Goal: Information Seeking & Learning: Understand process/instructions

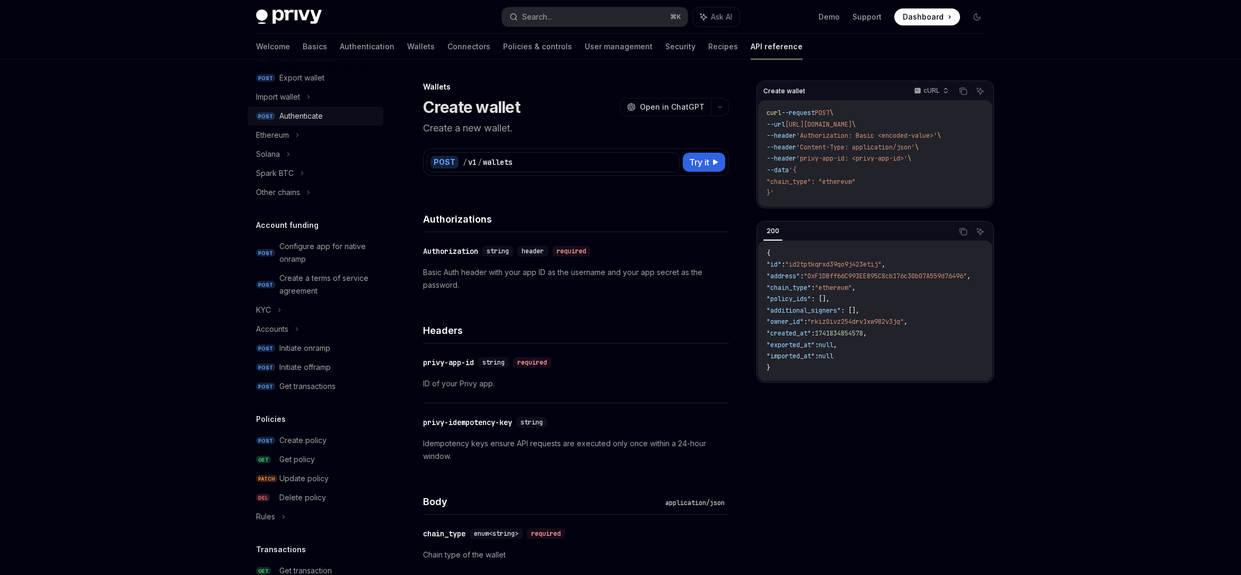
scroll to position [230, 0]
click at [275, 157] on div "Solana" at bounding box center [268, 157] width 24 height 13
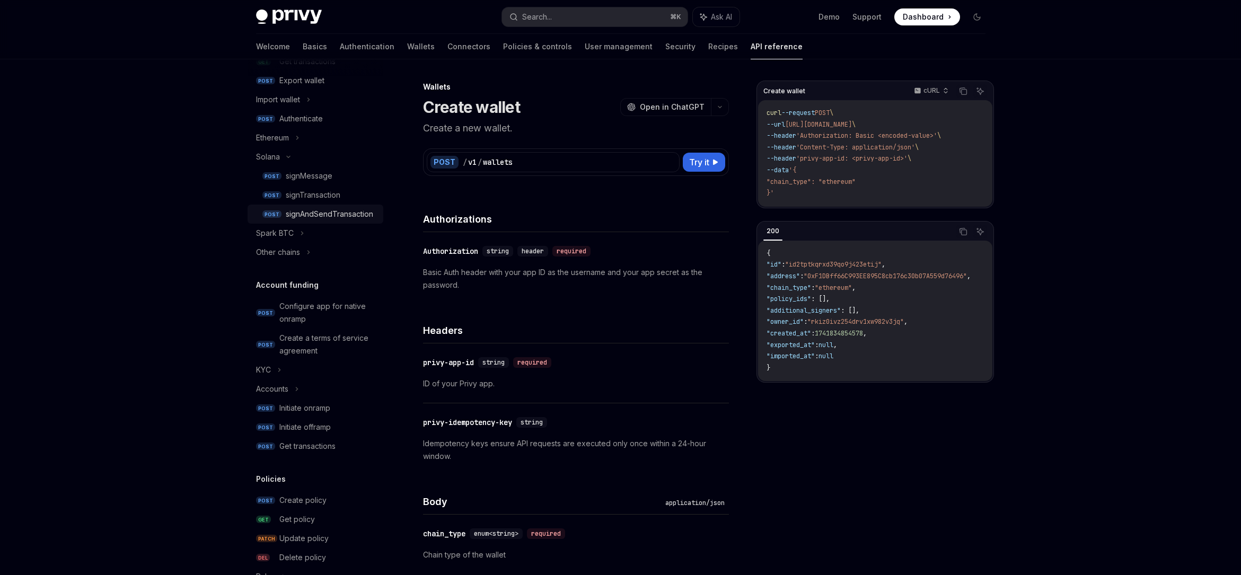
click at [325, 214] on div "signAndSendTransaction" at bounding box center [329, 214] width 87 height 13
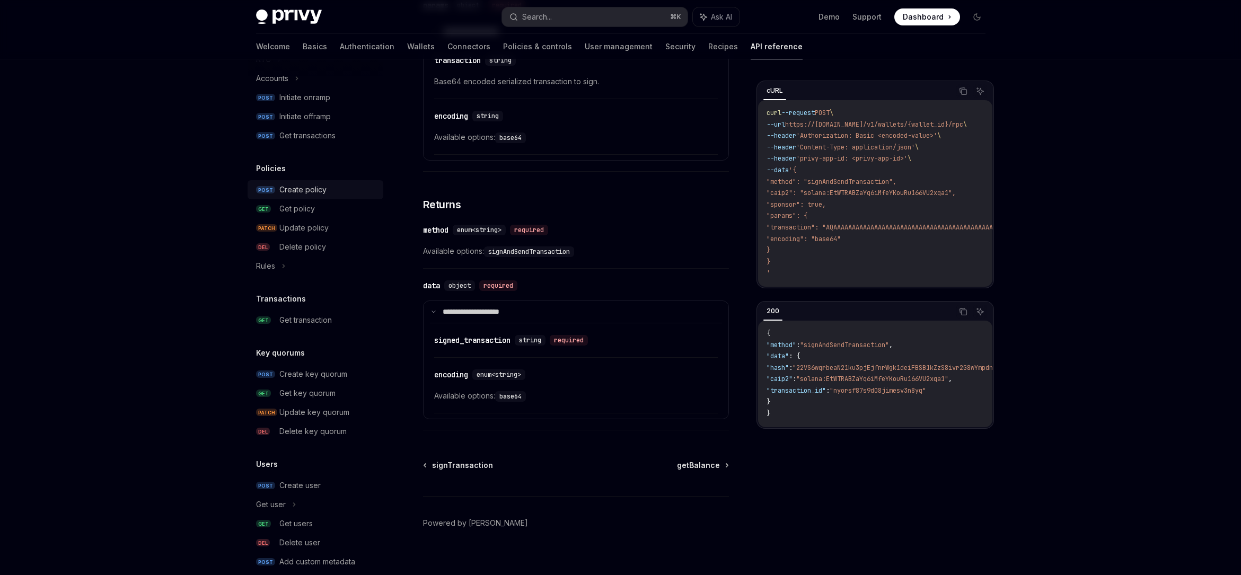
scroll to position [577, 0]
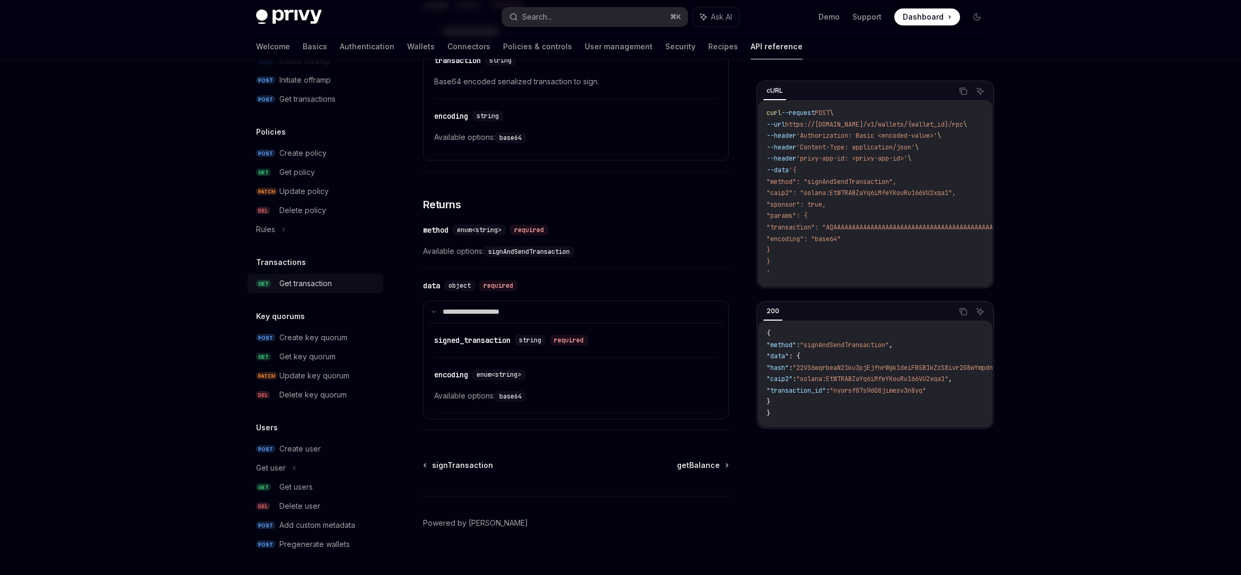
click at [306, 282] on div "Get transaction" at bounding box center [305, 283] width 52 height 13
type textarea "*"
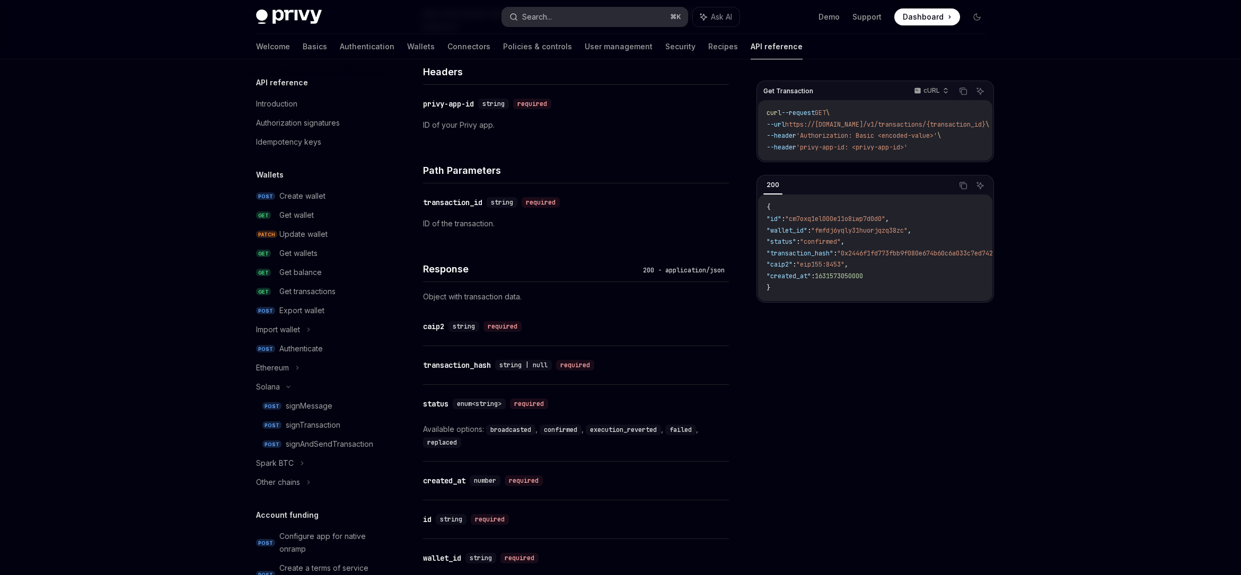
click at [541, 23] on button "Search... ⌘ K" at bounding box center [595, 16] width 186 height 19
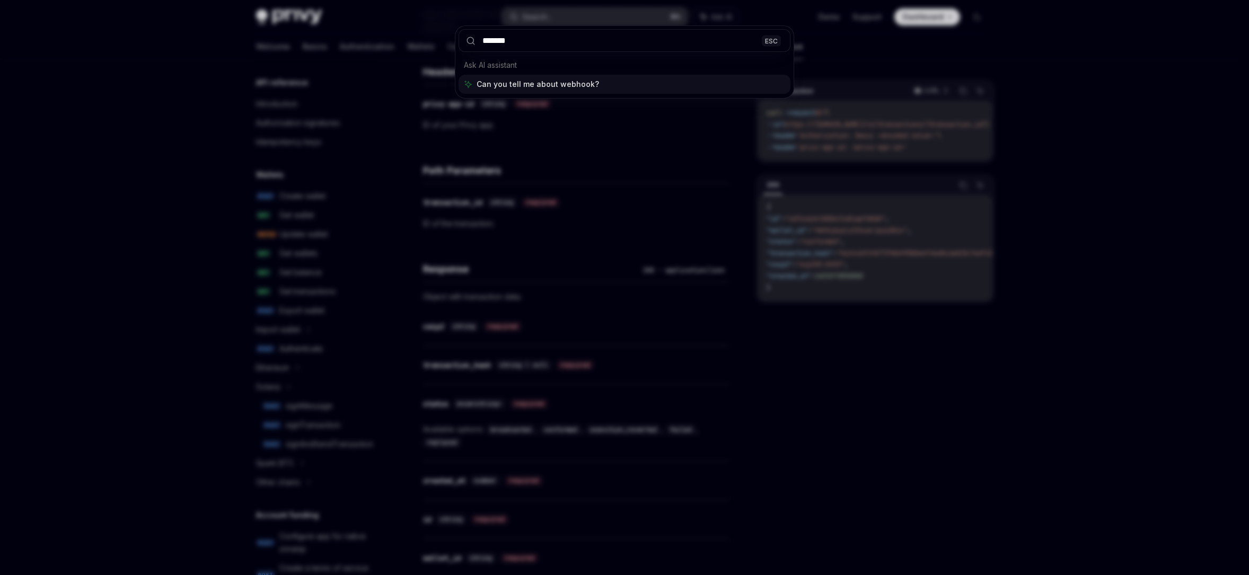
type input "********"
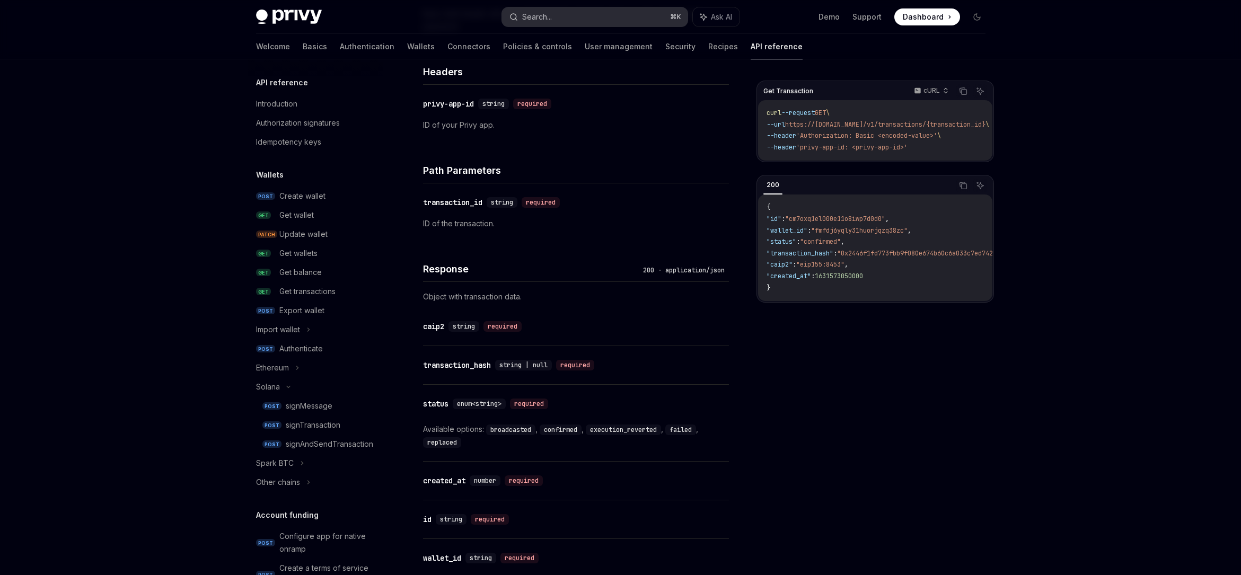
type textarea "*"
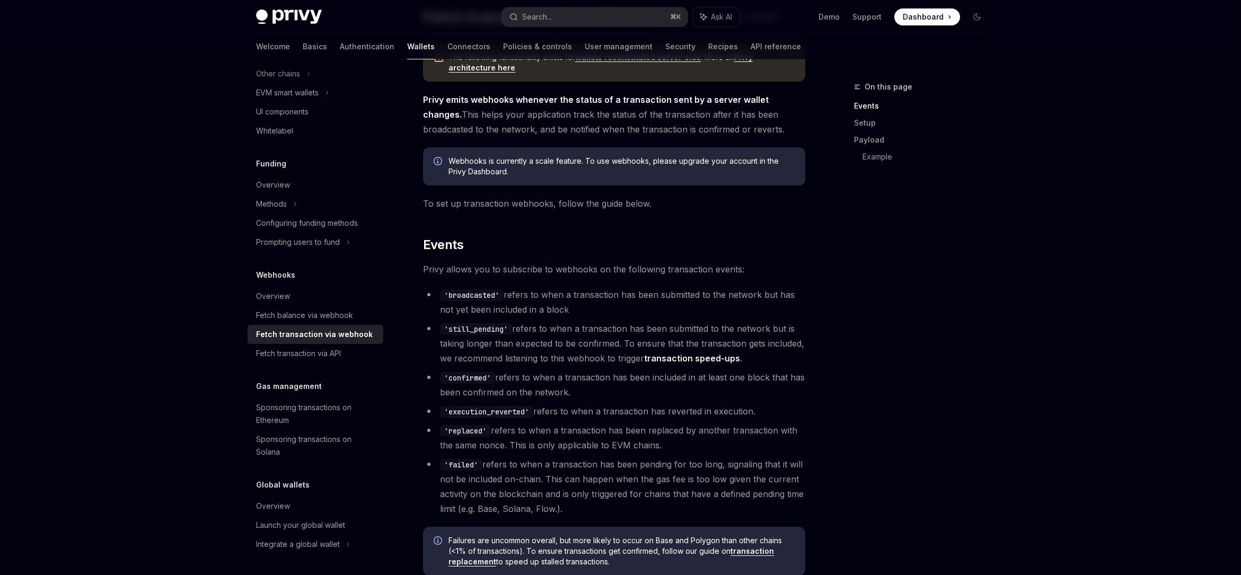
scroll to position [145, 0]
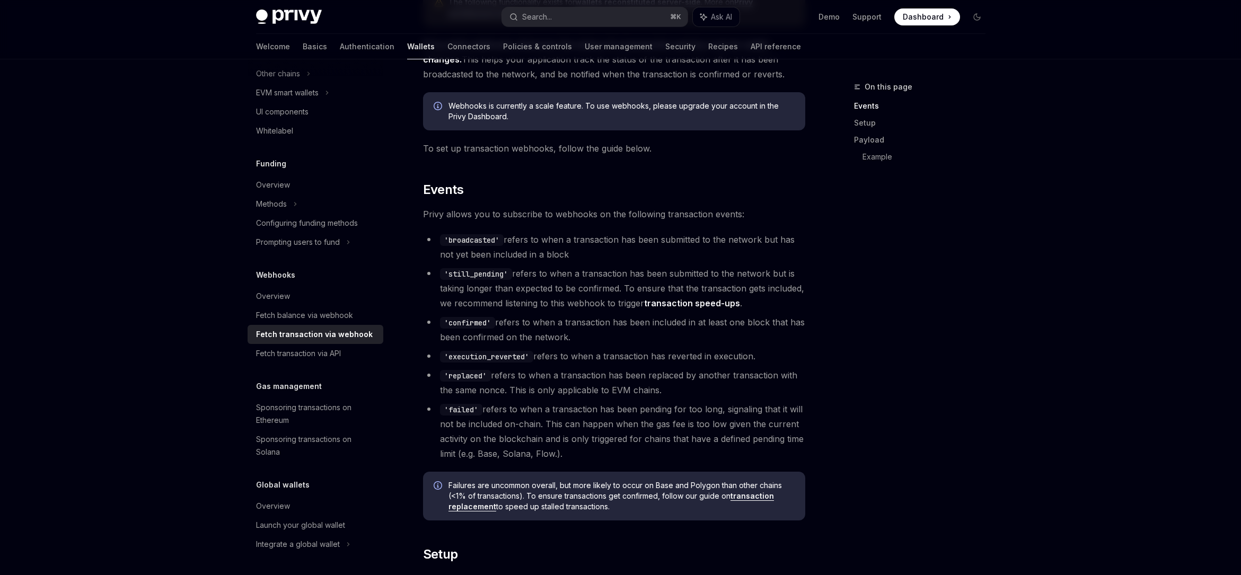
click at [571, 211] on span "Privy allows you to subscribe to webhooks on the following transaction events:" at bounding box center [614, 214] width 382 height 15
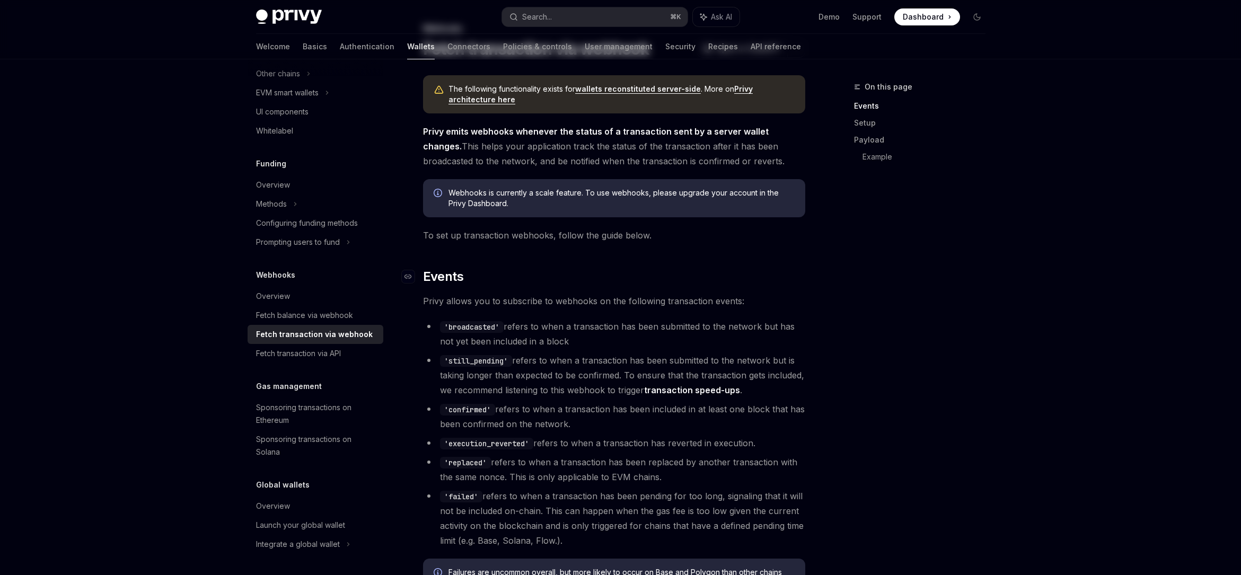
scroll to position [0, 0]
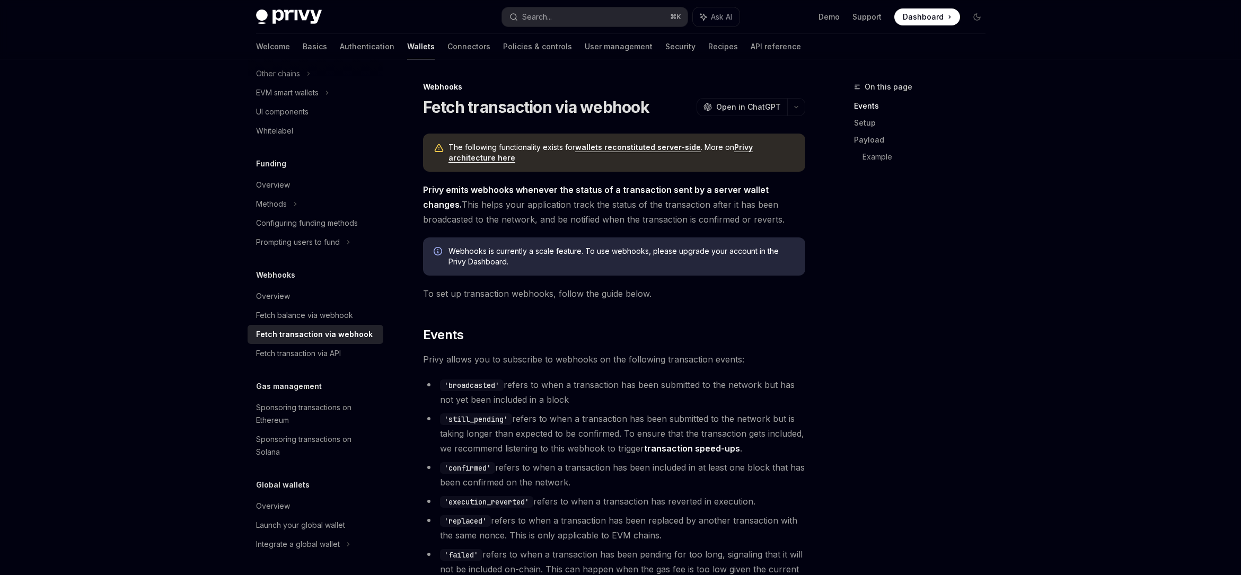
click at [603, 145] on link "wallets reconstituted server-side" at bounding box center [638, 148] width 126 height 10
click at [737, 147] on link "Privy architecture here" at bounding box center [600, 153] width 304 height 20
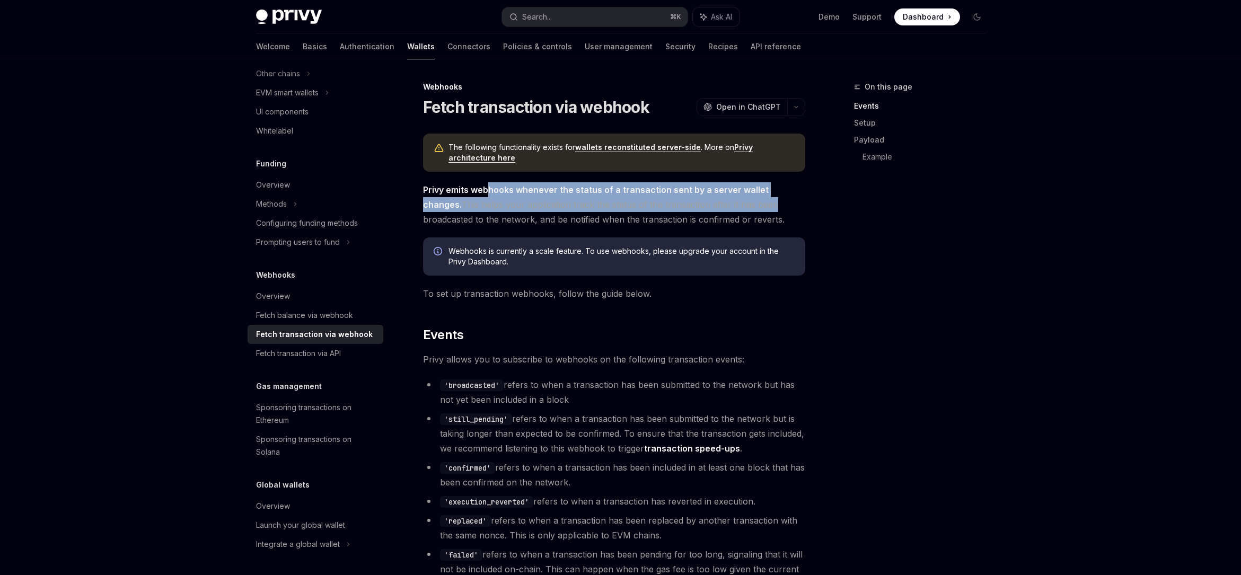
drag, startPoint x: 690, startPoint y: 198, endPoint x: 732, endPoint y: 200, distance: 42.4
click at [732, 200] on span "Privy emits webhooks whenever the status of a transaction sent by a server wall…" at bounding box center [614, 204] width 382 height 45
click at [731, 200] on span "Privy emits webhooks whenever the status of a transaction sent by a server wall…" at bounding box center [614, 204] width 382 height 45
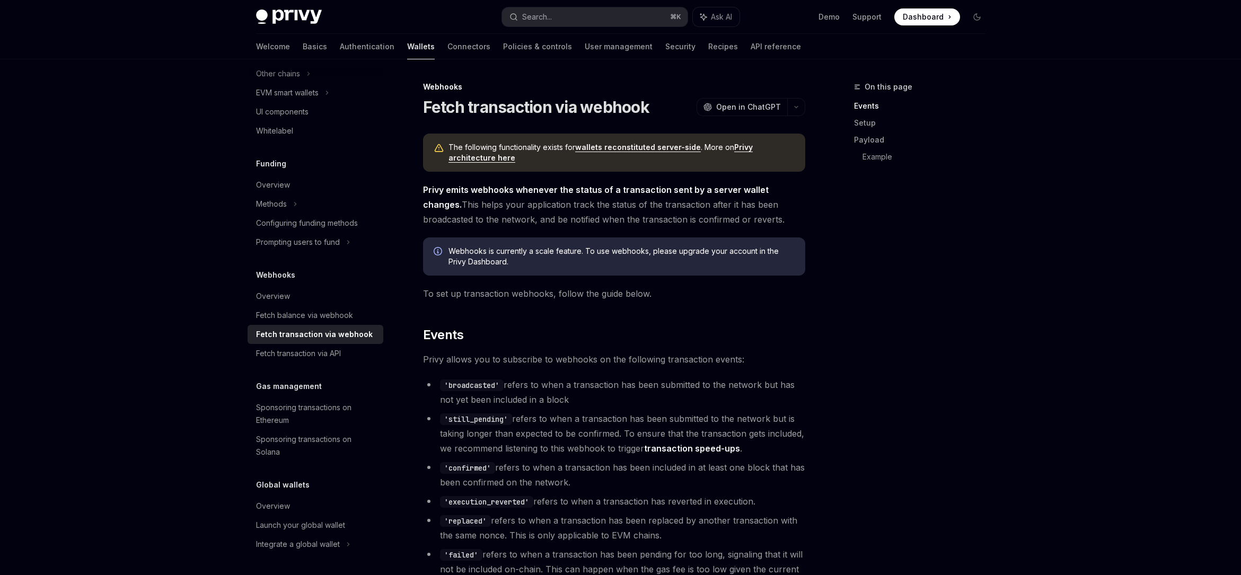
drag, startPoint x: 730, startPoint y: 217, endPoint x: 717, endPoint y: 184, distance: 35.7
click at [717, 184] on span "Privy emits webhooks whenever the status of a transaction sent by a server wall…" at bounding box center [614, 204] width 382 height 45
click at [717, 184] on strong "Privy emits webhooks whenever the status of a transaction sent by a server wall…" at bounding box center [596, 196] width 346 height 25
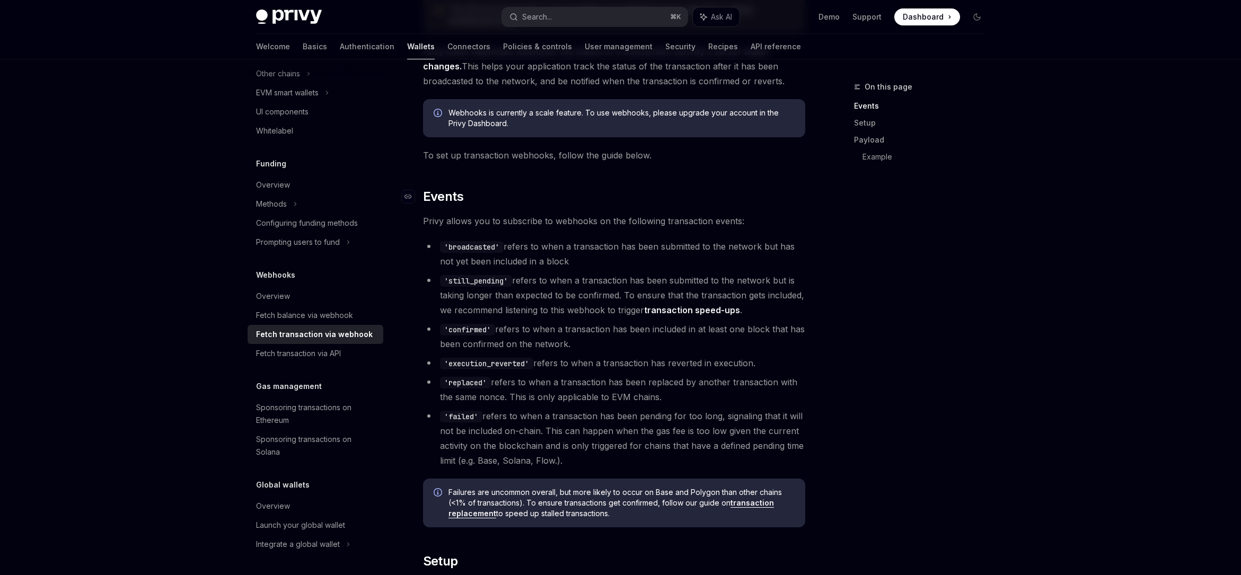
scroll to position [190, 0]
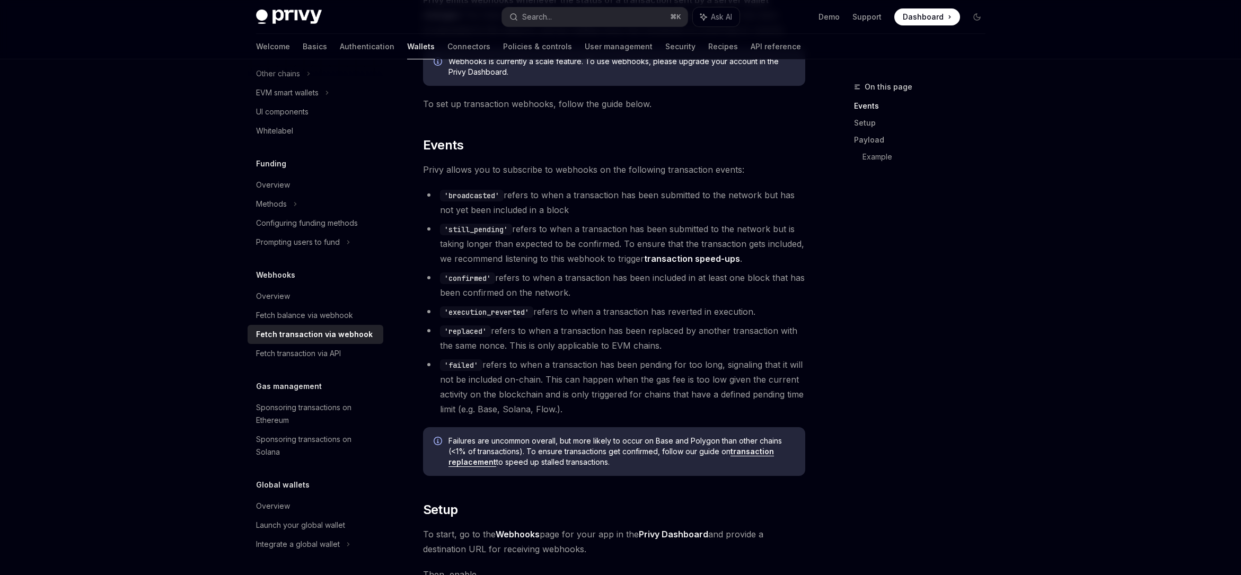
click at [465, 197] on code "'broadcasted'" at bounding box center [472, 196] width 64 height 12
click at [464, 229] on code "'still_pending'" at bounding box center [476, 230] width 72 height 12
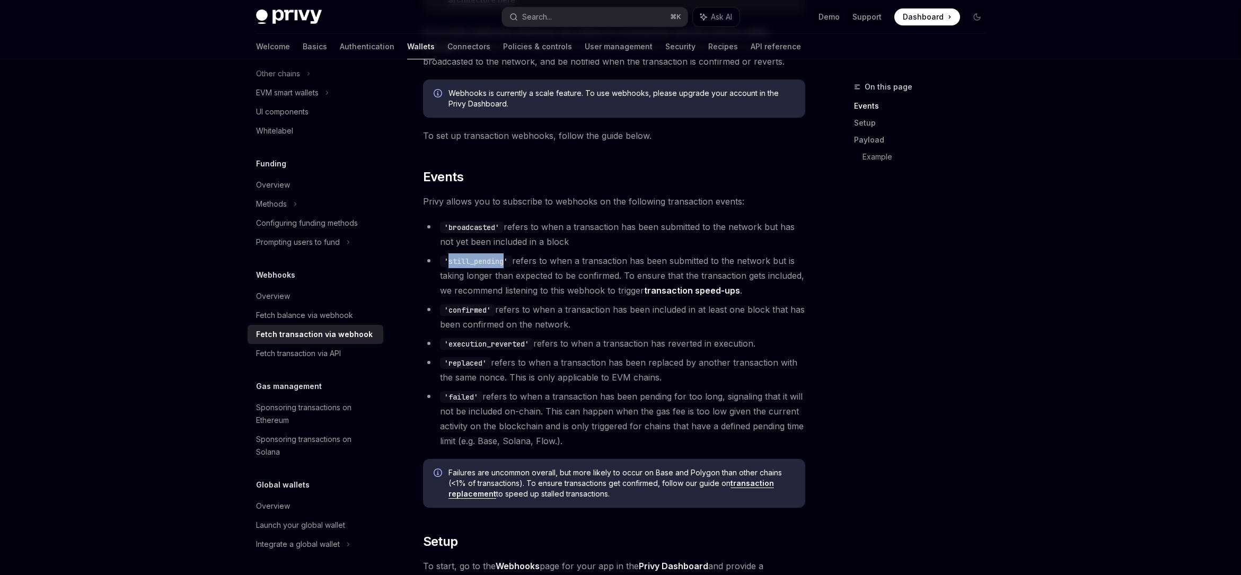
scroll to position [239, 0]
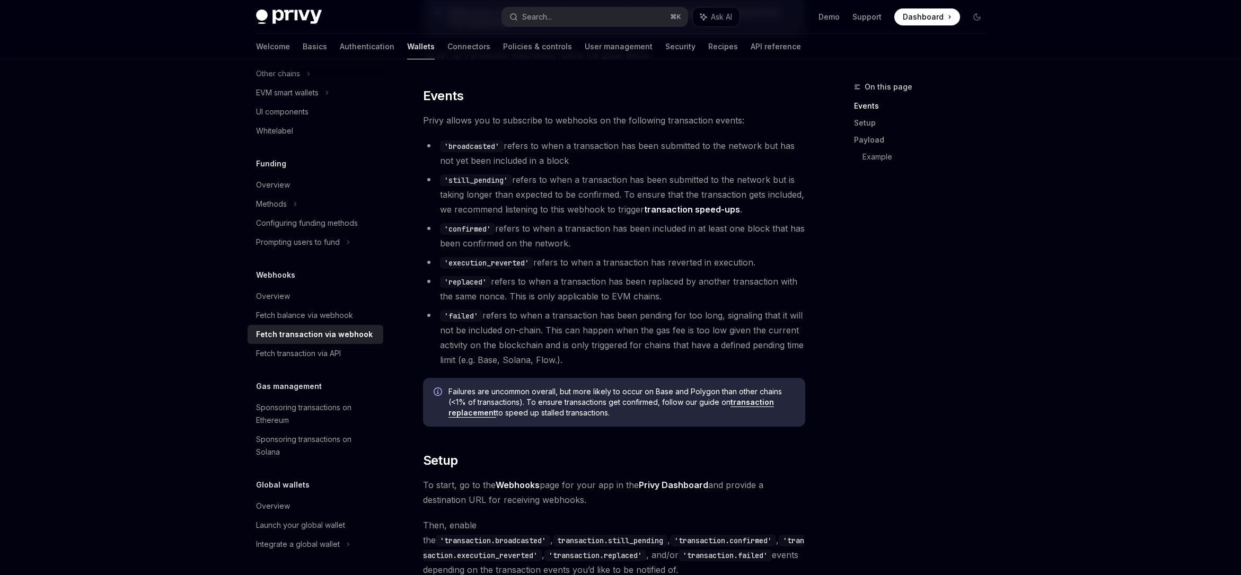
click at [622, 224] on li "'confirmed' refers to when a transaction has been included in at least one bloc…" at bounding box center [614, 236] width 382 height 30
click at [475, 144] on code "'broadcasted'" at bounding box center [472, 146] width 64 height 12
click at [468, 184] on code "'still_pending'" at bounding box center [476, 180] width 72 height 12
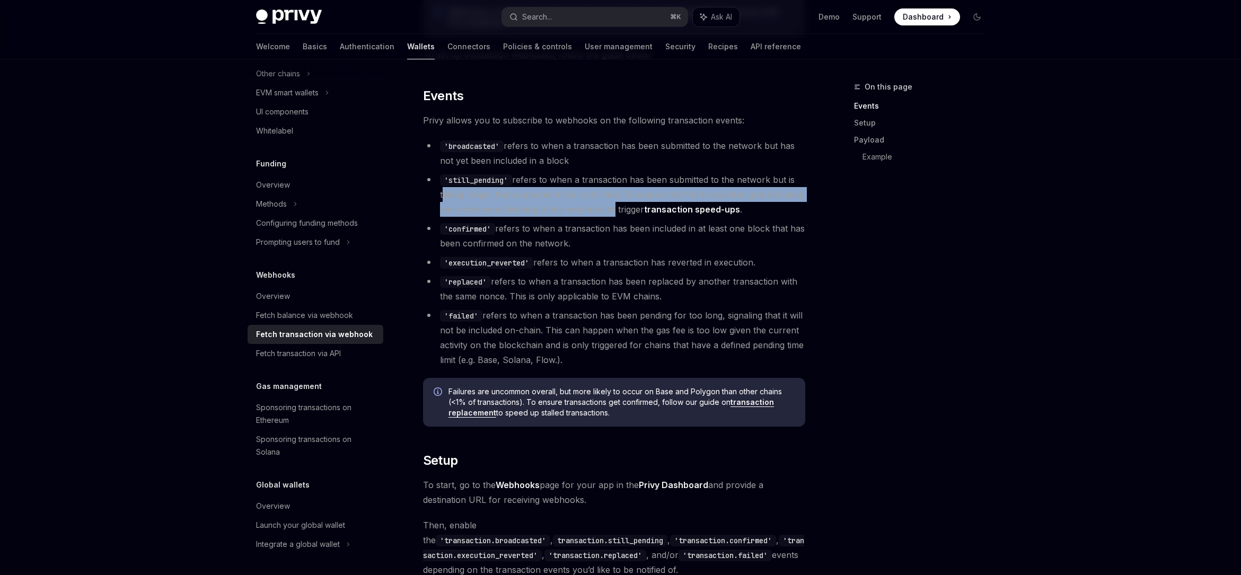
drag, startPoint x: 448, startPoint y: 192, endPoint x: 611, endPoint y: 213, distance: 164.1
click at [611, 213] on li "'still_pending' refers to when a transaction has been submitted to the network …" at bounding box center [614, 194] width 382 height 45
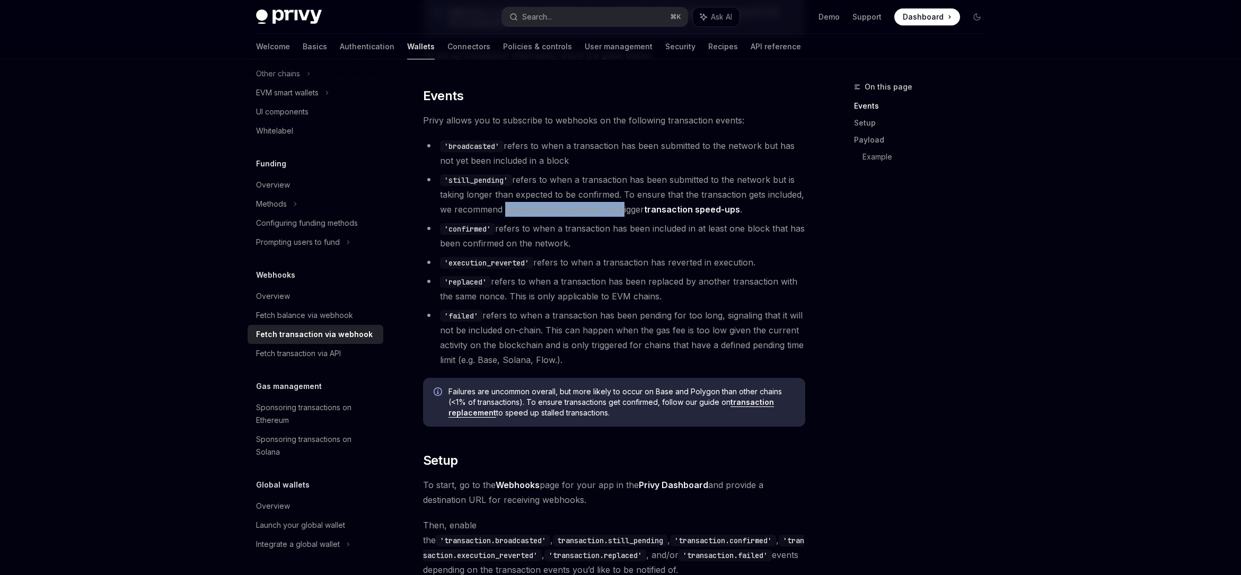
drag, startPoint x: 533, startPoint y: 209, endPoint x: 619, endPoint y: 209, distance: 85.3
click at [619, 209] on li "'still_pending' refers to when a transaction has been submitted to the network …" at bounding box center [614, 194] width 382 height 45
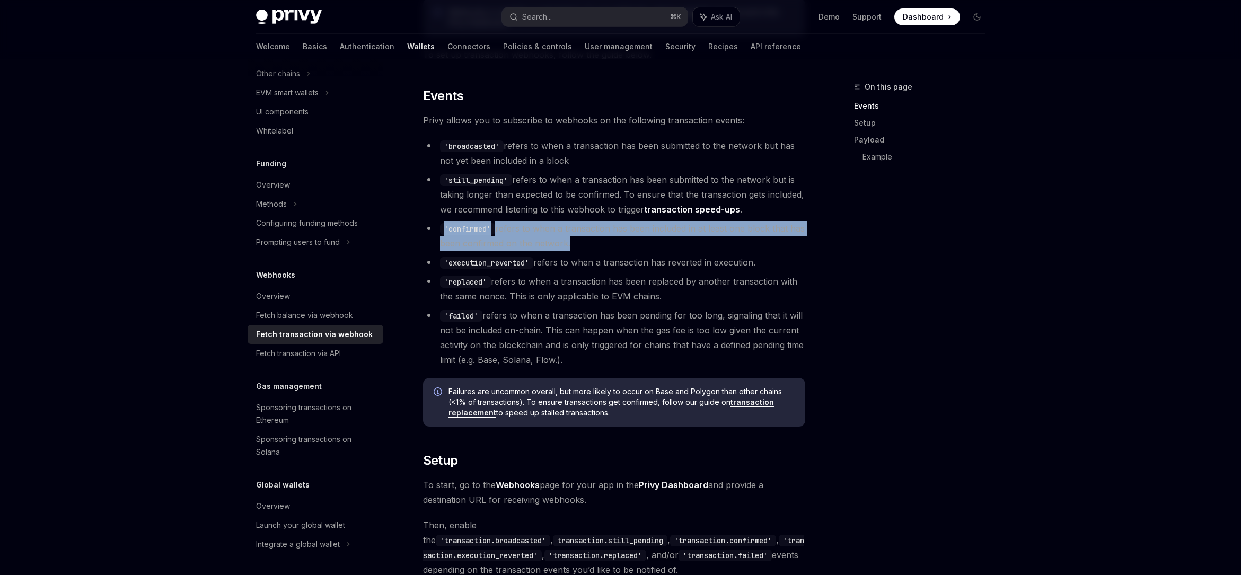
drag, startPoint x: 428, startPoint y: 226, endPoint x: 664, endPoint y: 250, distance: 236.5
click at [664, 251] on ul "'broadcasted' refers to when a transaction has been submitted to the network bu…" at bounding box center [614, 252] width 382 height 229
click at [664, 250] on li "'confirmed' refers to when a transaction has been included in at least one bloc…" at bounding box center [614, 236] width 382 height 30
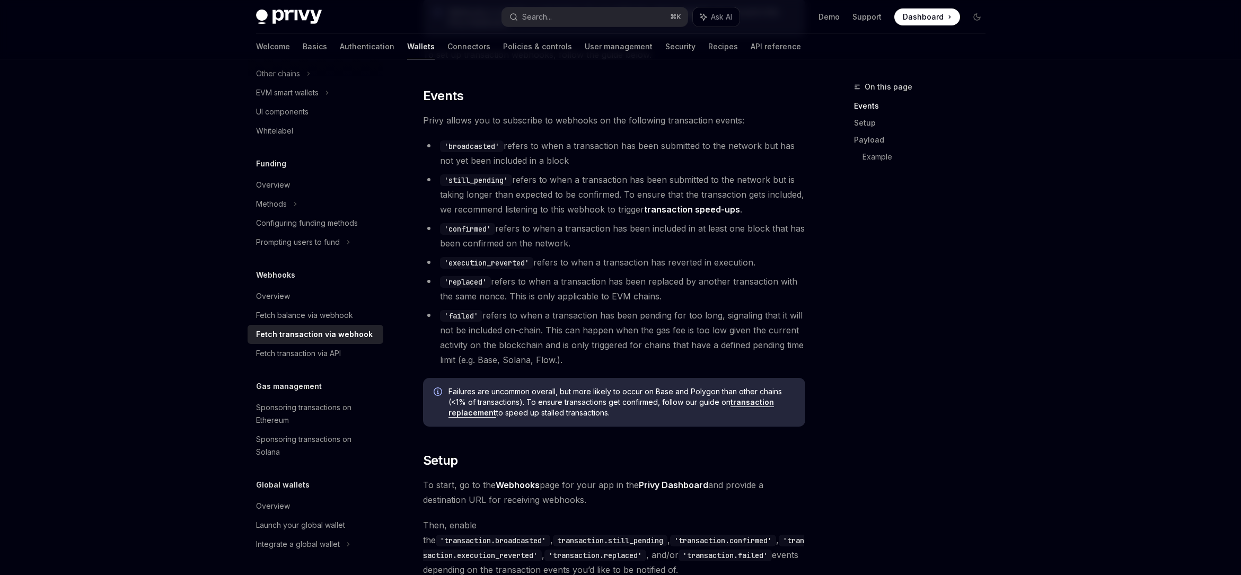
drag, startPoint x: 620, startPoint y: 243, endPoint x: 516, endPoint y: 234, distance: 104.3
click at [516, 234] on li "'confirmed' refers to when a transaction has been included in at least one bloc…" at bounding box center [614, 236] width 382 height 30
click at [668, 206] on link "transaction speed-ups" at bounding box center [692, 209] width 96 height 11
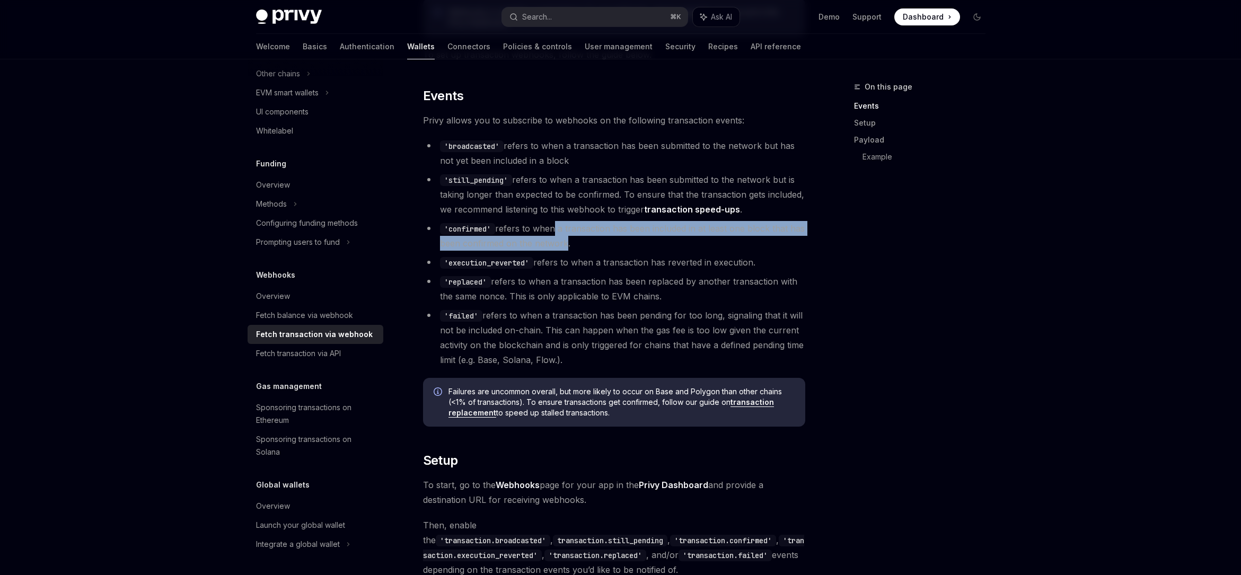
drag, startPoint x: 551, startPoint y: 226, endPoint x: 562, endPoint y: 241, distance: 18.6
click at [562, 241] on li "'confirmed' refers to when a transaction has been included in at least one bloc…" at bounding box center [614, 236] width 382 height 30
drag, startPoint x: 555, startPoint y: 258, endPoint x: 758, endPoint y: 264, distance: 203.1
click at [758, 264] on li "'execution_reverted' refers to when a transaction has reverted in execution." at bounding box center [614, 262] width 382 height 15
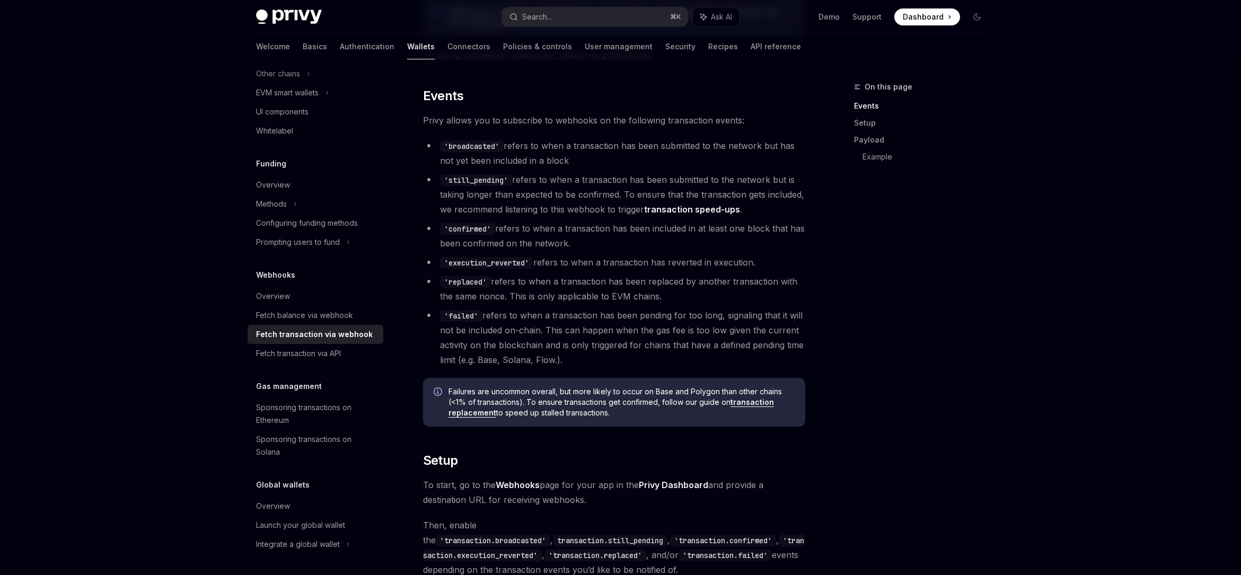
click at [758, 264] on li "'execution_reverted' refers to when a transaction has reverted in execution." at bounding box center [614, 262] width 382 height 15
drag, startPoint x: 523, startPoint y: 223, endPoint x: 568, endPoint y: 245, distance: 50.0
click at [568, 245] on li "'confirmed' refers to when a transaction has been included in at least one bloc…" at bounding box center [614, 236] width 382 height 30
drag, startPoint x: 557, startPoint y: 263, endPoint x: 749, endPoint y: 259, distance: 191.9
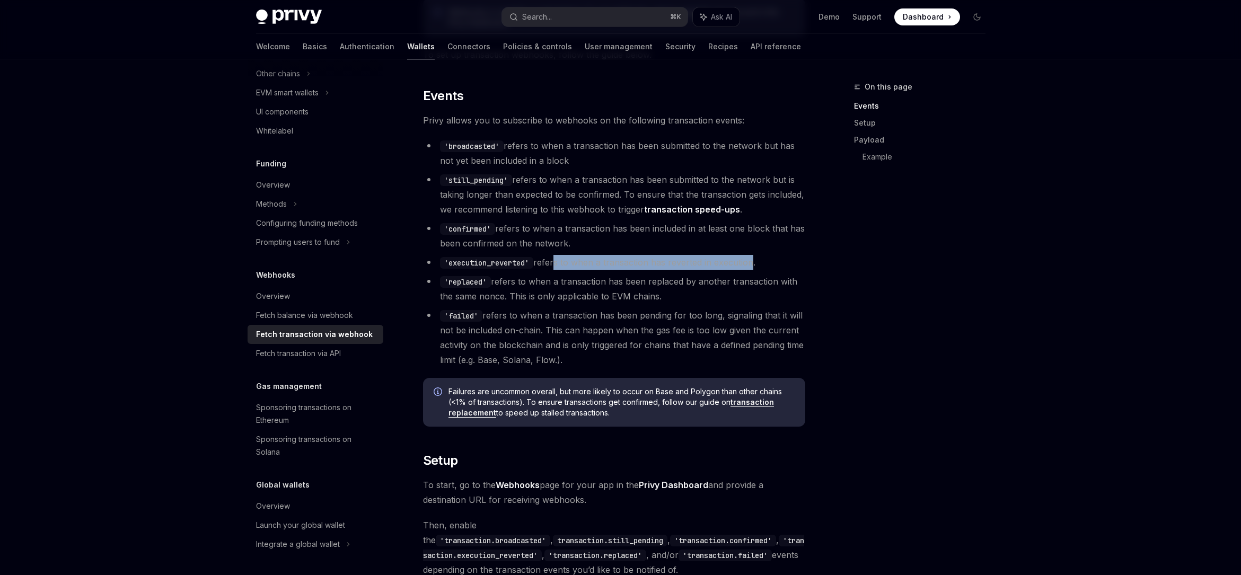
click at [749, 259] on li "'execution_reverted' refers to when a transaction has reverted in execution." at bounding box center [614, 262] width 382 height 15
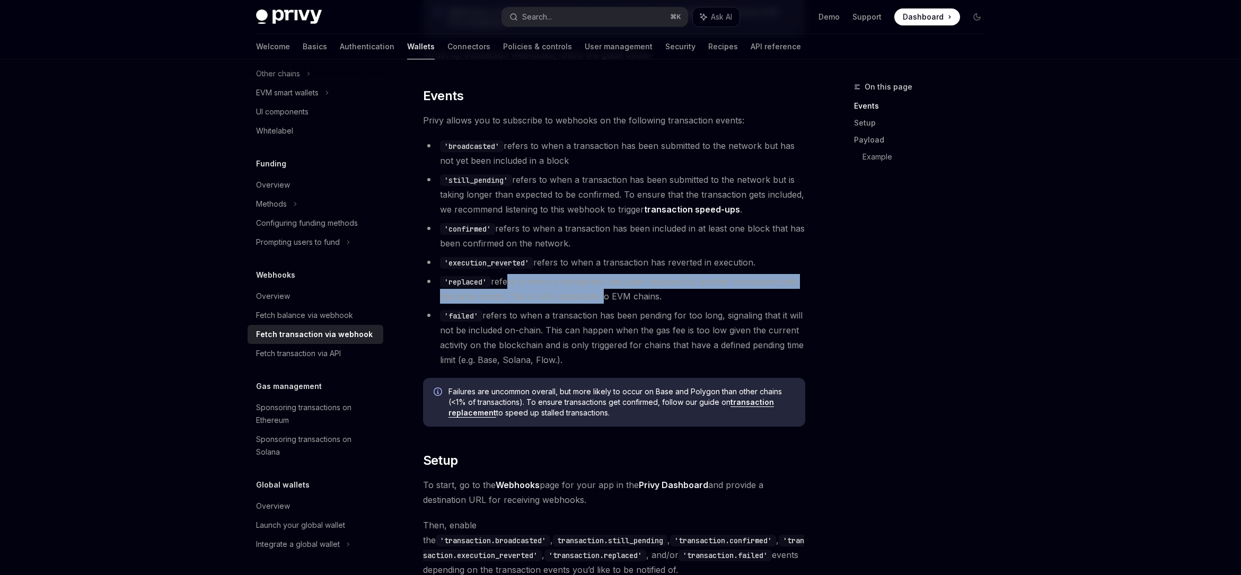
drag, startPoint x: 509, startPoint y: 282, endPoint x: 601, endPoint y: 295, distance: 92.6
click at [601, 295] on li "'replaced' refers to when a transaction has been replaced by another transactio…" at bounding box center [614, 289] width 382 height 30
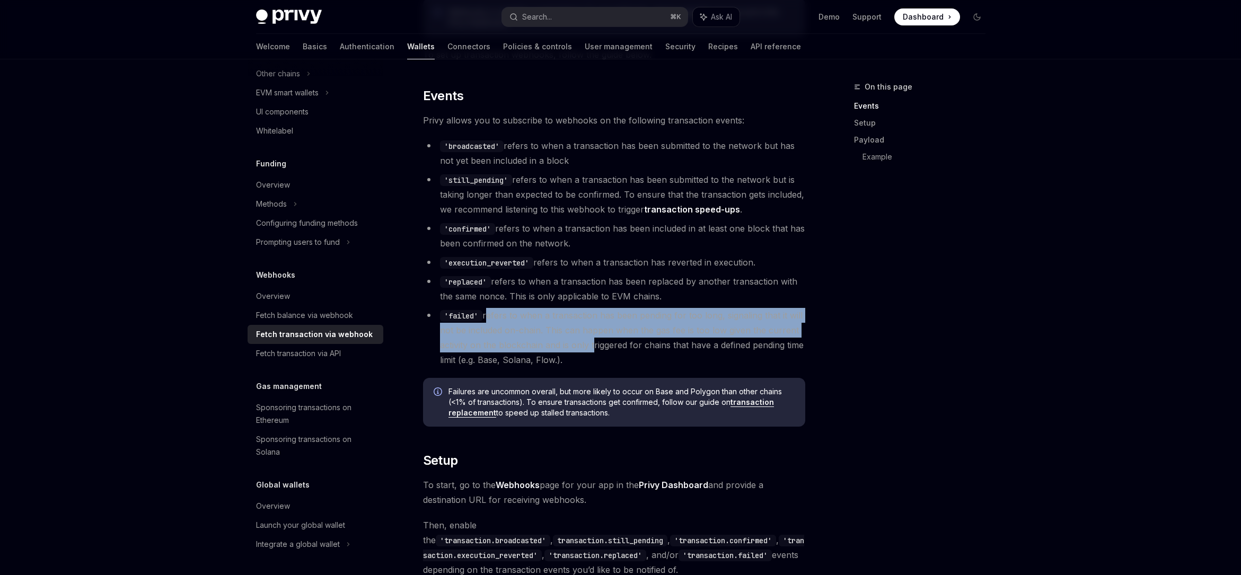
drag, startPoint x: 486, startPoint y: 317, endPoint x: 590, endPoint y: 342, distance: 107.3
click at [590, 342] on li "'failed' refers to when a transaction has been pending for too long, signaling …" at bounding box center [614, 337] width 382 height 59
click at [590, 341] on li "'failed' refers to when a transaction has been pending for too long, signaling …" at bounding box center [614, 337] width 382 height 59
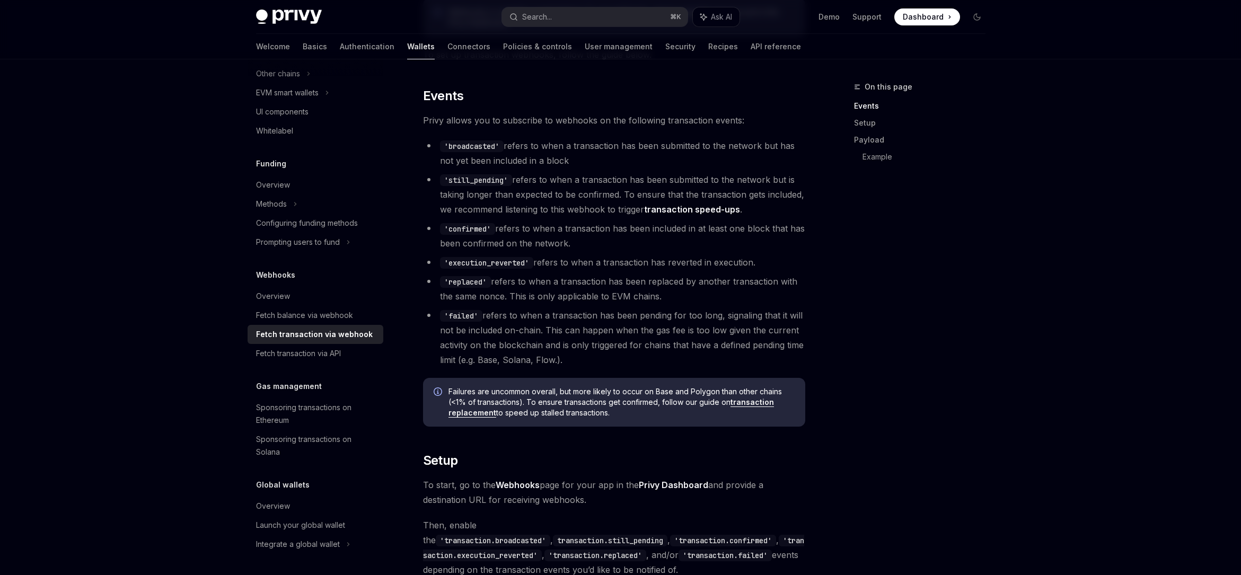
click at [615, 295] on li "'replaced' refers to when a transaction has been replaced by another transactio…" at bounding box center [614, 289] width 382 height 30
copy li "EVM"
drag, startPoint x: 562, startPoint y: 317, endPoint x: 560, endPoint y: 336, distance: 19.1
click at [560, 336] on li "'failed' refers to when a transaction has been pending for too long, signaling …" at bounding box center [614, 337] width 382 height 59
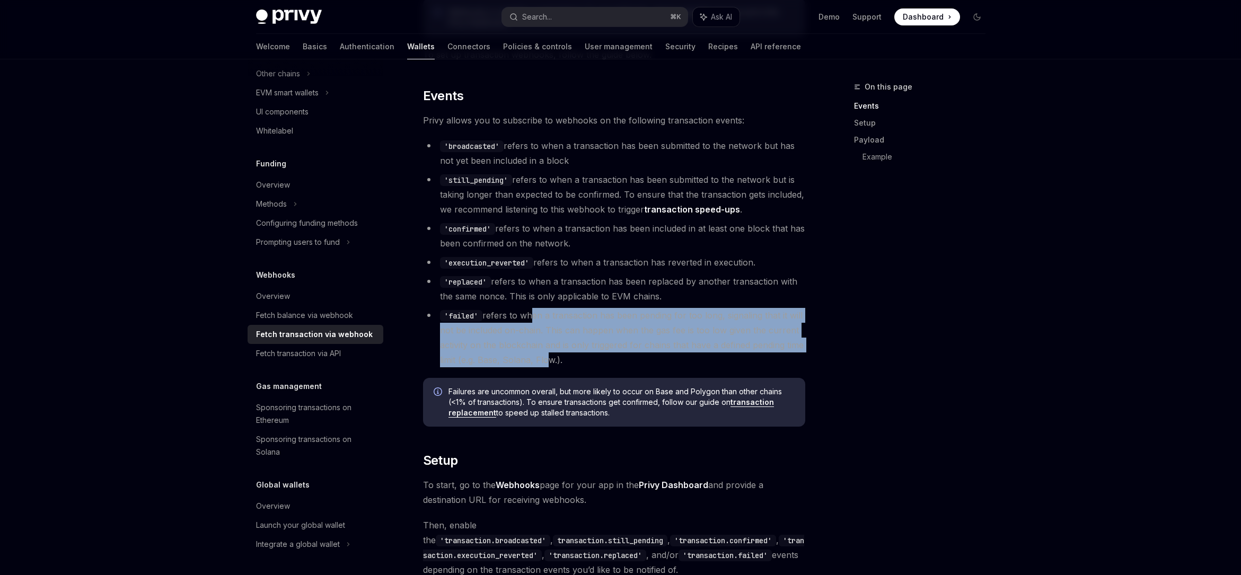
drag, startPoint x: 542, startPoint y: 354, endPoint x: 531, endPoint y: 316, distance: 39.8
click at [531, 316] on li "'failed' refers to when a transaction has been pending for too long, signaling …" at bounding box center [614, 337] width 382 height 59
click at [529, 329] on li "'failed' refers to when a transaction has been pending for too long, signaling …" at bounding box center [614, 337] width 382 height 59
drag, startPoint x: 528, startPoint y: 325, endPoint x: 525, endPoint y: 356, distance: 30.9
click at [525, 356] on li "'failed' refers to when a transaction has been pending for too long, signaling …" at bounding box center [614, 337] width 382 height 59
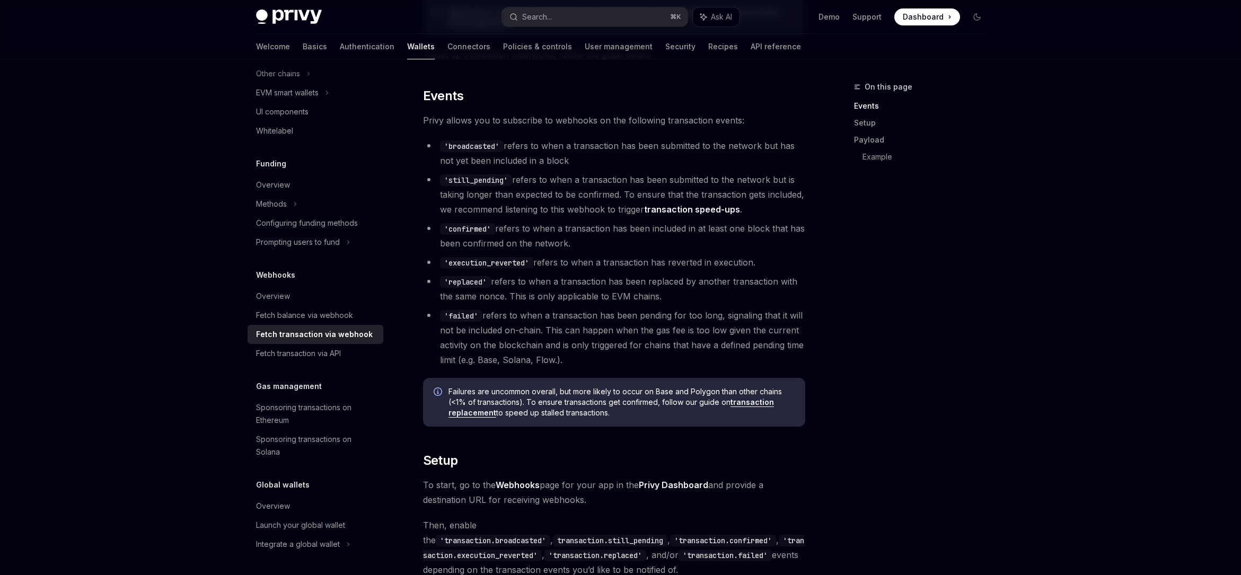
click at [506, 287] on li "'replaced' refers to when a transaction has been replaced by another transactio…" at bounding box center [614, 289] width 382 height 30
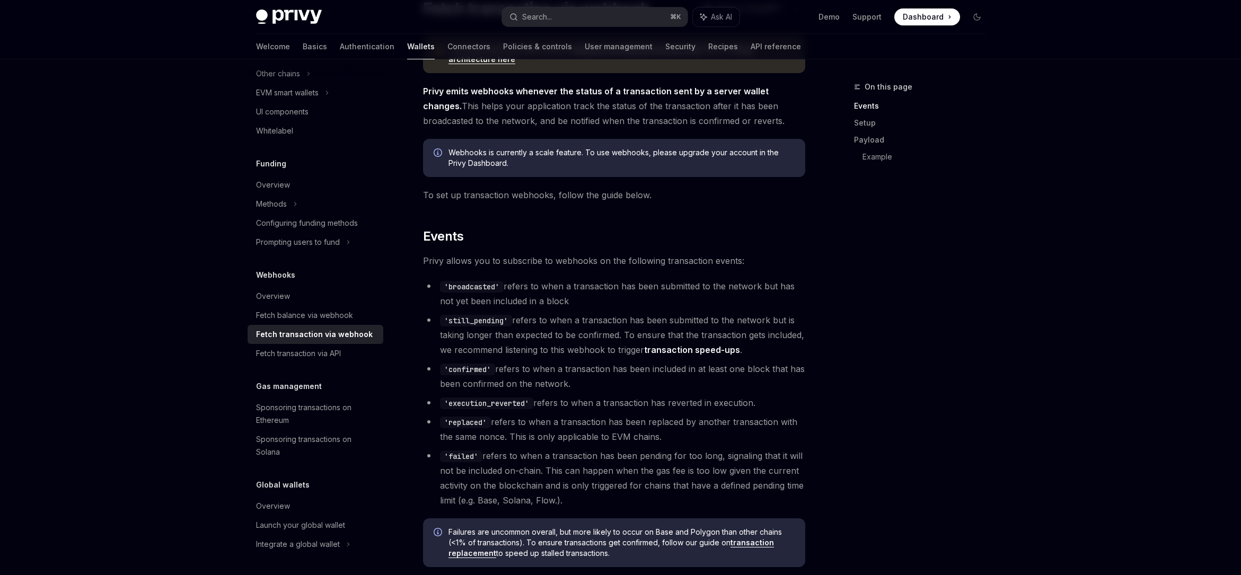
scroll to position [100, 0]
click at [465, 280] on code "'broadcasted'" at bounding box center [472, 286] width 64 height 12
copy code "broadcasted"
click at [464, 321] on code "'still_pending'" at bounding box center [476, 320] width 72 height 12
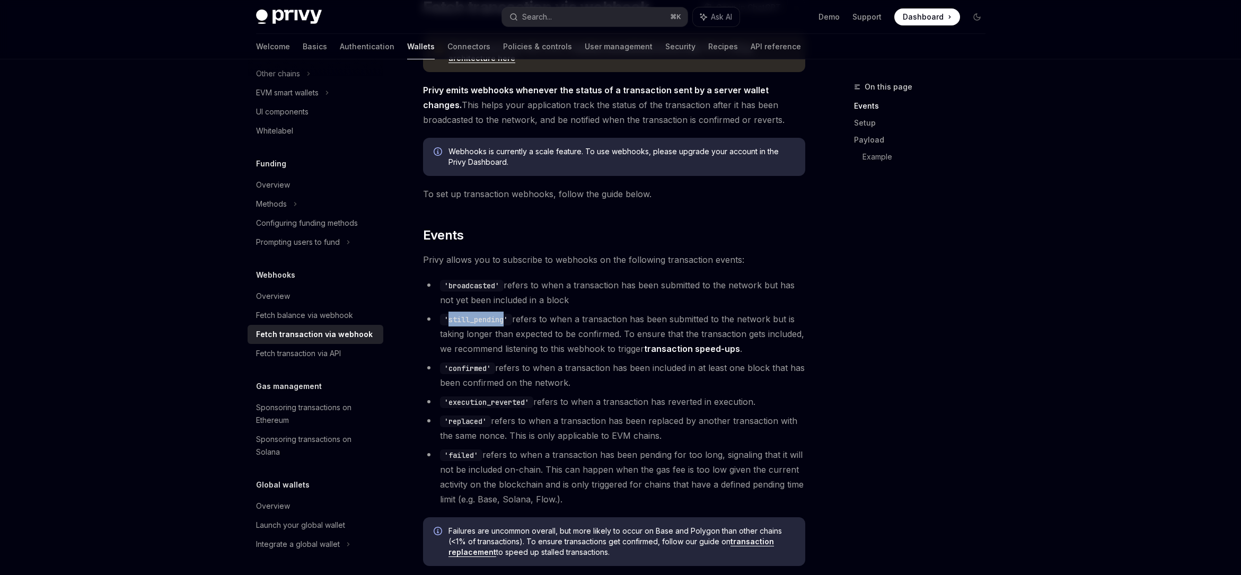
click at [464, 321] on code "'still_pending'" at bounding box center [476, 320] width 72 height 12
copy code "still_pending"
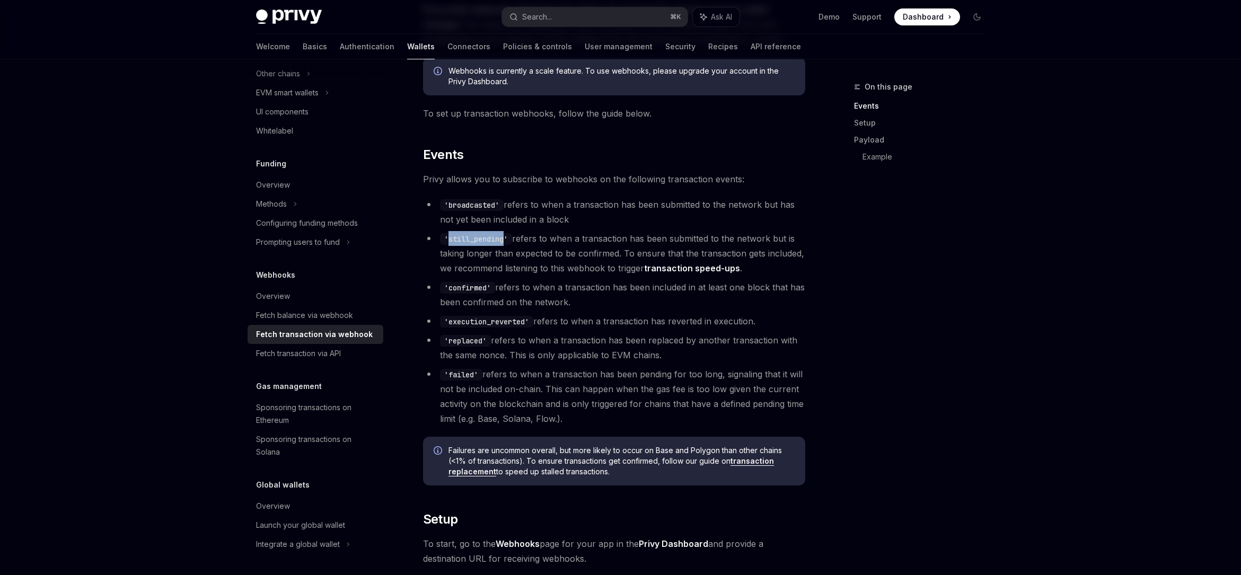
scroll to position [181, 0]
click at [504, 323] on code "'execution_reverted'" at bounding box center [486, 321] width 93 height 12
copy code "execution_reverted"
click at [464, 376] on code "'failed'" at bounding box center [461, 374] width 42 height 12
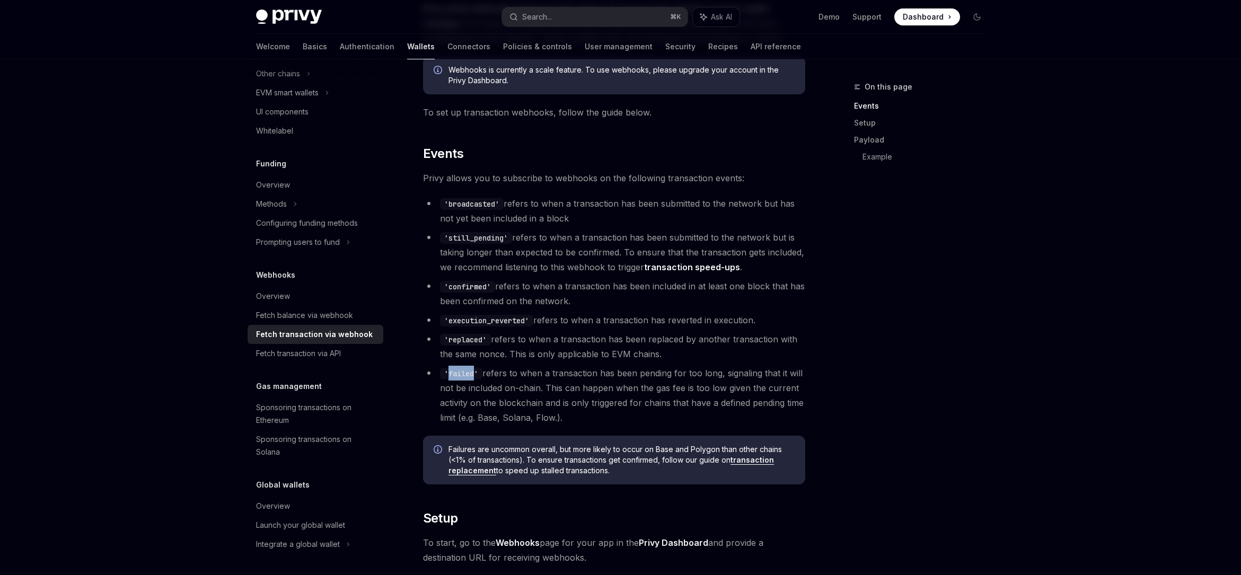
click at [464, 376] on code "'failed'" at bounding box center [461, 374] width 42 height 12
copy code "failed"
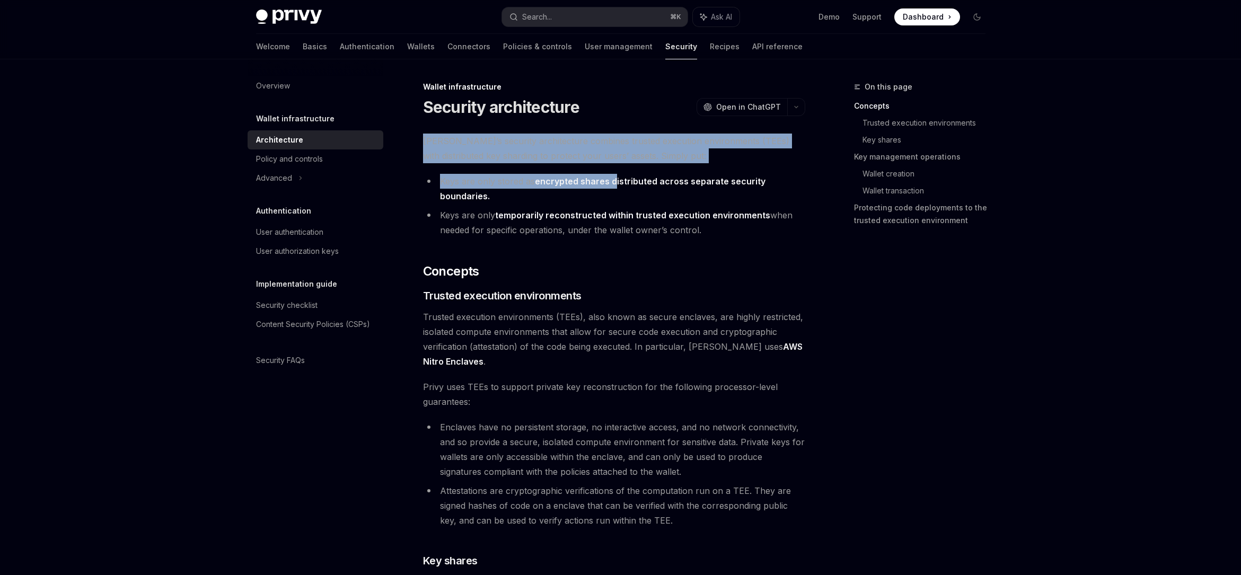
drag, startPoint x: 612, startPoint y: 133, endPoint x: 615, endPoint y: 178, distance: 45.2
click at [615, 178] on strong "encrypted shares distributed across separate security boundaries." at bounding box center [602, 188] width 325 height 25
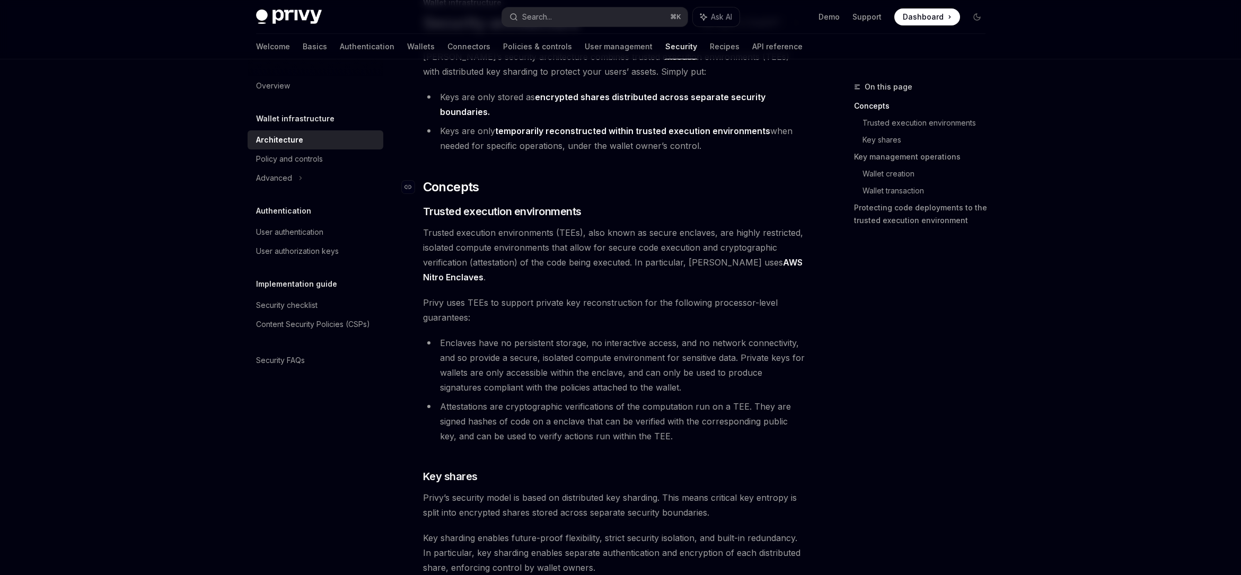
scroll to position [86, 0]
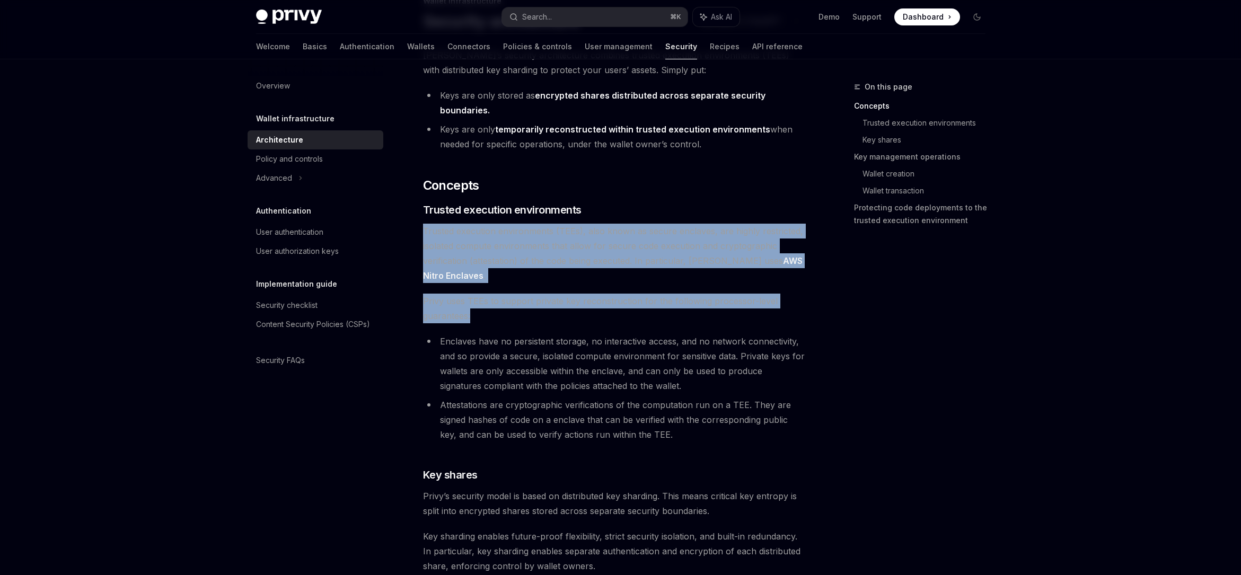
drag, startPoint x: 640, startPoint y: 232, endPoint x: 641, endPoint y: 321, distance: 89.6
click at [641, 321] on span "Privy uses TEEs to support private key reconstruction for the following process…" at bounding box center [614, 309] width 382 height 30
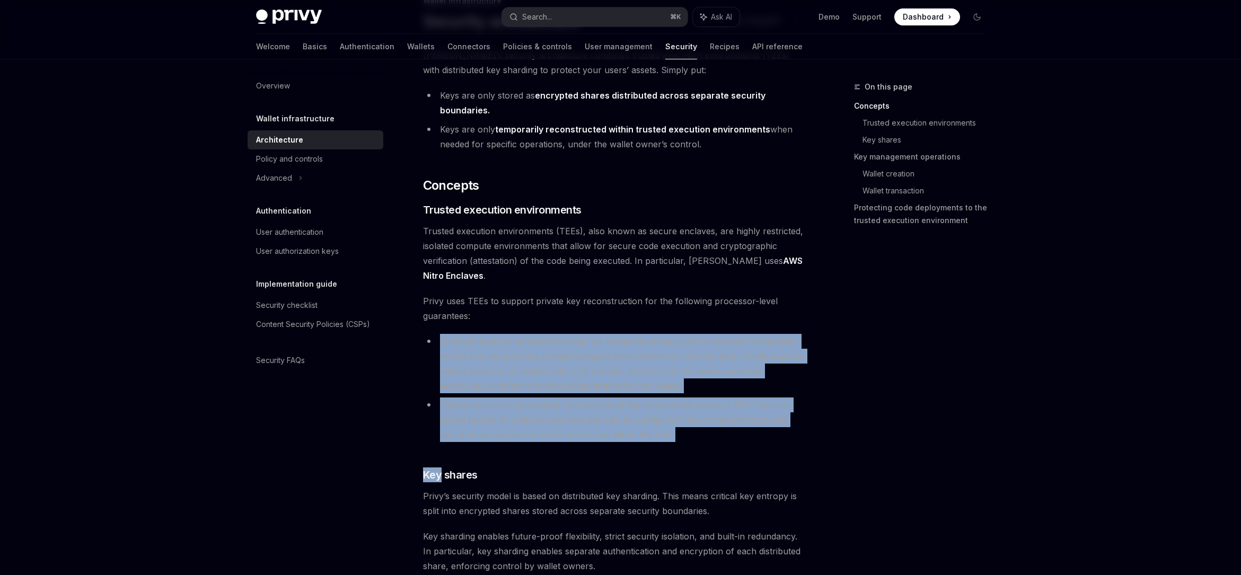
drag, startPoint x: 641, startPoint y: 321, endPoint x: 707, endPoint y: 446, distance: 141.3
click at [705, 439] on li "Attestations are cryptographic verifications of the computation run on a TEE. T…" at bounding box center [614, 420] width 382 height 45
drag, startPoint x: 704, startPoint y: 437, endPoint x: 667, endPoint y: 319, distance: 124.4
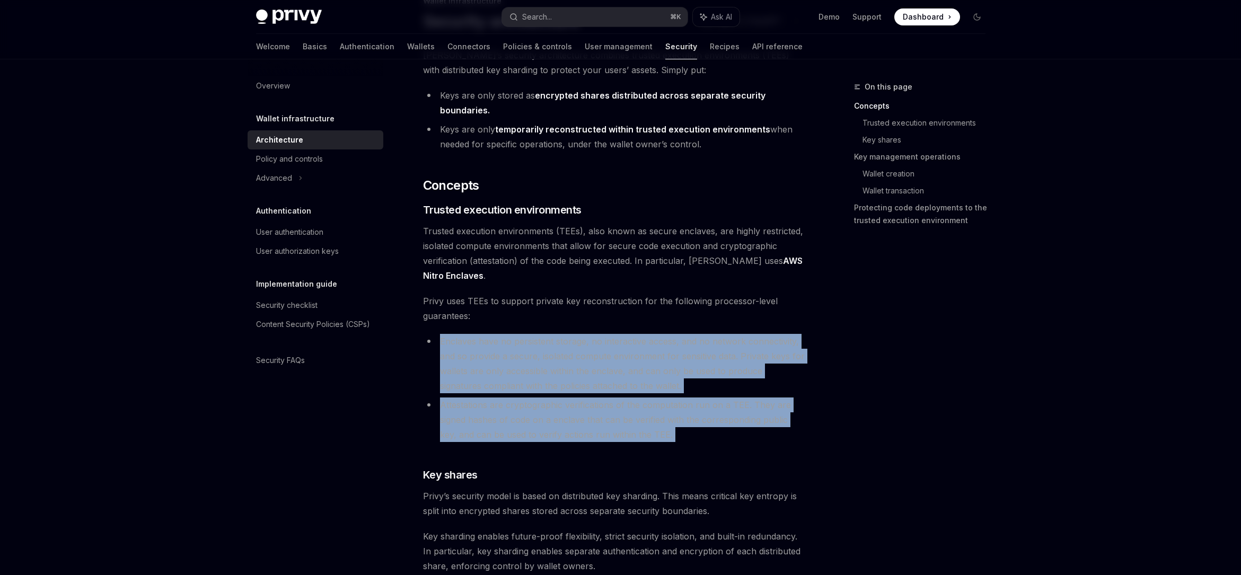
click at [667, 319] on span "Privy uses TEEs to support private key reconstruction for the following process…" at bounding box center [614, 309] width 382 height 30
drag, startPoint x: 669, startPoint y: 329, endPoint x: 688, endPoint y: 435, distance: 108.3
click at [688, 435] on li "Attestations are cryptographic verifications of the computation run on a TEE. T…" at bounding box center [614, 420] width 382 height 45
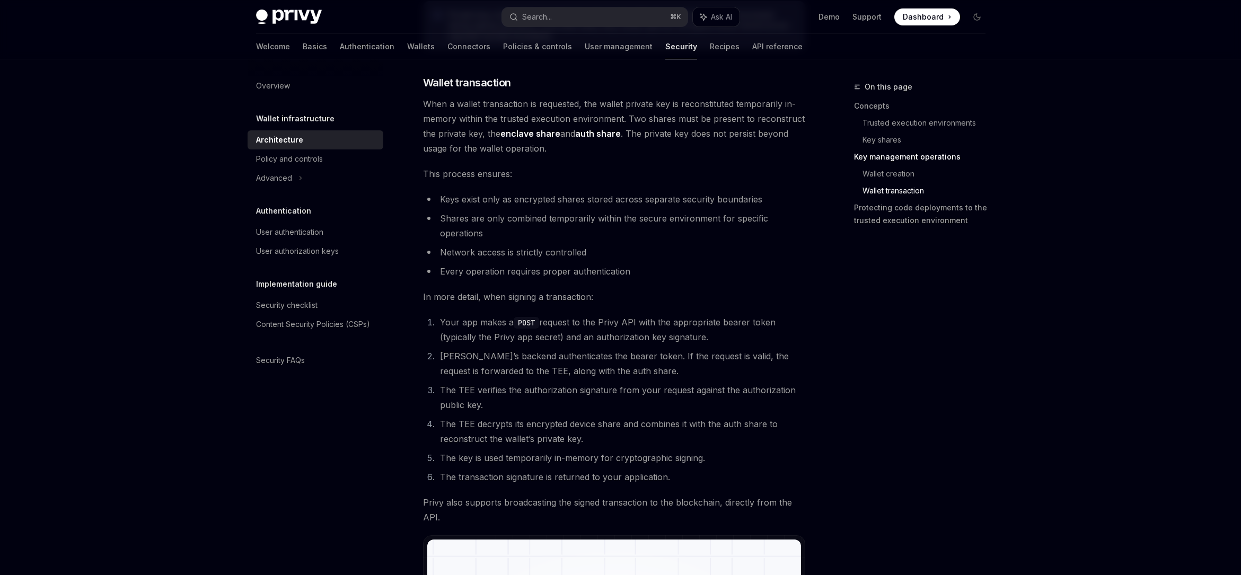
scroll to position [1517, 0]
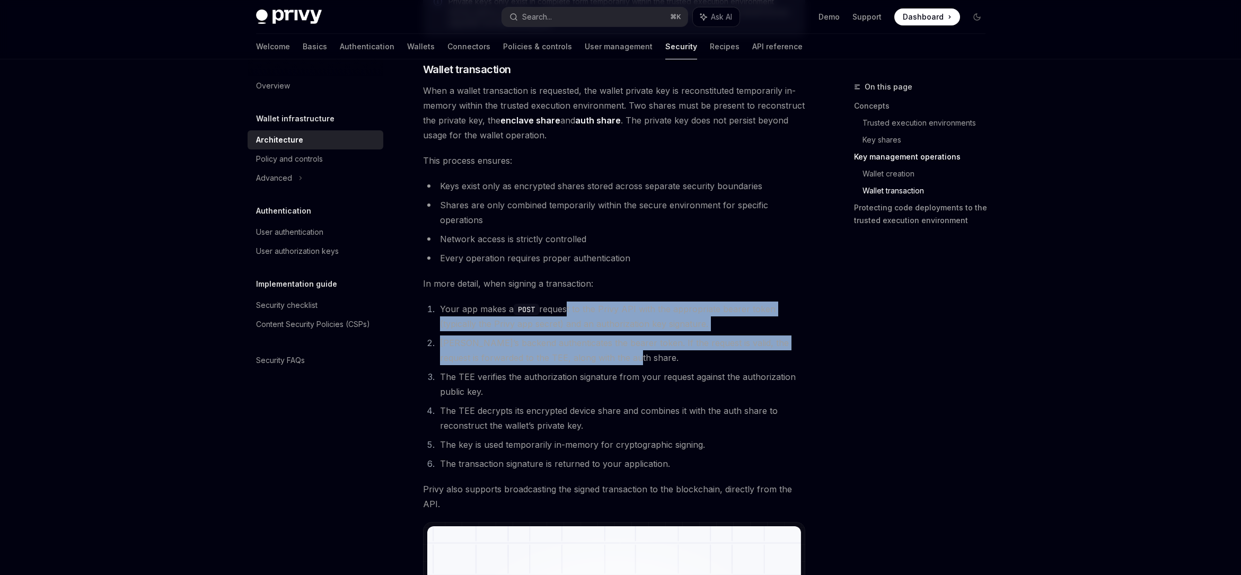
drag, startPoint x: 567, startPoint y: 303, endPoint x: 629, endPoint y: 360, distance: 84.8
click at [629, 360] on ol "Your app makes a POST request to the Privy API with the appropriate bearer toke…" at bounding box center [614, 387] width 382 height 170
click at [629, 360] on li "Privy’s backend authenticates the bearer token. If the request is valid, the re…" at bounding box center [621, 350] width 368 height 30
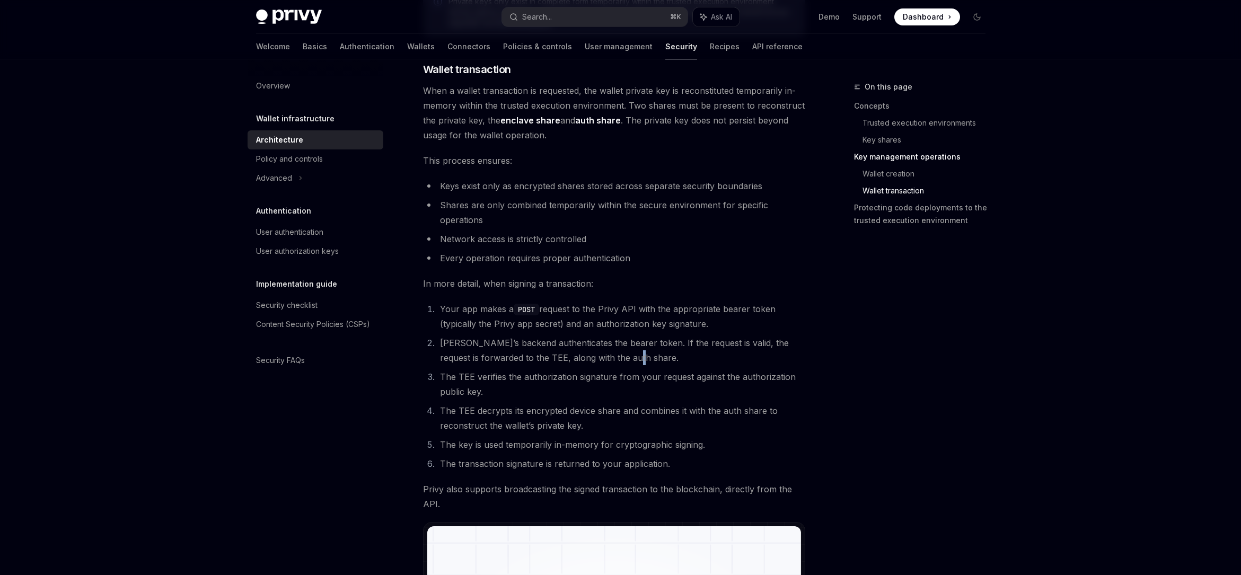
click at [629, 360] on li "Privy’s backend authenticates the bearer token. If the request is valid, the re…" at bounding box center [621, 350] width 368 height 30
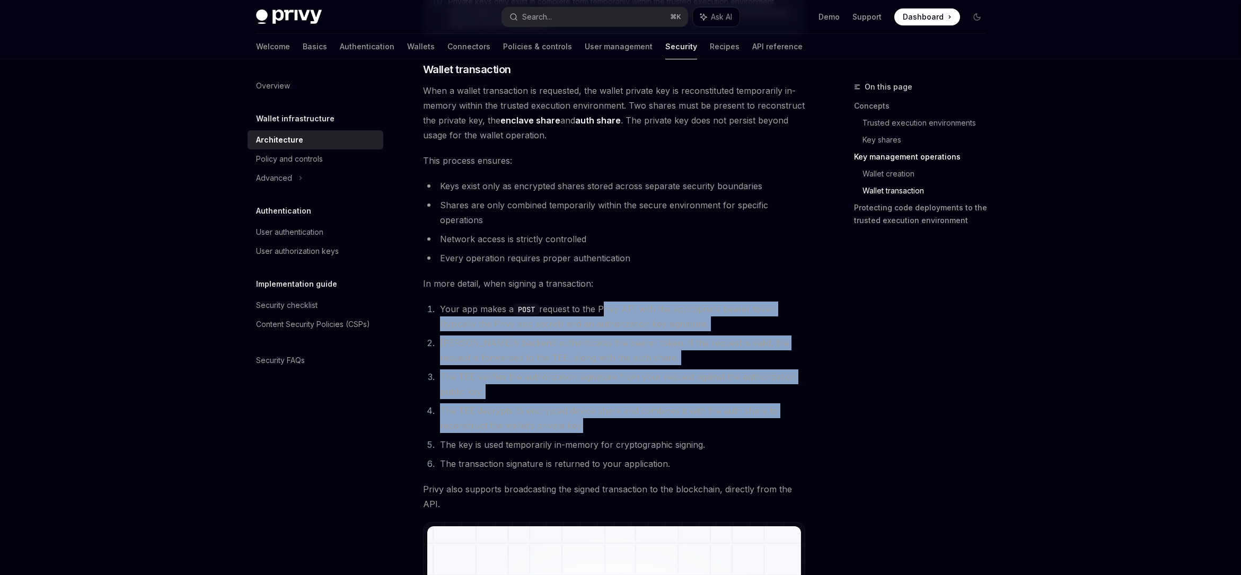
drag, startPoint x: 632, startPoint y: 414, endPoint x: 599, endPoint y: 316, distance: 103.7
click at [599, 316] on ol "Your app makes a POST request to the Privy API with the appropriate bearer toke…" at bounding box center [614, 387] width 382 height 170
click at [599, 316] on li "Your app makes a POST request to the Privy API with the appropriate bearer toke…" at bounding box center [621, 317] width 368 height 30
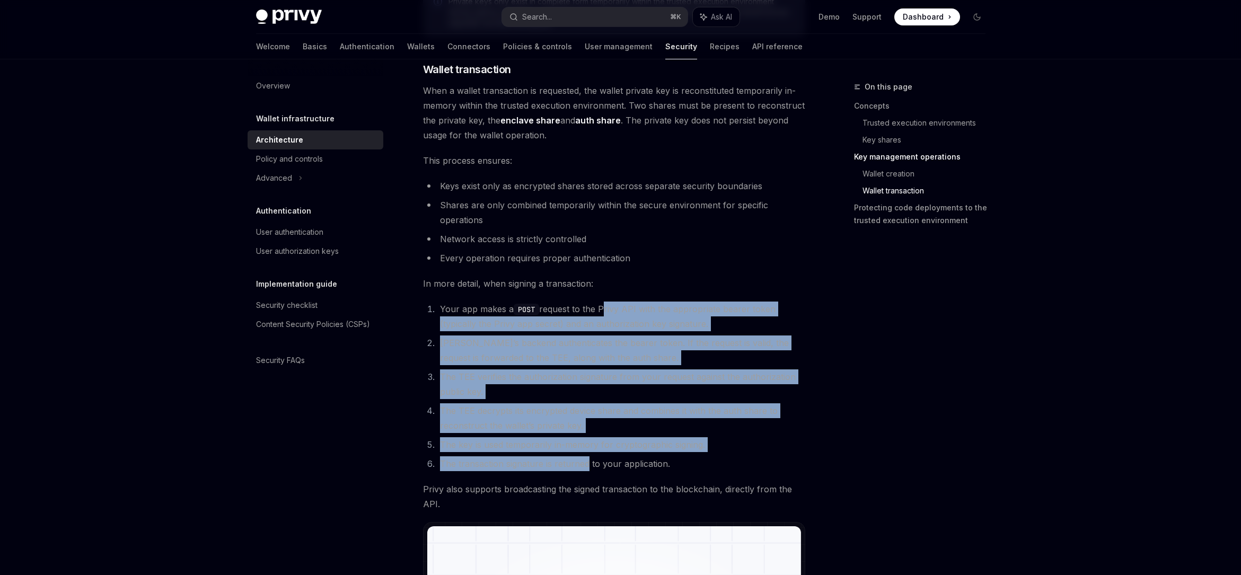
drag, startPoint x: 599, startPoint y: 316, endPoint x: 584, endPoint y: 464, distance: 149.3
click at [585, 466] on ol "Your app makes a POST request to the Privy API with the appropriate bearer toke…" at bounding box center [614, 387] width 382 height 170
click at [584, 464] on li "The transaction signature is returned to your application." at bounding box center [621, 463] width 368 height 15
drag, startPoint x: 584, startPoint y: 464, endPoint x: 587, endPoint y: 316, distance: 147.9
click at [587, 316] on ol "Your app makes a POST request to the Privy API with the appropriate bearer toke…" at bounding box center [614, 387] width 382 height 170
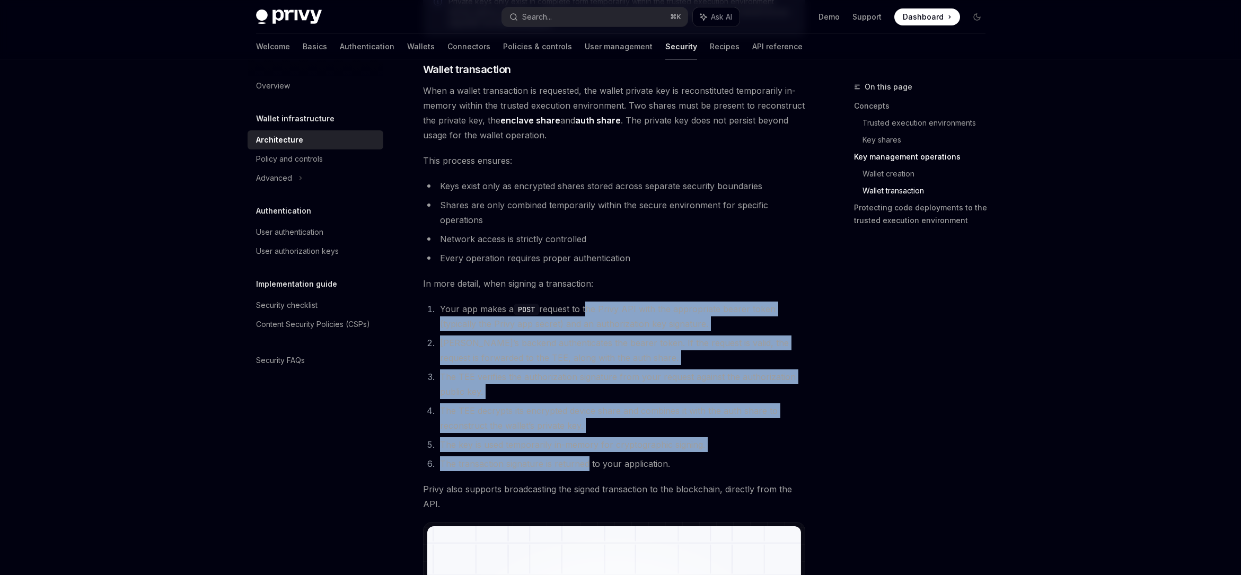
click at [587, 316] on li "Your app makes a POST request to the Privy API with the appropriate bearer toke…" at bounding box center [621, 317] width 368 height 30
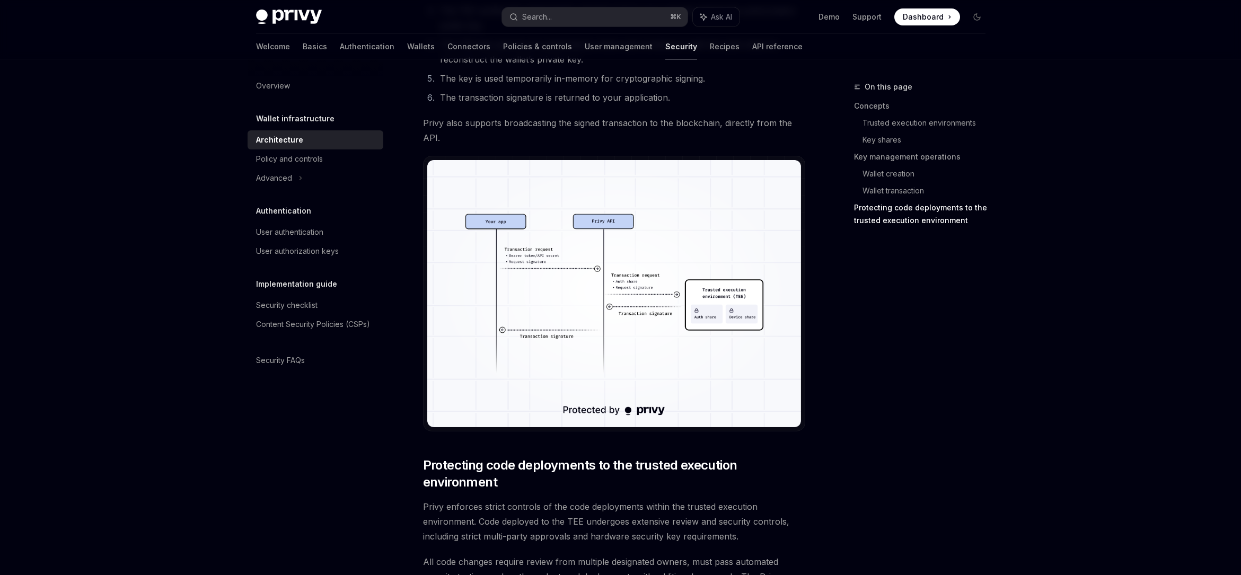
scroll to position [1568, 0]
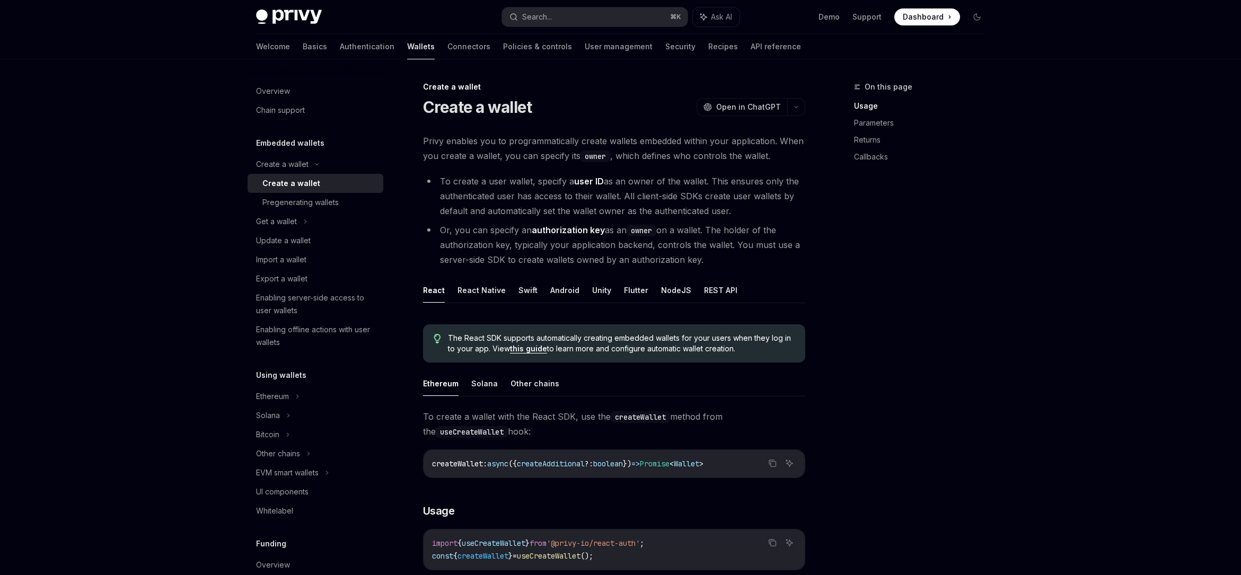
drag, startPoint x: 556, startPoint y: 134, endPoint x: 581, endPoint y: 185, distance: 56.9
drag, startPoint x: 583, startPoint y: 163, endPoint x: 575, endPoint y: 114, distance: 49.5
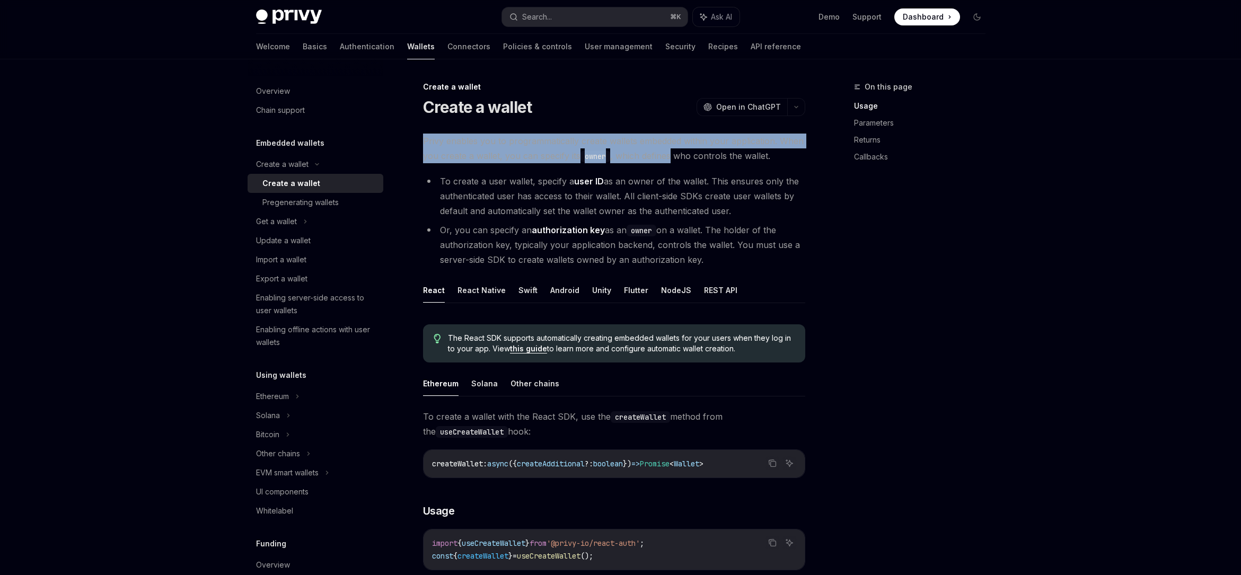
drag, startPoint x: 624, startPoint y: 154, endPoint x: 662, endPoint y: 161, distance: 38.3
click at [661, 160] on span "Privy enables you to programmatically create wallets embedded within your appli…" at bounding box center [614, 149] width 382 height 30
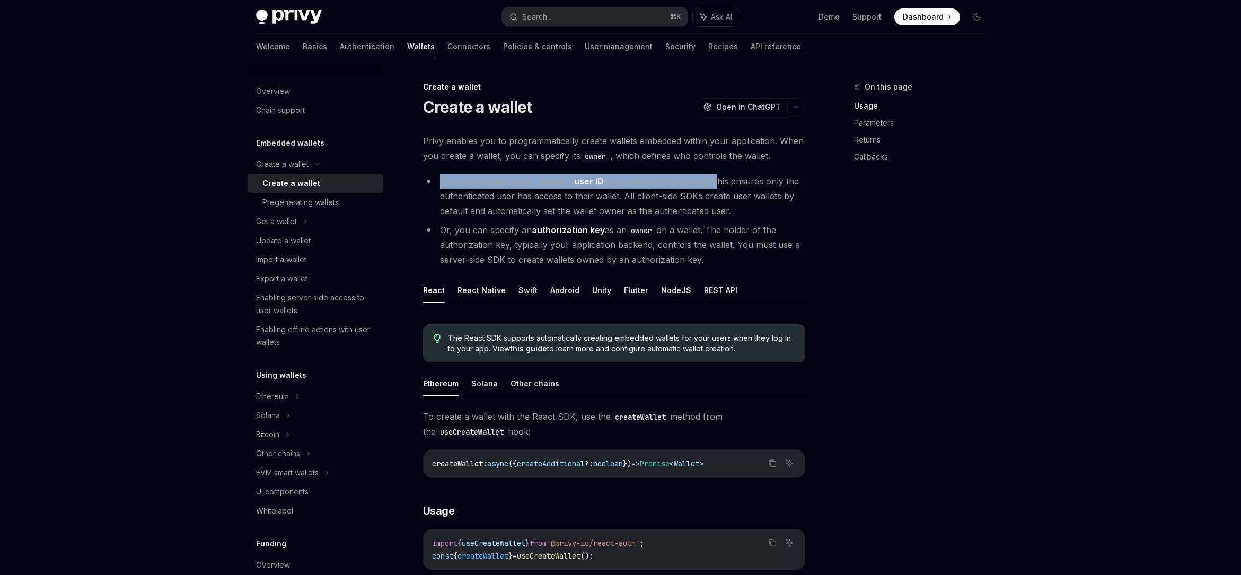
drag, startPoint x: 648, startPoint y: 167, endPoint x: 713, endPoint y: 188, distance: 69.1
click at [678, 198] on li "To create a user wallet, specify a user ID as an owner of the wallet. This ensu…" at bounding box center [614, 196] width 382 height 45
drag, startPoint x: 432, startPoint y: 179, endPoint x: 755, endPoint y: 206, distance: 324.4
click at [755, 206] on li "To create a user wallet, specify a user ID as an owner of the wallet. This ensu…" at bounding box center [614, 196] width 382 height 45
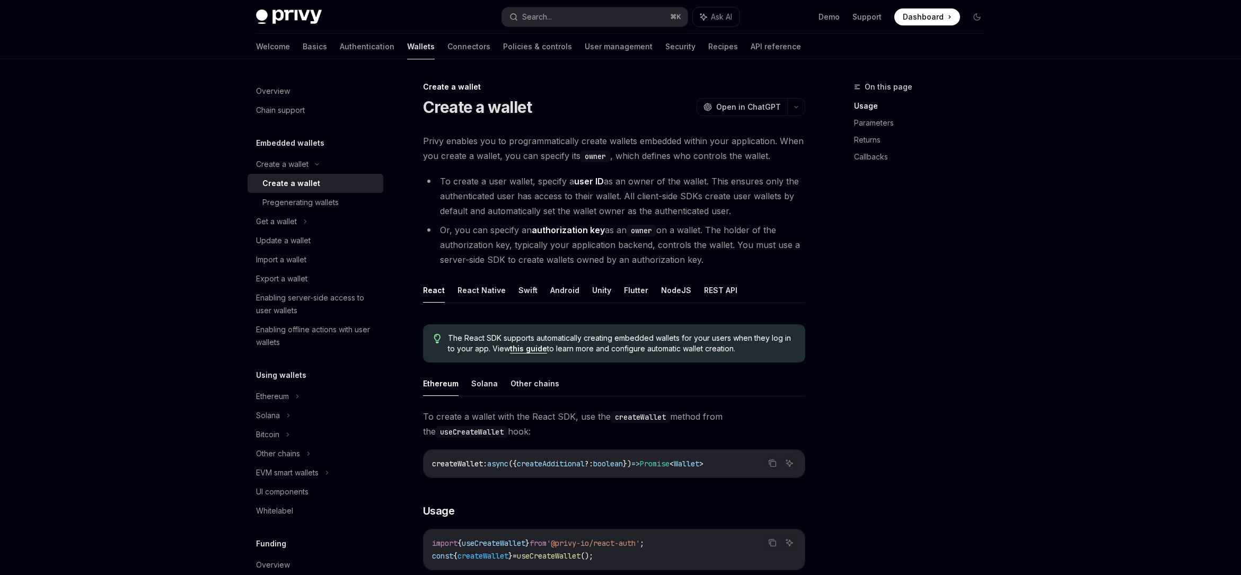
click at [754, 205] on li "To create a user wallet, specify a user ID as an owner of the wallet. This ensu…" at bounding box center [614, 196] width 382 height 45
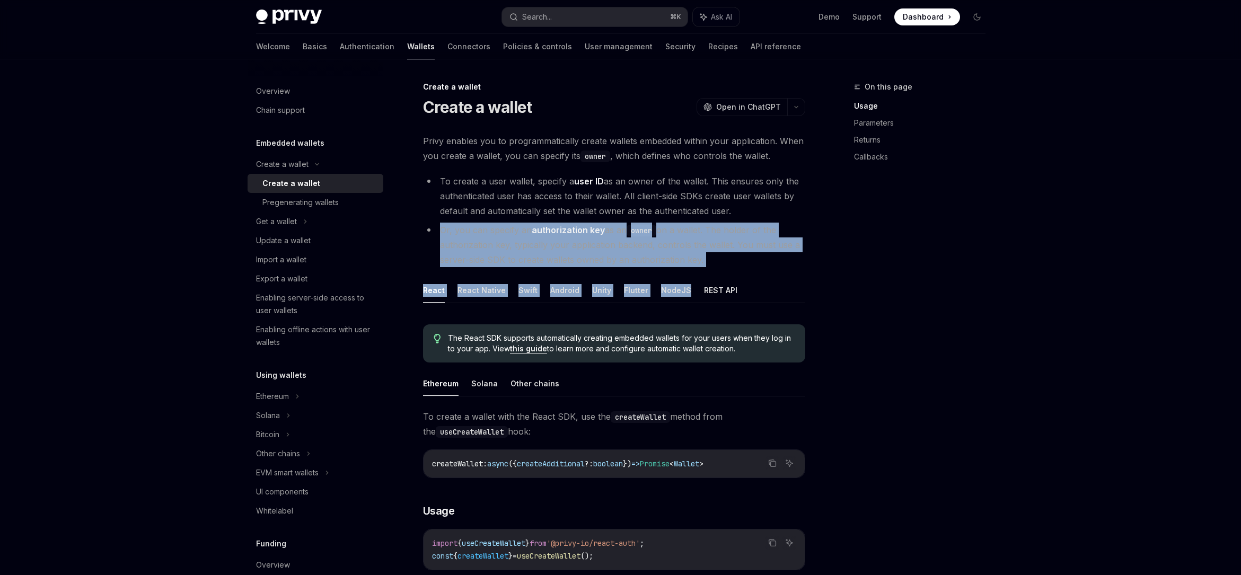
drag, startPoint x: 726, startPoint y: 216, endPoint x: 722, endPoint y: 268, distance: 52.1
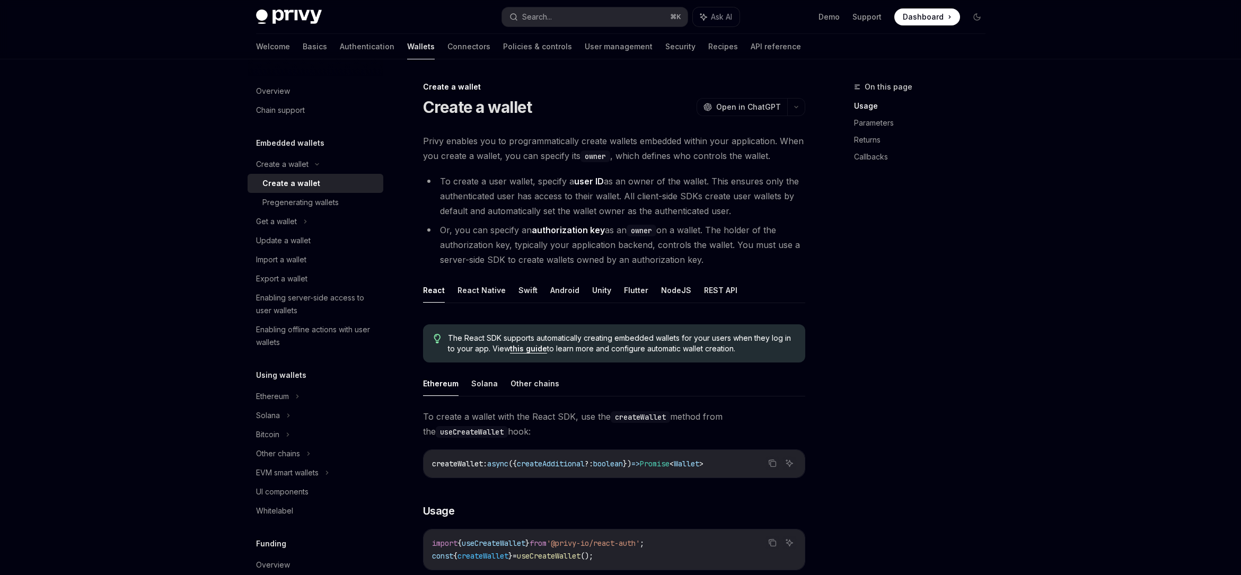
drag, startPoint x: 720, startPoint y: 266, endPoint x: 715, endPoint y: 219, distance: 46.9
click at [715, 219] on ul "To create a user wallet, specify a user ID as an owner of the wallet. This ensu…" at bounding box center [614, 220] width 382 height 93
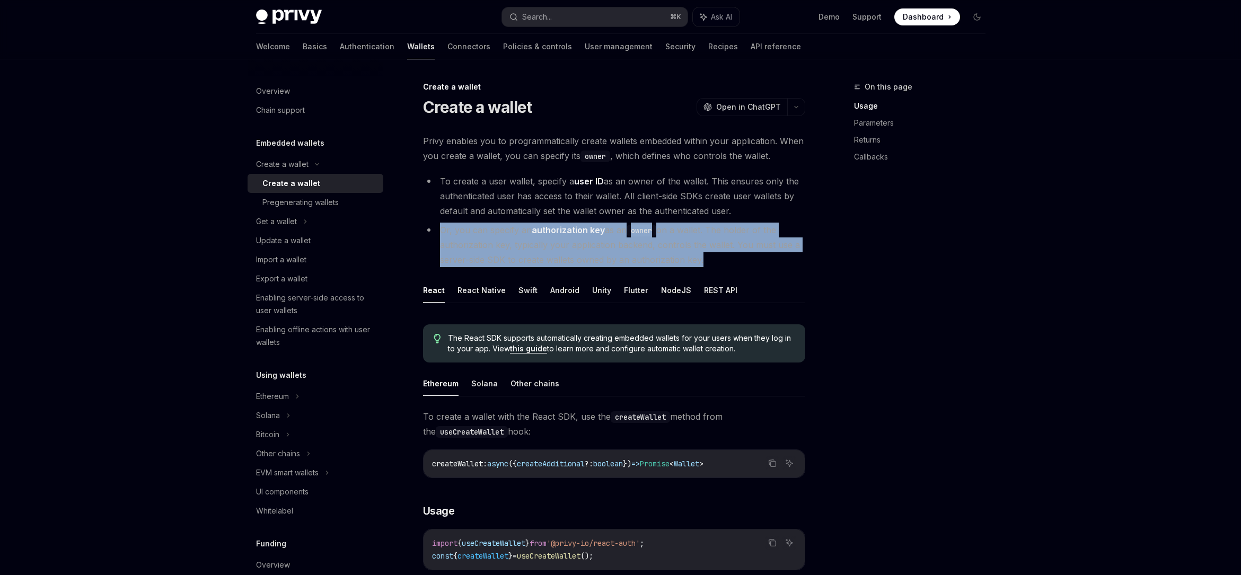
drag, startPoint x: 715, startPoint y: 219, endPoint x: 717, endPoint y: 257, distance: 38.2
click at [717, 257] on ul "To create a user wallet, specify a user ID as an owner of the wallet. This ensu…" at bounding box center [614, 220] width 382 height 93
click at [717, 257] on li "Or, you can specify an authorization key as an owner on a wallet. The holder of…" at bounding box center [614, 245] width 382 height 45
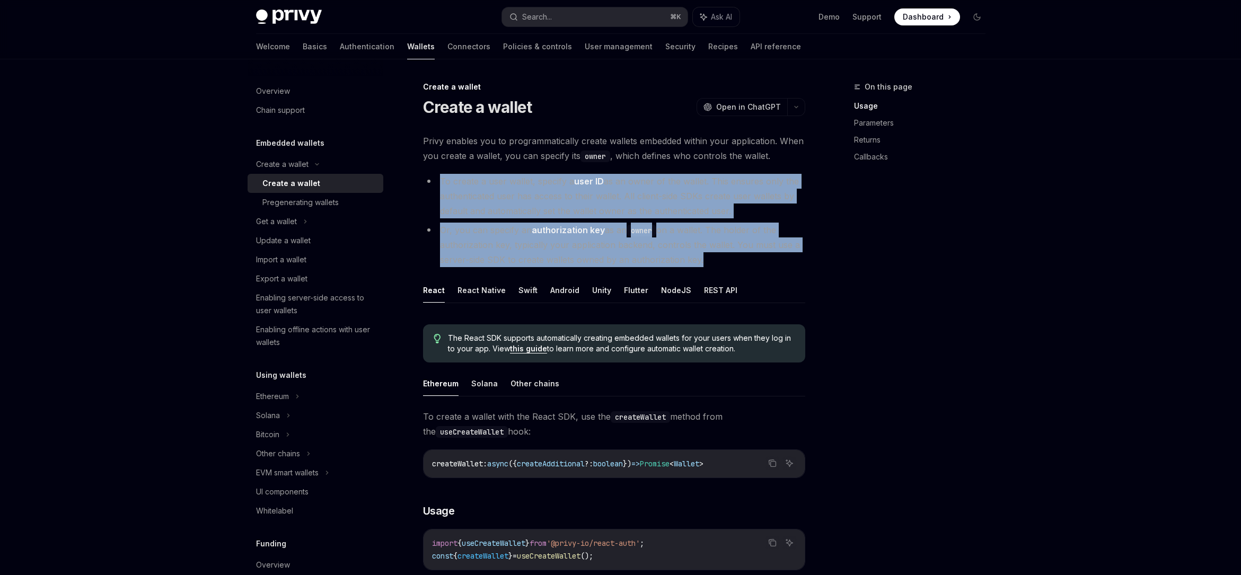
drag, startPoint x: 717, startPoint y: 257, endPoint x: 703, endPoint y: 166, distance: 92.1
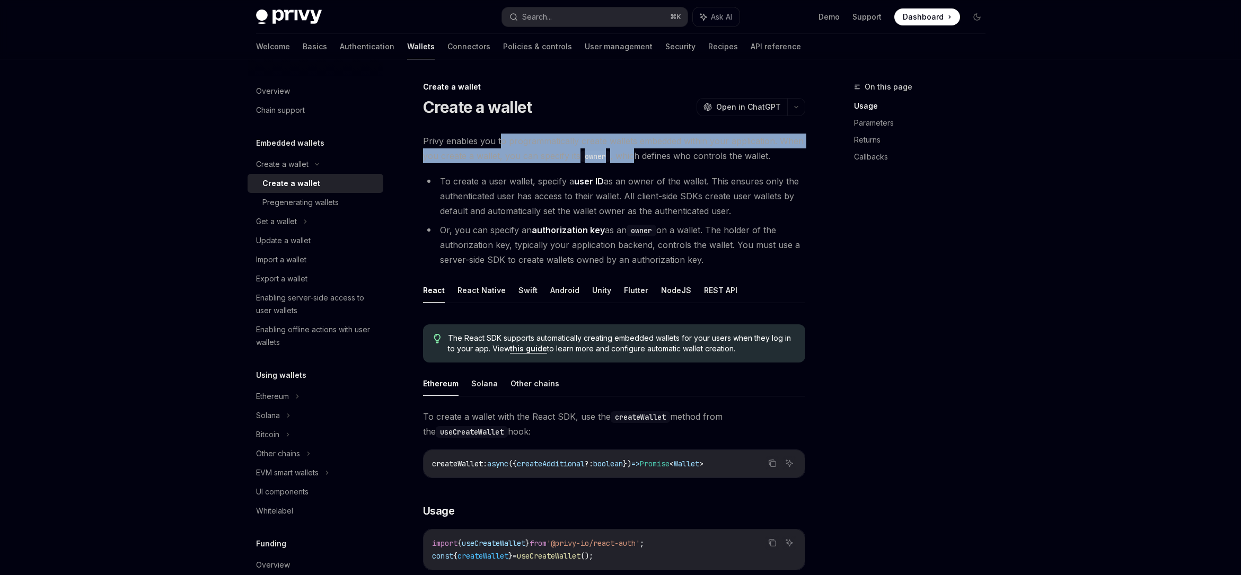
drag, startPoint x: 500, startPoint y: 147, endPoint x: 634, endPoint y: 152, distance: 134.2
click at [634, 152] on span "Privy enables you to programmatically create wallets embedded within your appli…" at bounding box center [614, 149] width 382 height 30
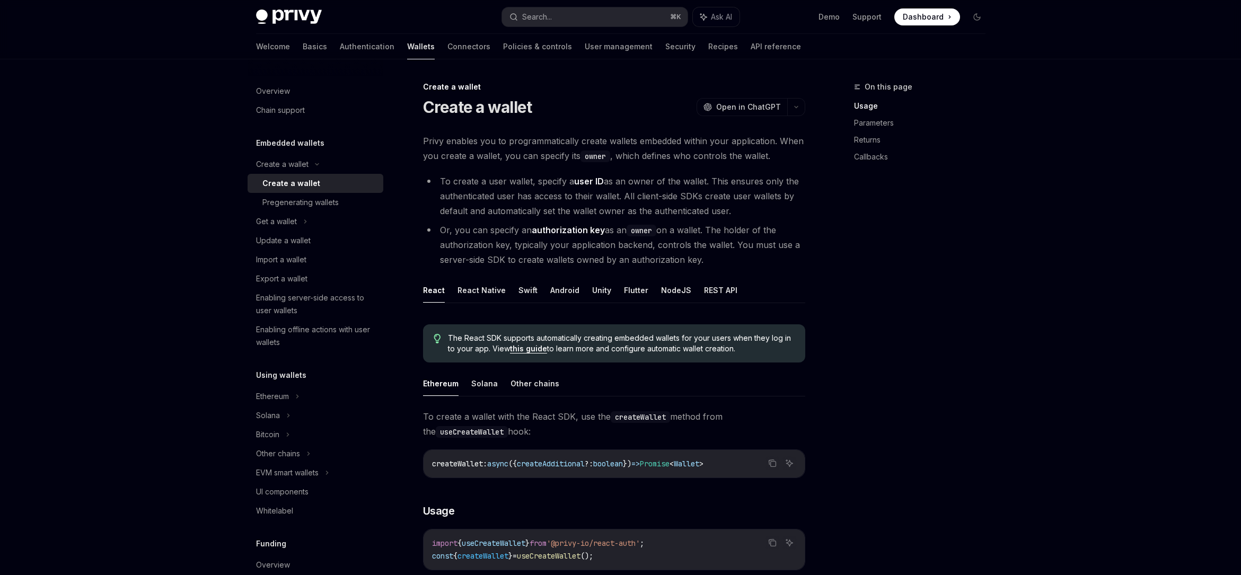
drag, startPoint x: 431, startPoint y: 175, endPoint x: 791, endPoint y: 264, distance: 371.4
click at [791, 264] on ul "To create a user wallet, specify a user ID as an owner of the wallet. This ensu…" at bounding box center [614, 220] width 382 height 93
click at [704, 292] on button "REST API" at bounding box center [720, 290] width 33 height 25
type textarea "*"
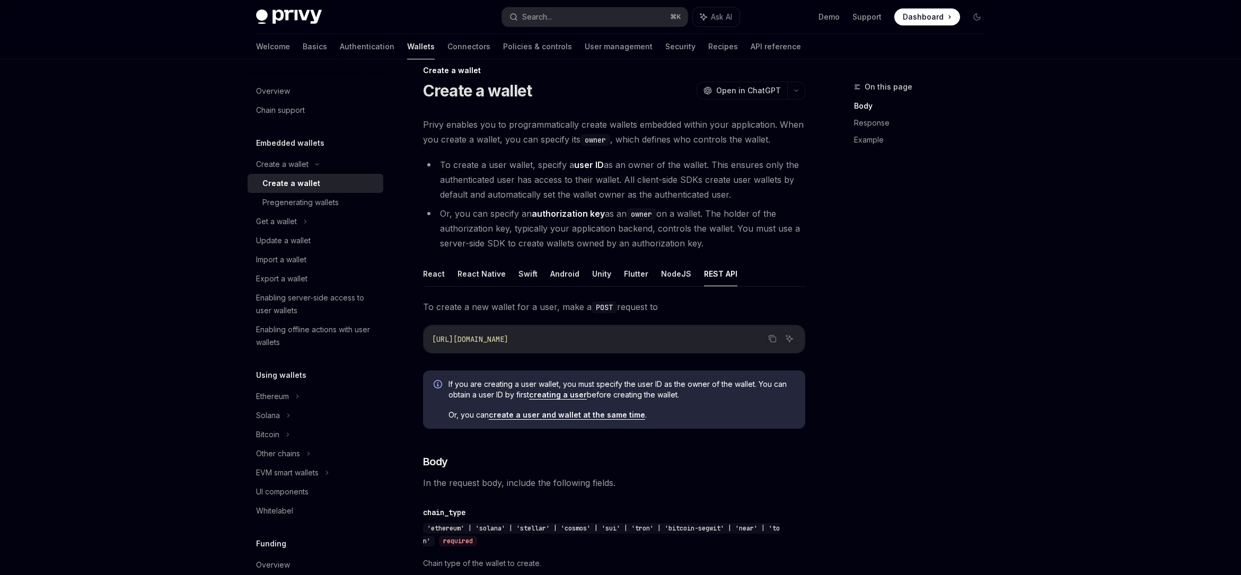
scroll to position [67, 0]
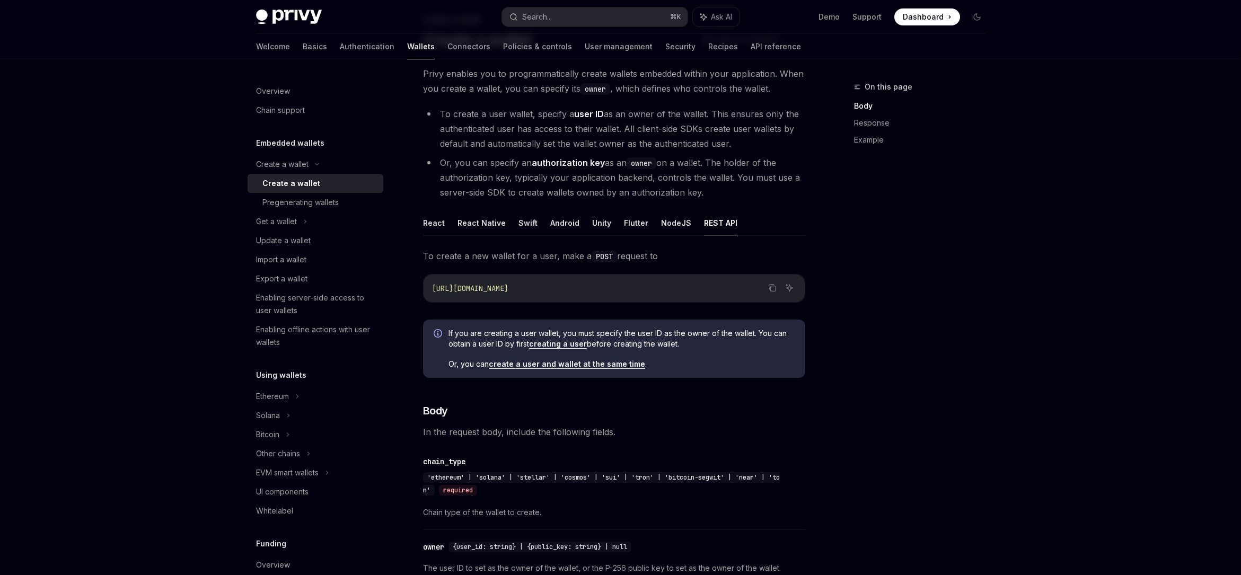
click at [454, 199] on li "Or, you can specify an authorization key as an owner on a wallet. The holder of…" at bounding box center [614, 177] width 382 height 45
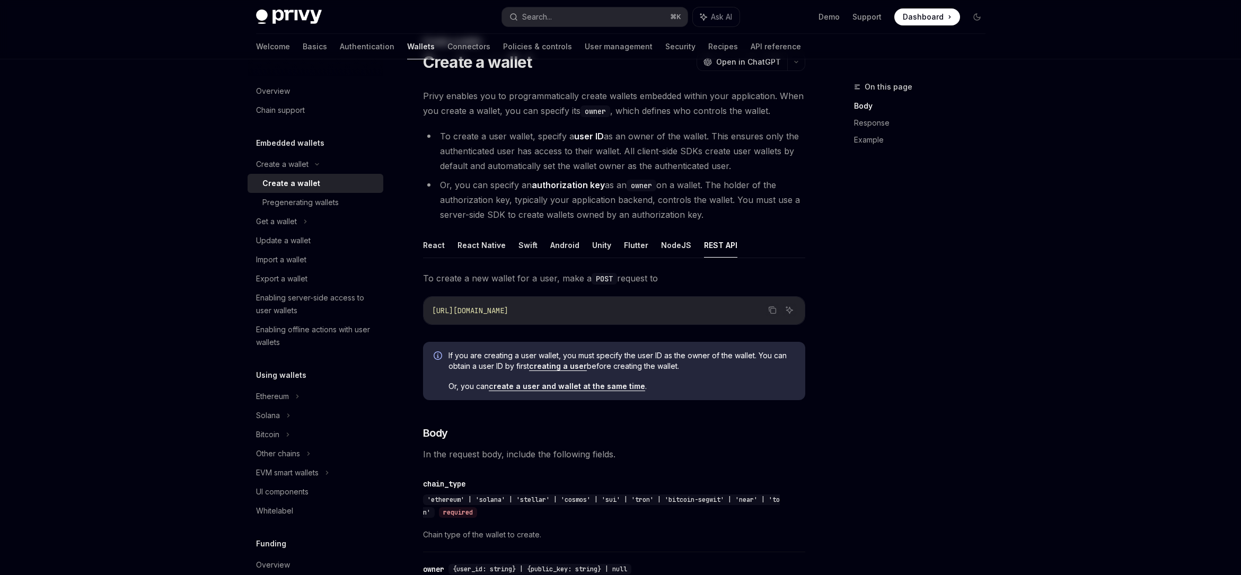
scroll to position [0, 0]
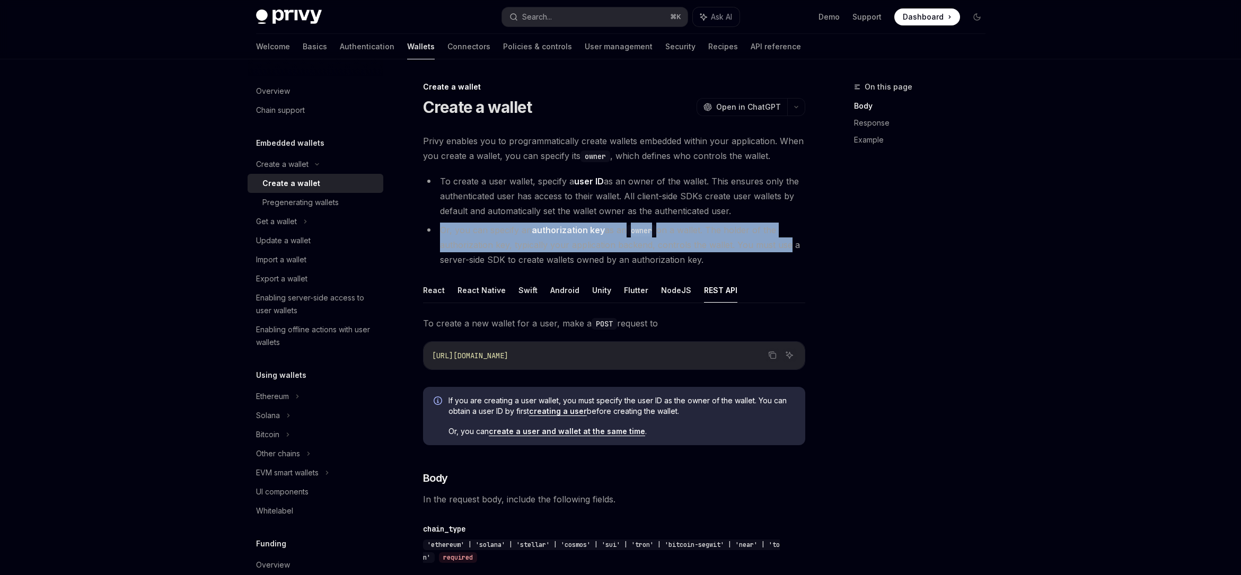
drag, startPoint x: 440, startPoint y: 229, endPoint x: 781, endPoint y: 245, distance: 341.2
click at [781, 245] on li "Or, you can specify an authorization key as an owner on a wallet. The holder of…" at bounding box center [614, 245] width 382 height 45
click at [780, 245] on li "Or, you can specify an authorization key as an owner on a wallet. The holder of…" at bounding box center [614, 245] width 382 height 45
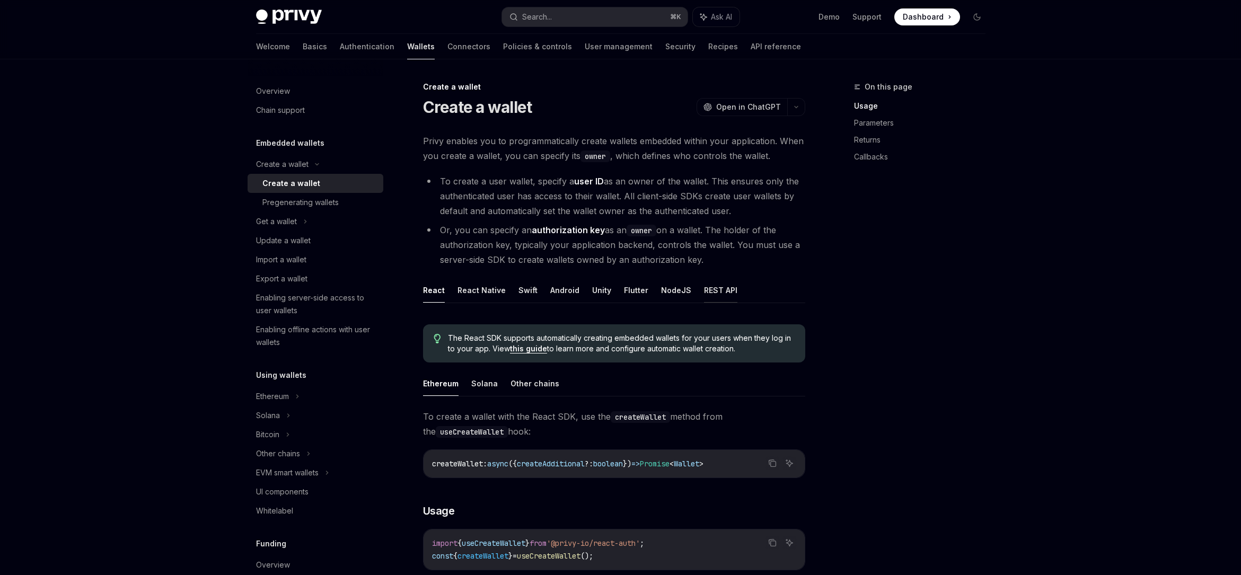
click at [716, 294] on button "REST API" at bounding box center [720, 290] width 33 height 25
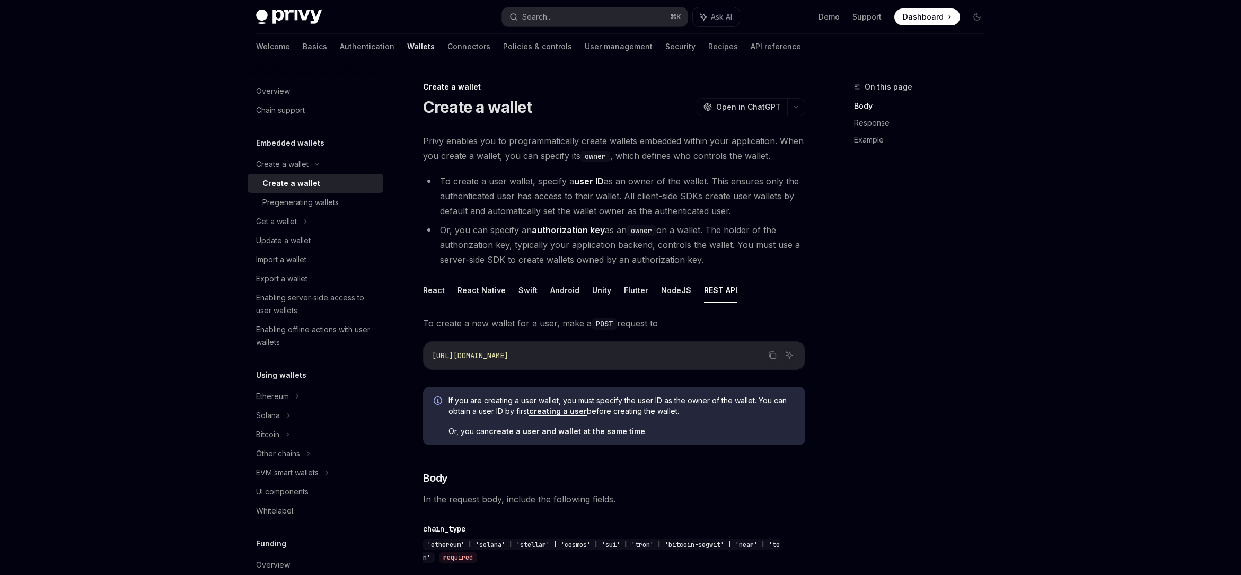
drag, startPoint x: 546, startPoint y: 356, endPoint x: 403, endPoint y: 355, distance: 142.6
copy span "[URL][DOMAIN_NAME]"
type textarea "*"
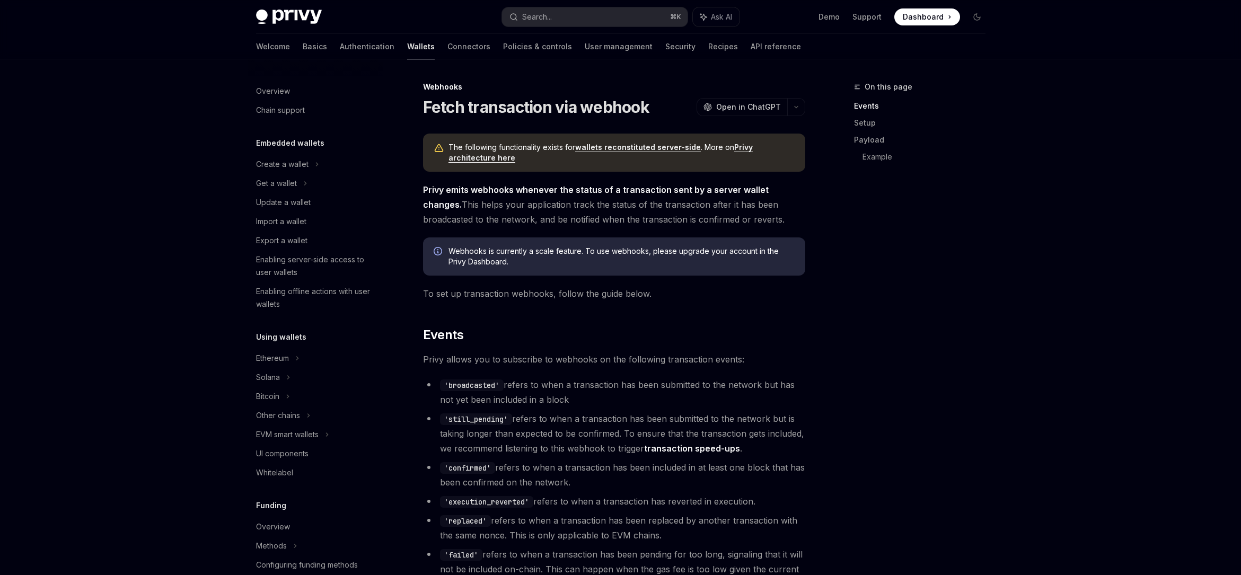
scroll to position [181, 0]
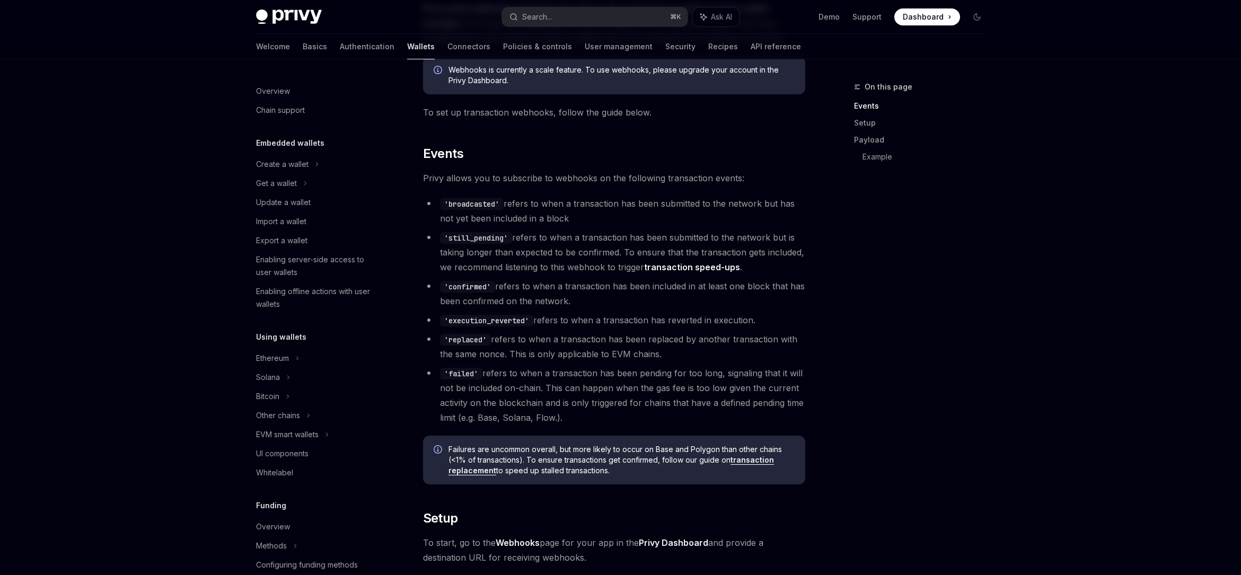
click at [577, 92] on div "Webhooks is currently a scale feature. To use webhooks, please upgrade your acc…" at bounding box center [614, 75] width 382 height 38
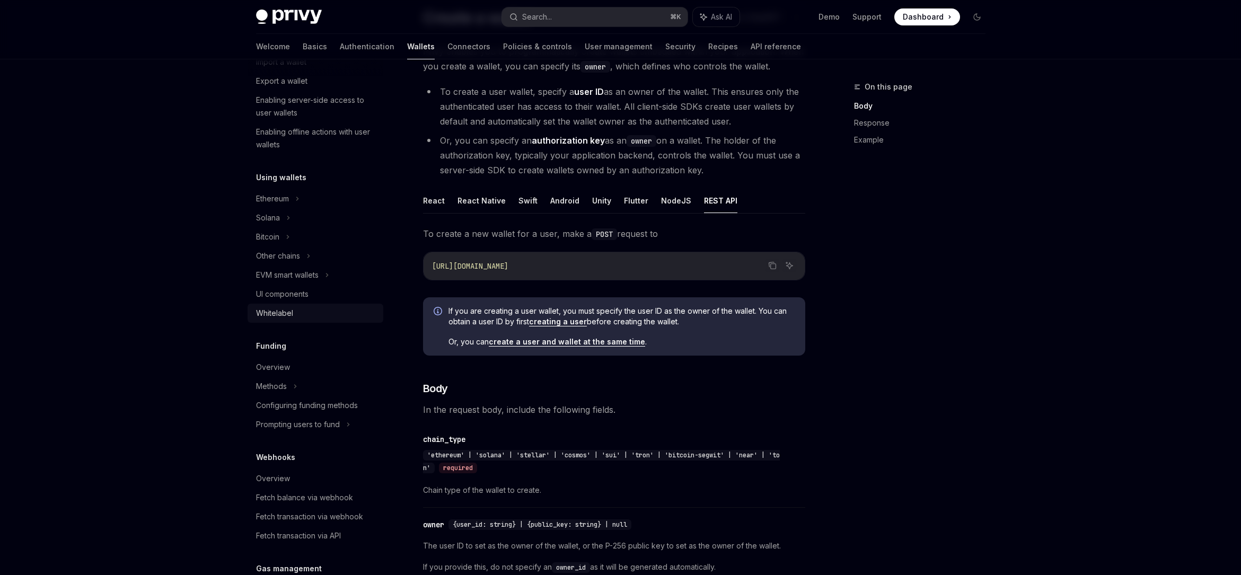
scroll to position [380, 0]
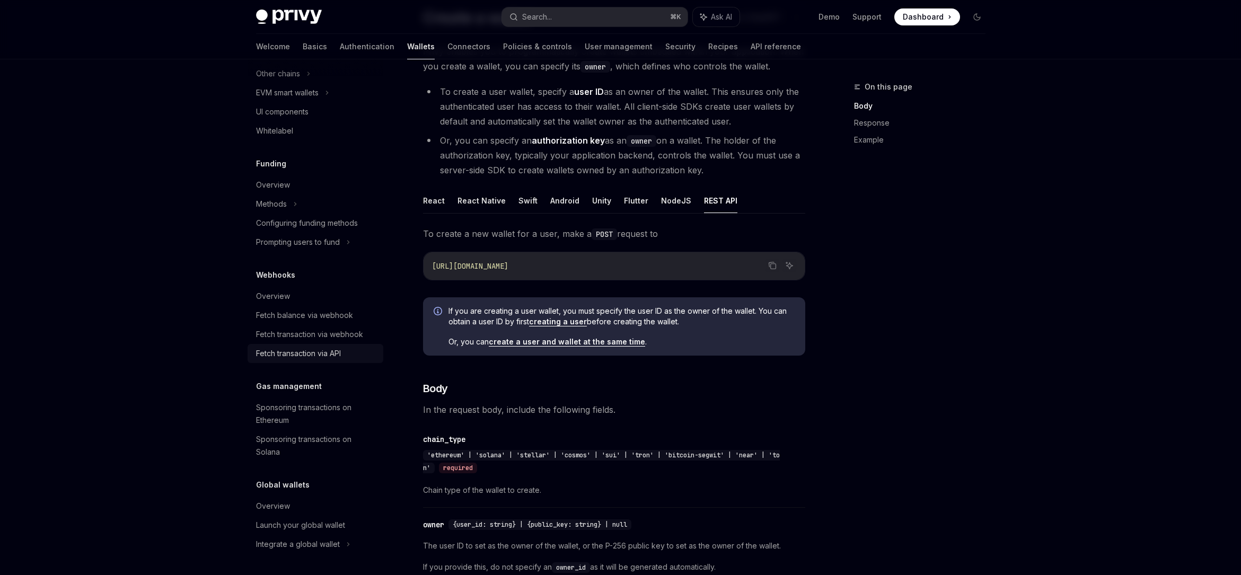
click at [317, 352] on div "Fetch transaction via API" at bounding box center [298, 353] width 85 height 13
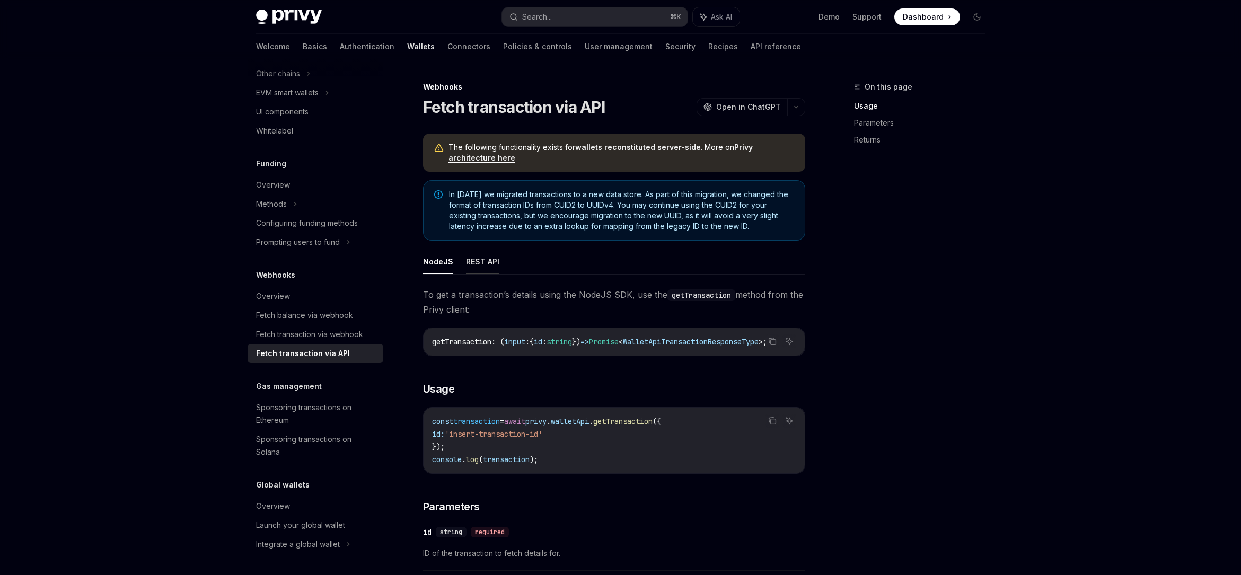
click at [466, 262] on button "REST API" at bounding box center [482, 261] width 33 height 25
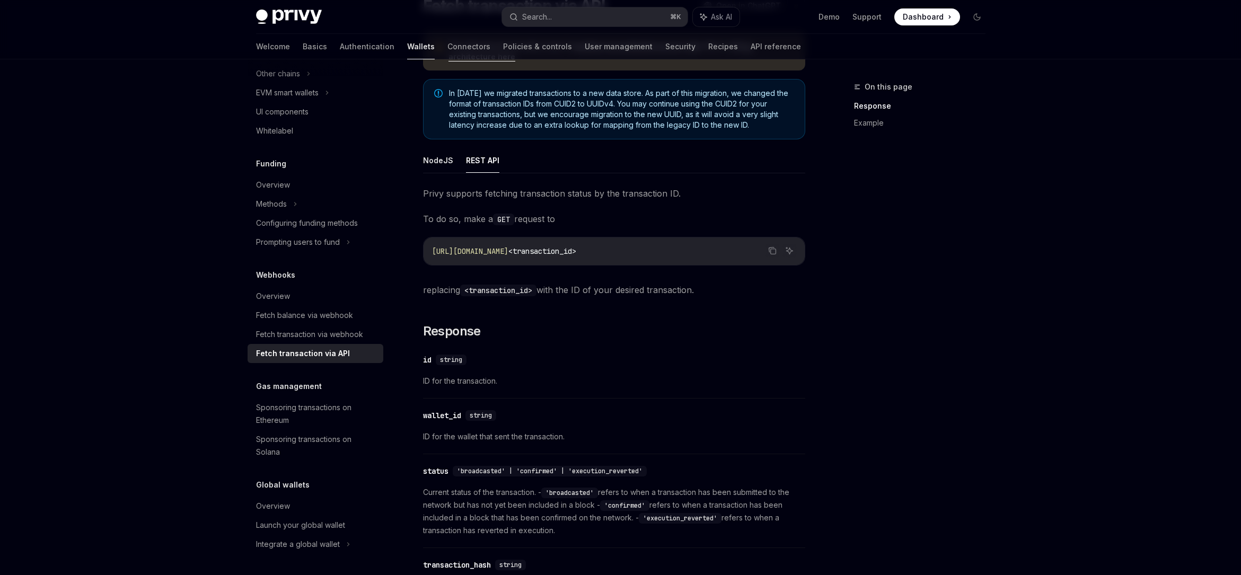
scroll to position [317, 0]
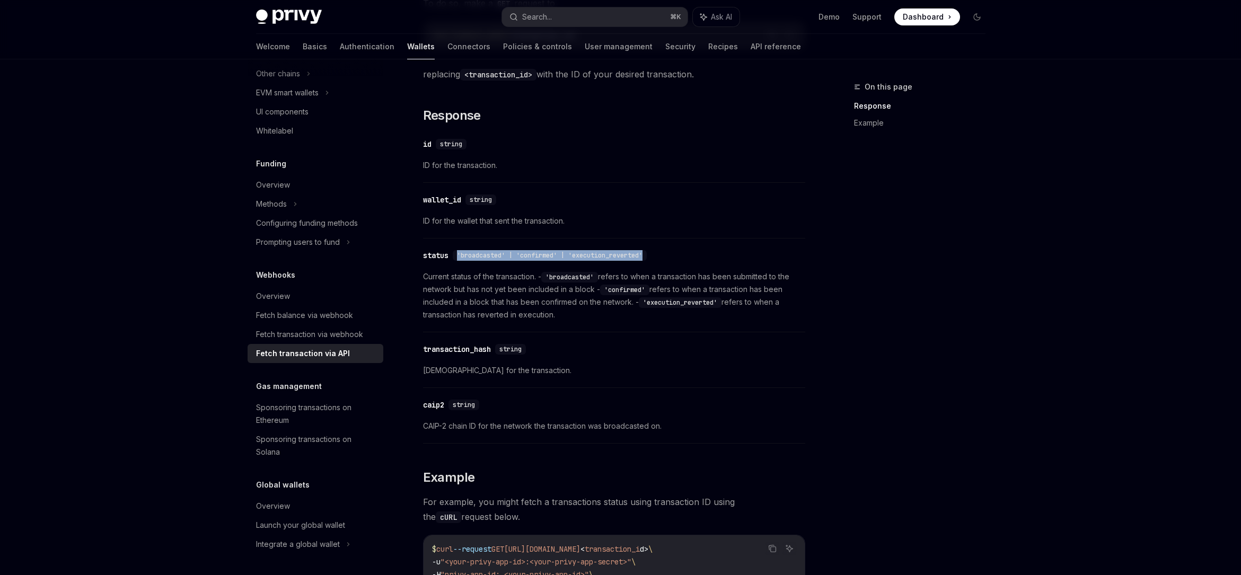
drag, startPoint x: 458, startPoint y: 253, endPoint x: 664, endPoint y: 253, distance: 206.2
click at [664, 253] on div "​ status 'broadcasted' | 'confirmed' | 'execution_reverted'" at bounding box center [609, 255] width 372 height 13
click at [303, 334] on div "Fetch transaction via webhook" at bounding box center [309, 334] width 107 height 13
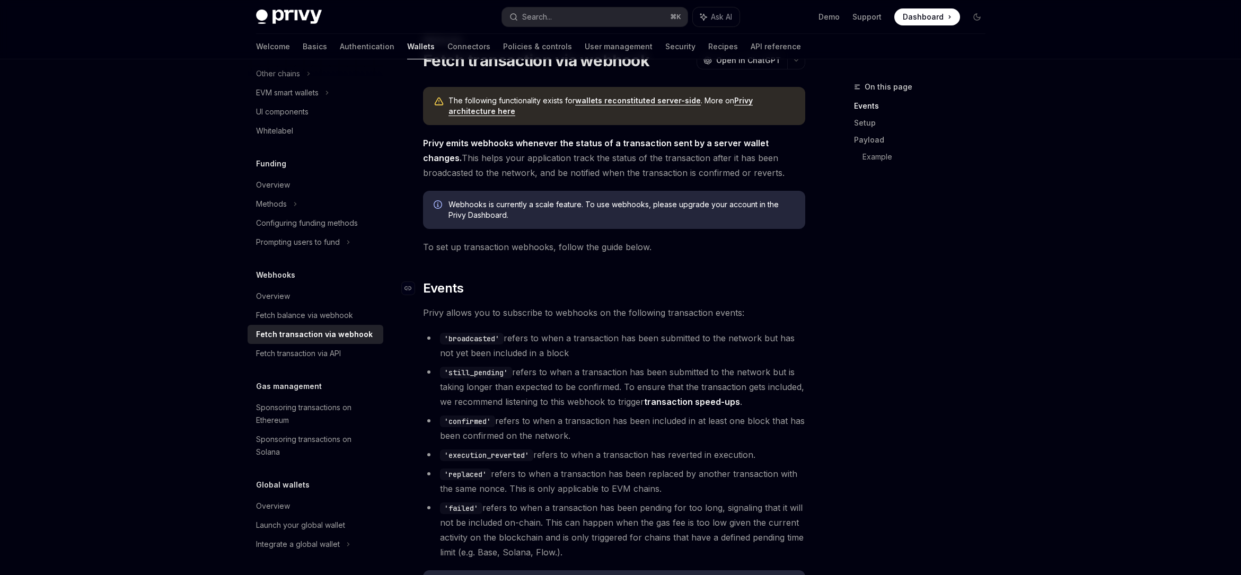
scroll to position [210, 0]
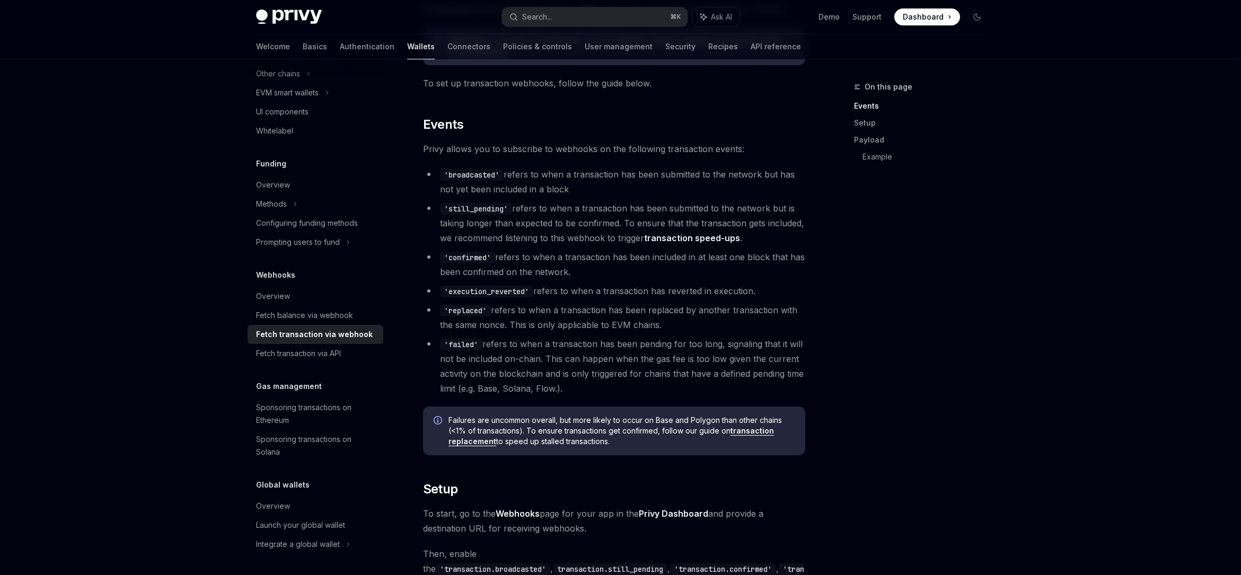
click at [449, 342] on code "'failed'" at bounding box center [461, 345] width 42 height 12
copy code "failed"
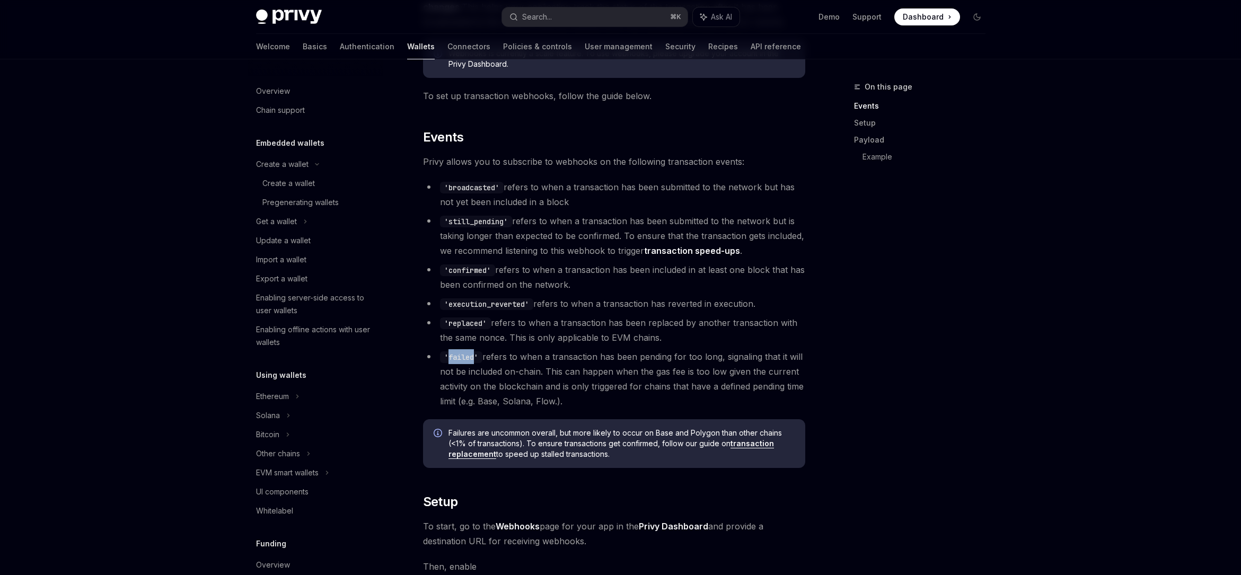
scroll to position [192, 0]
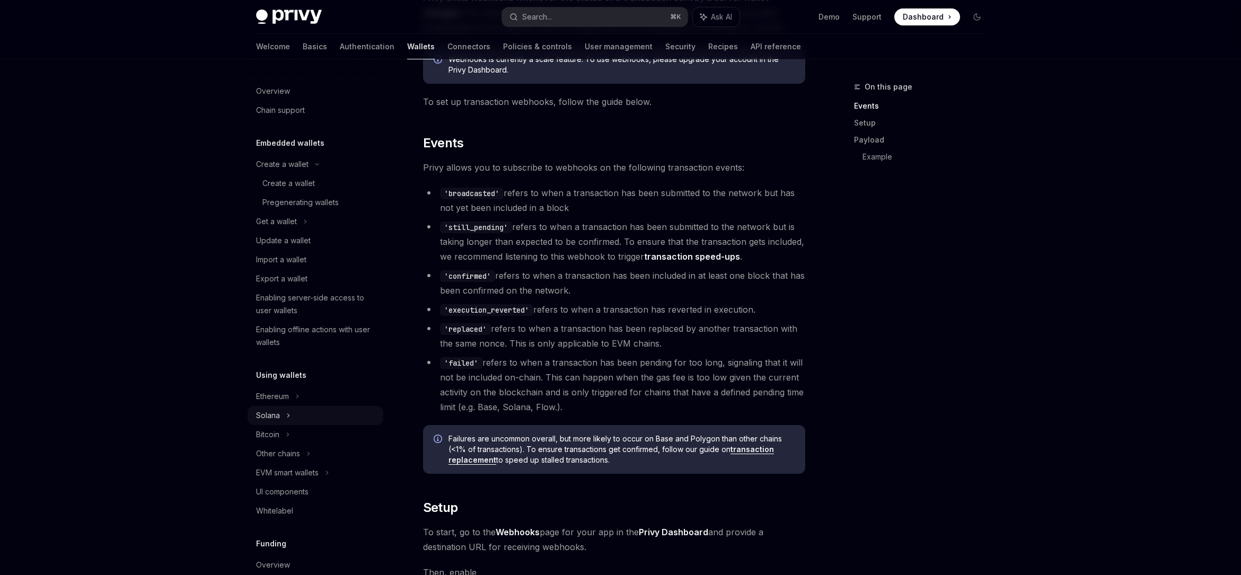
click at [276, 228] on div "Solana" at bounding box center [276, 221] width 41 height 13
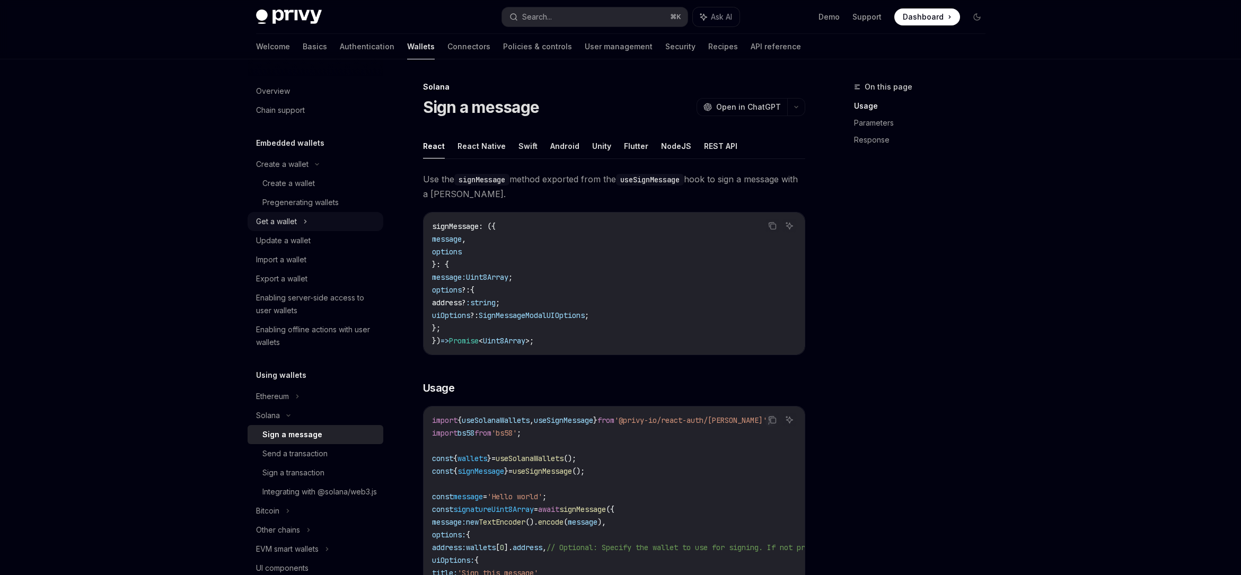
click at [282, 222] on div "Get a wallet" at bounding box center [276, 221] width 41 height 13
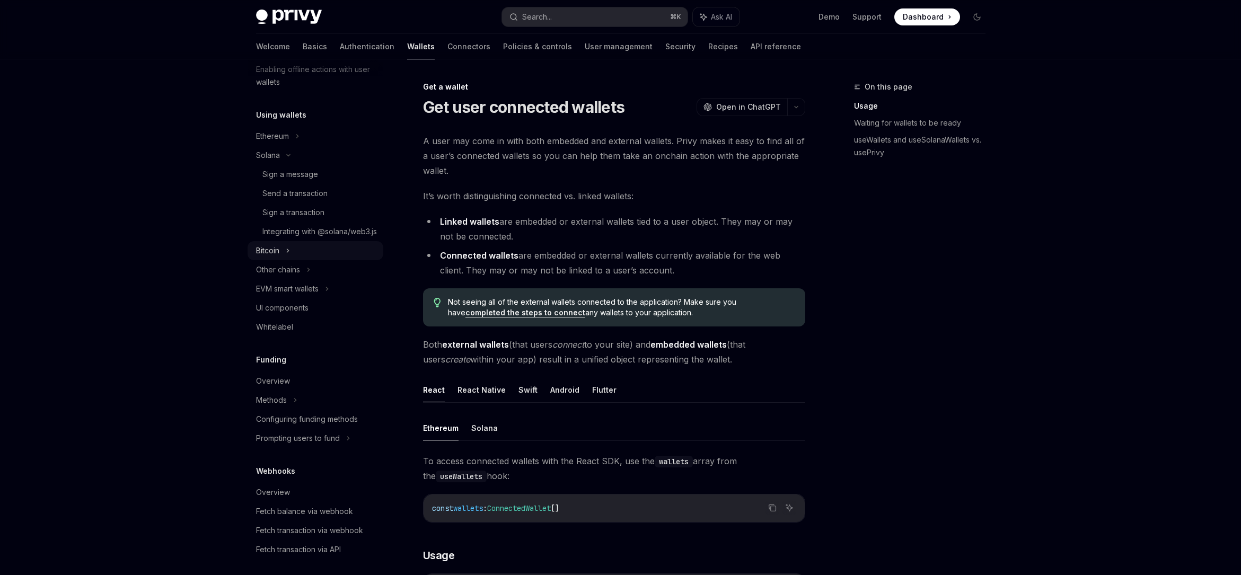
scroll to position [526, 0]
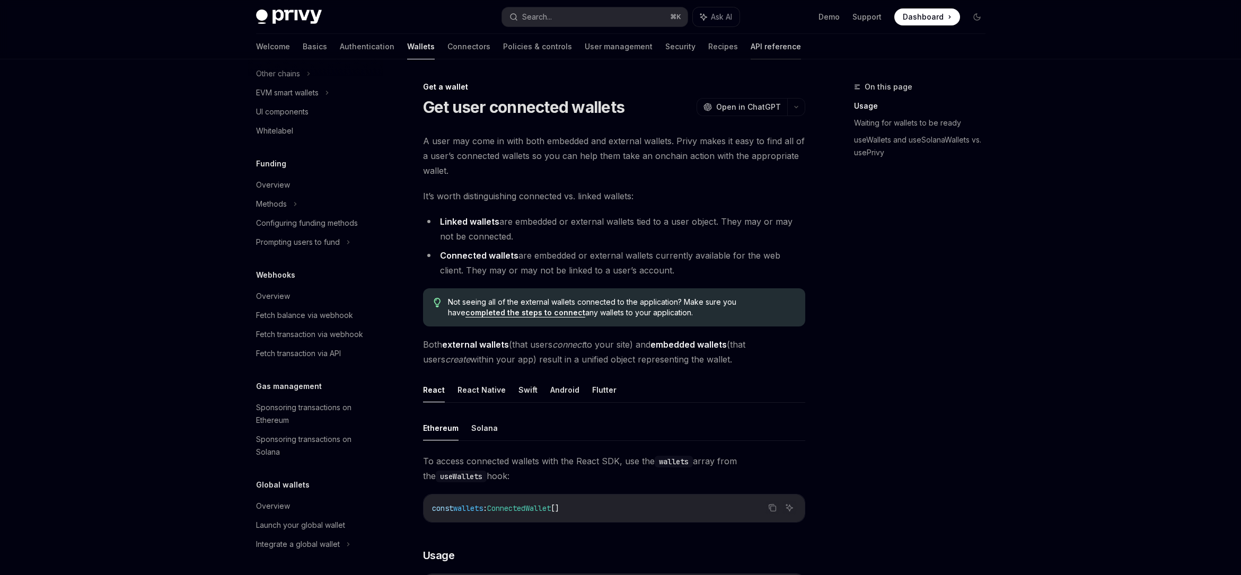
click at [750, 48] on link "API reference" at bounding box center [775, 46] width 50 height 25
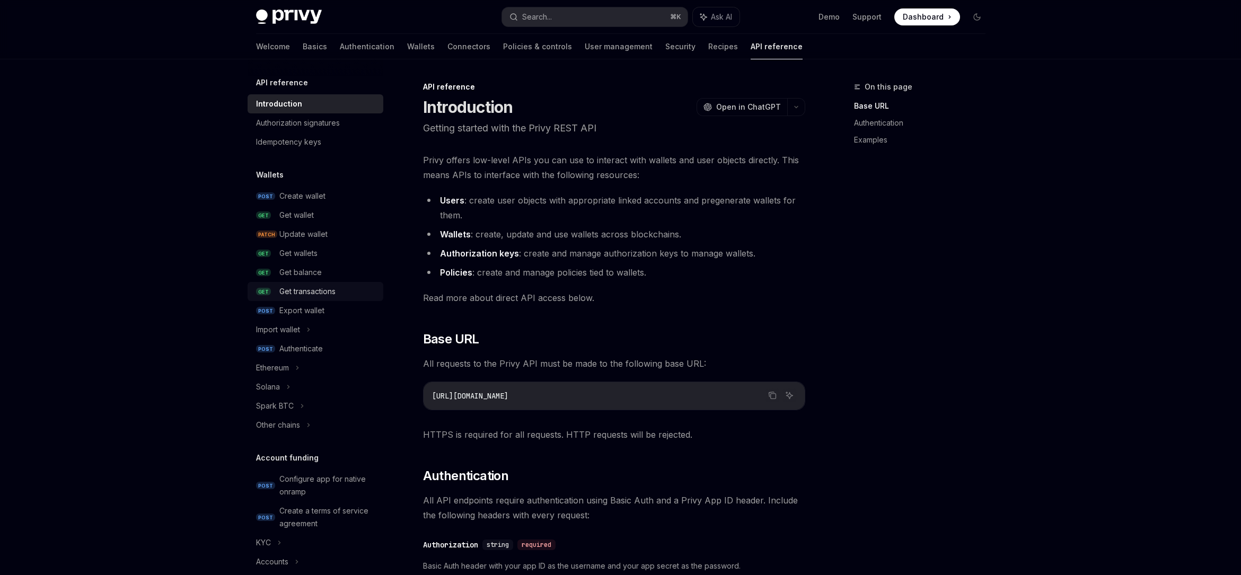
click at [315, 282] on link "GET Get transactions" at bounding box center [316, 291] width 136 height 19
type textarea "*"
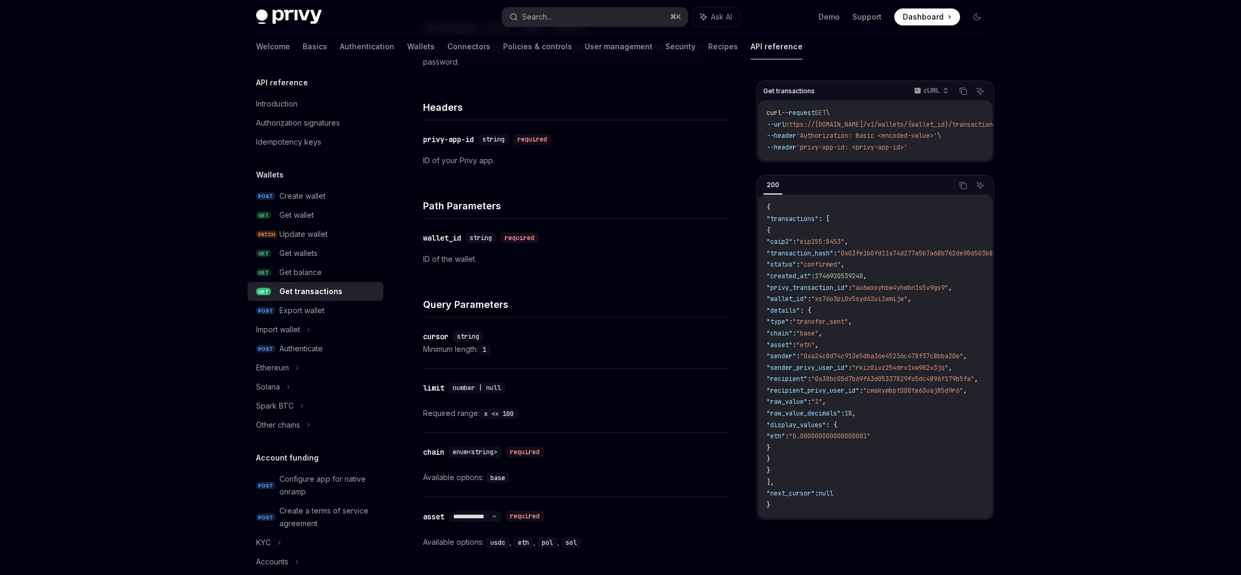
scroll to position [277, 0]
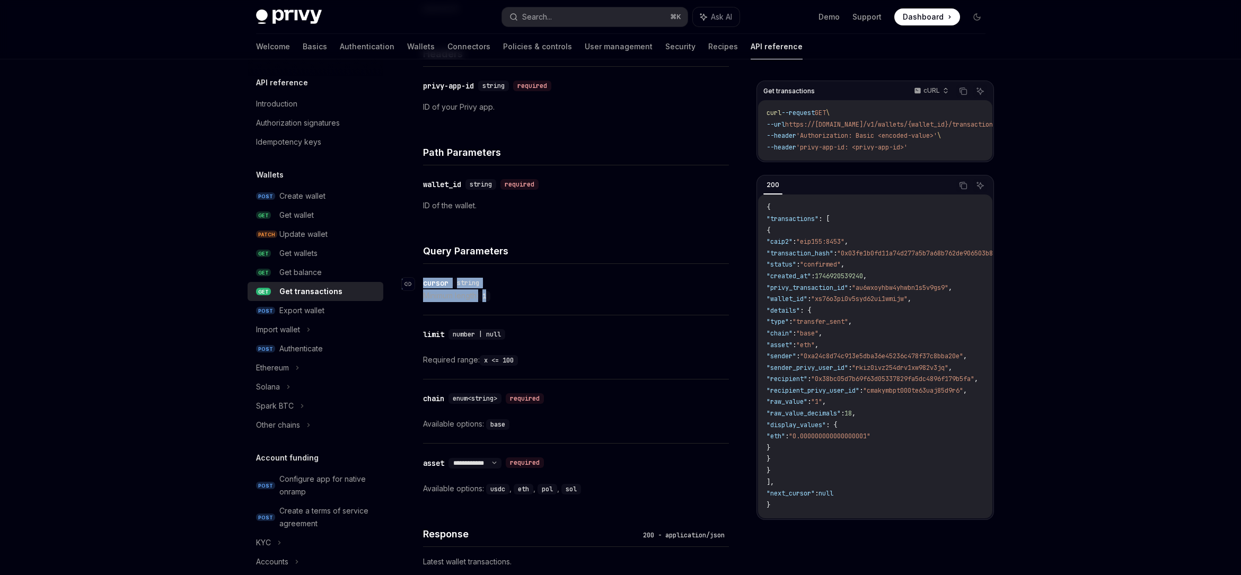
drag, startPoint x: 502, startPoint y: 296, endPoint x: 422, endPoint y: 278, distance: 82.6
click at [423, 278] on div "​ cursor string Minimum length: 1" at bounding box center [576, 289] width 306 height 51
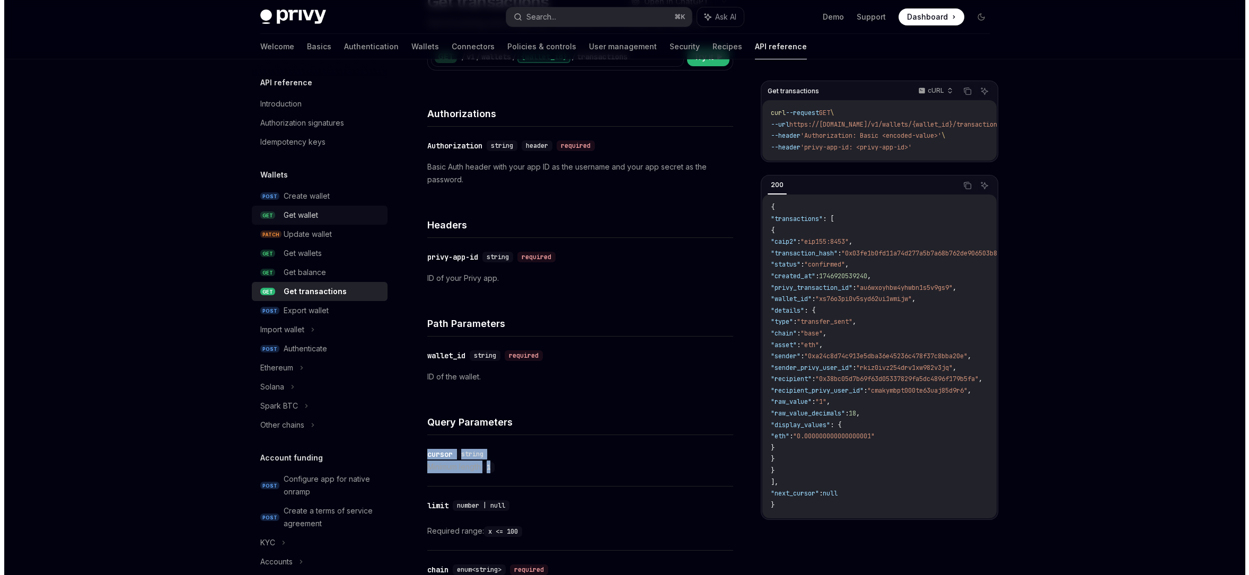
scroll to position [96, 0]
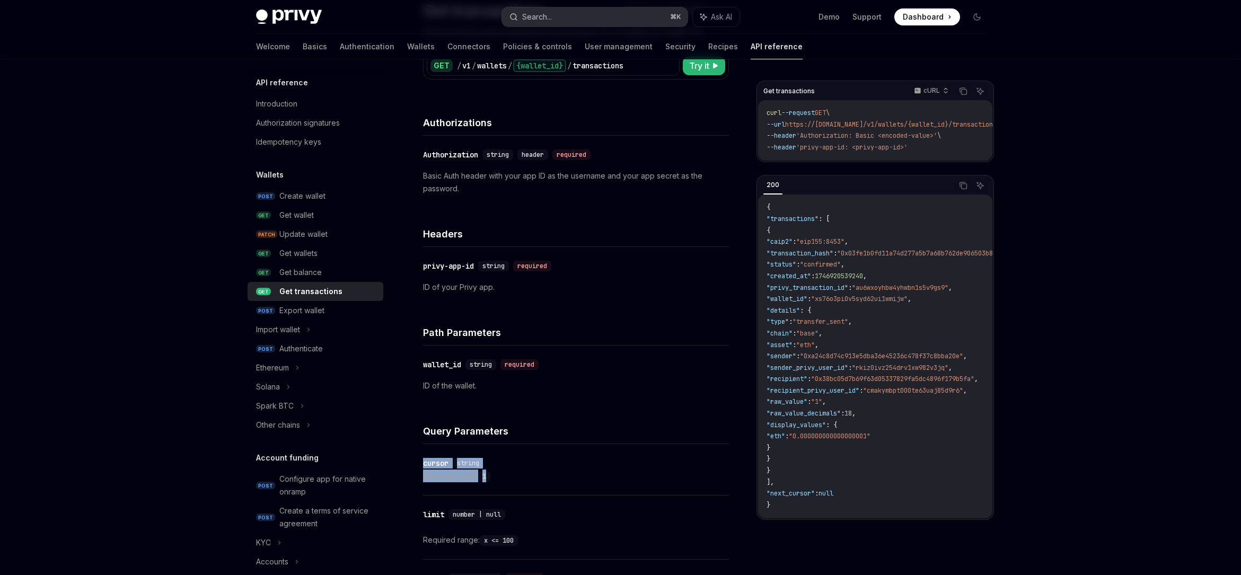
click at [629, 18] on button "Search... ⌘ K" at bounding box center [595, 16] width 186 height 19
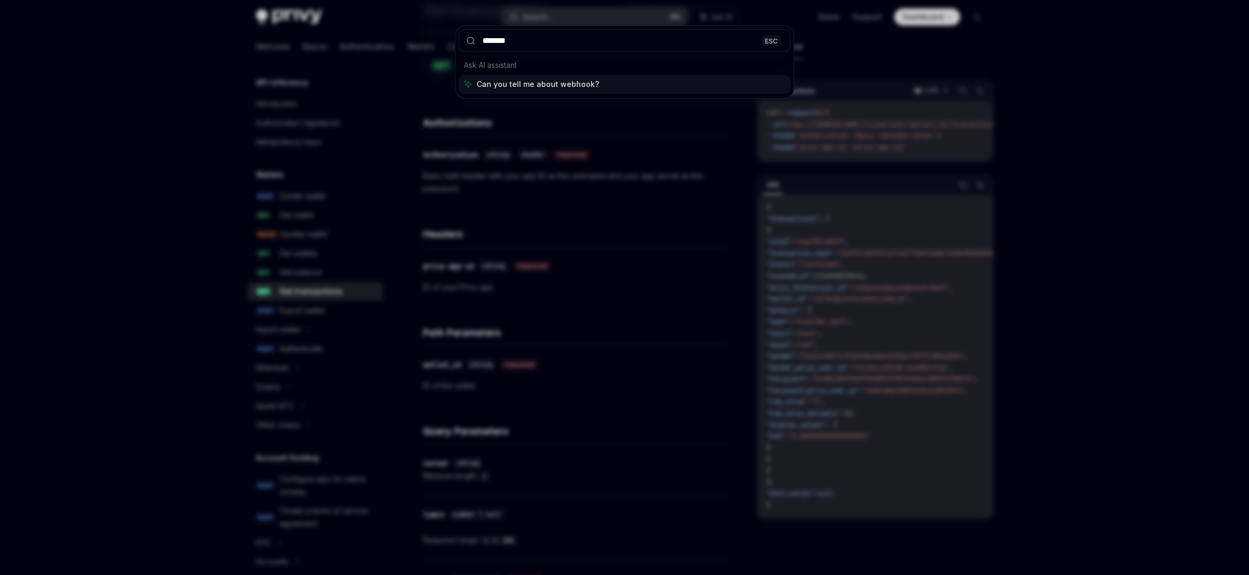
type input "********"
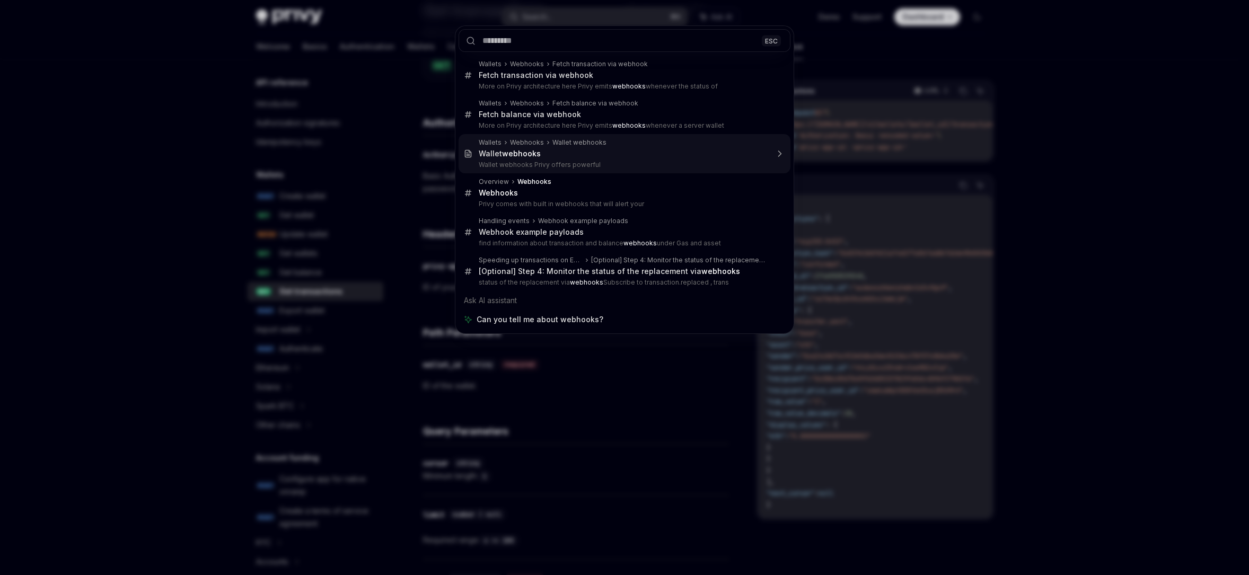
type textarea "*"
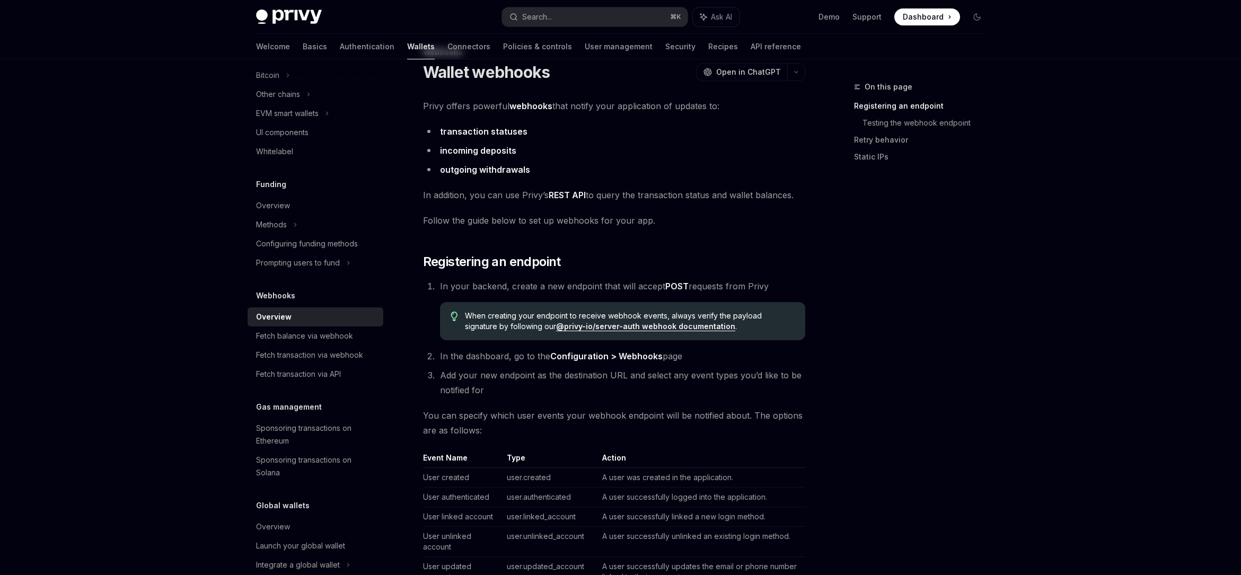
scroll to position [86, 0]
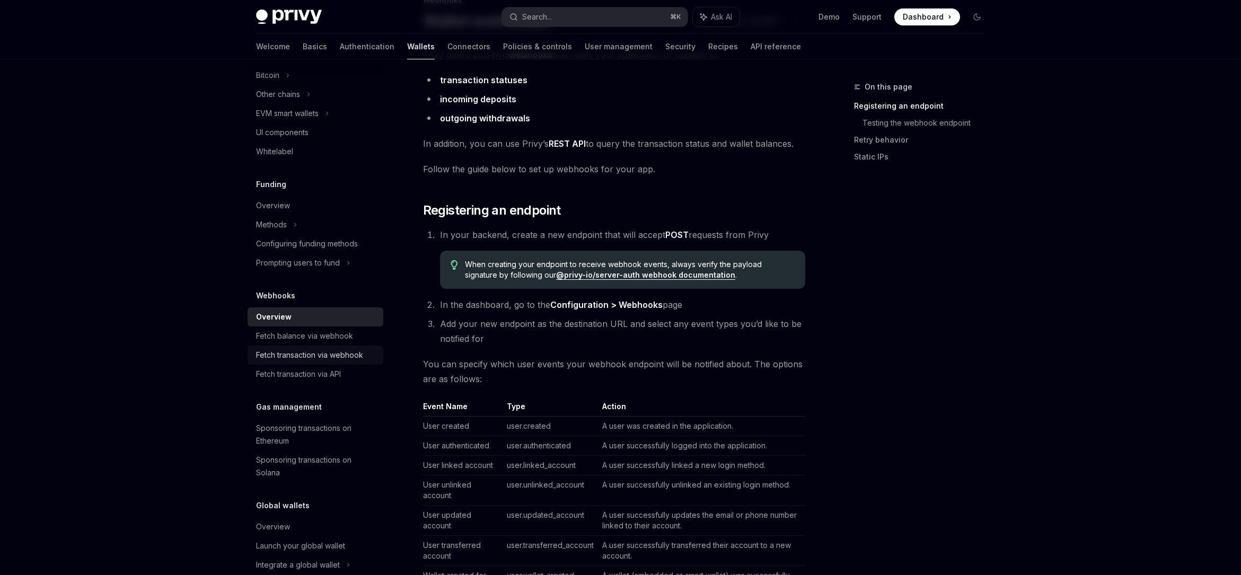
click at [360, 351] on div "Fetch transaction via webhook" at bounding box center [309, 355] width 107 height 13
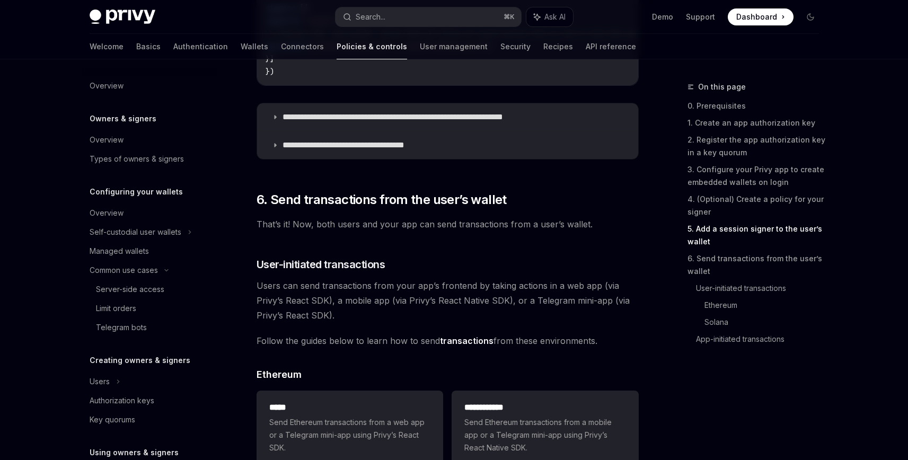
scroll to position [1879, 0]
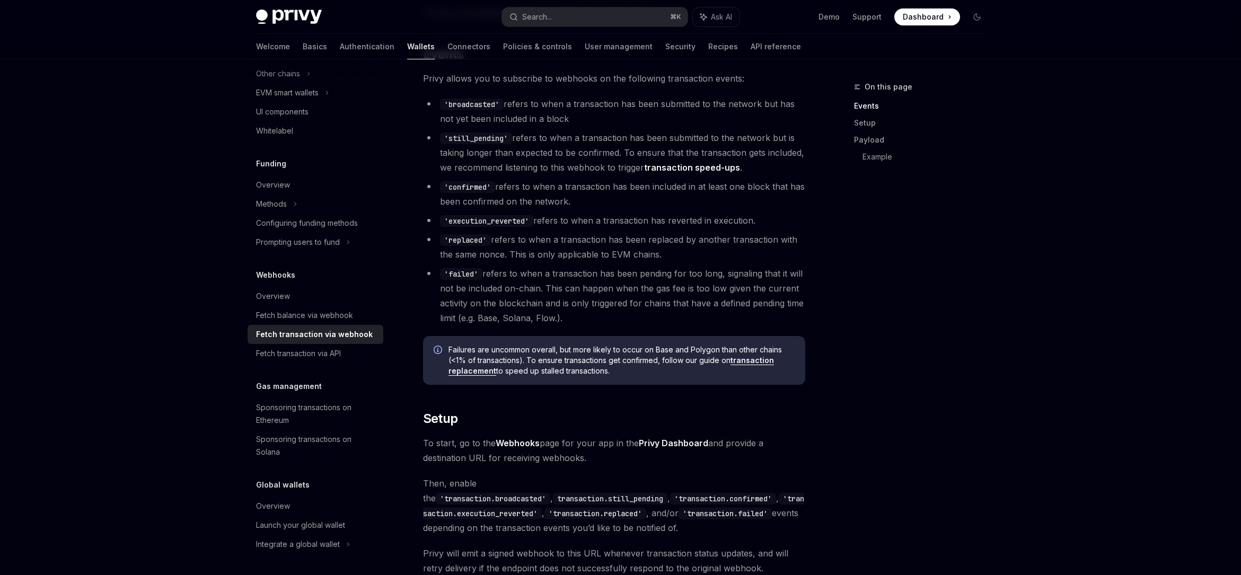
scroll to position [437, 0]
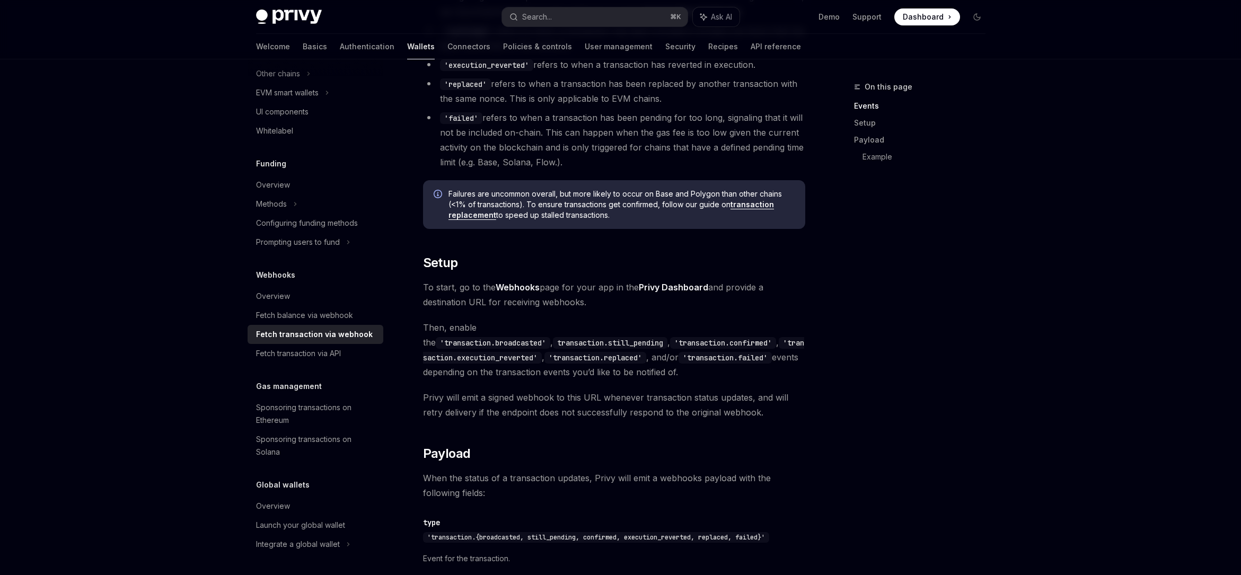
drag, startPoint x: 498, startPoint y: 335, endPoint x: 542, endPoint y: 343, distance: 45.3
click at [542, 343] on span "Then, enable the 'transaction.broadcasted' , transaction.still_pending , 'trans…" at bounding box center [614, 349] width 382 height 59
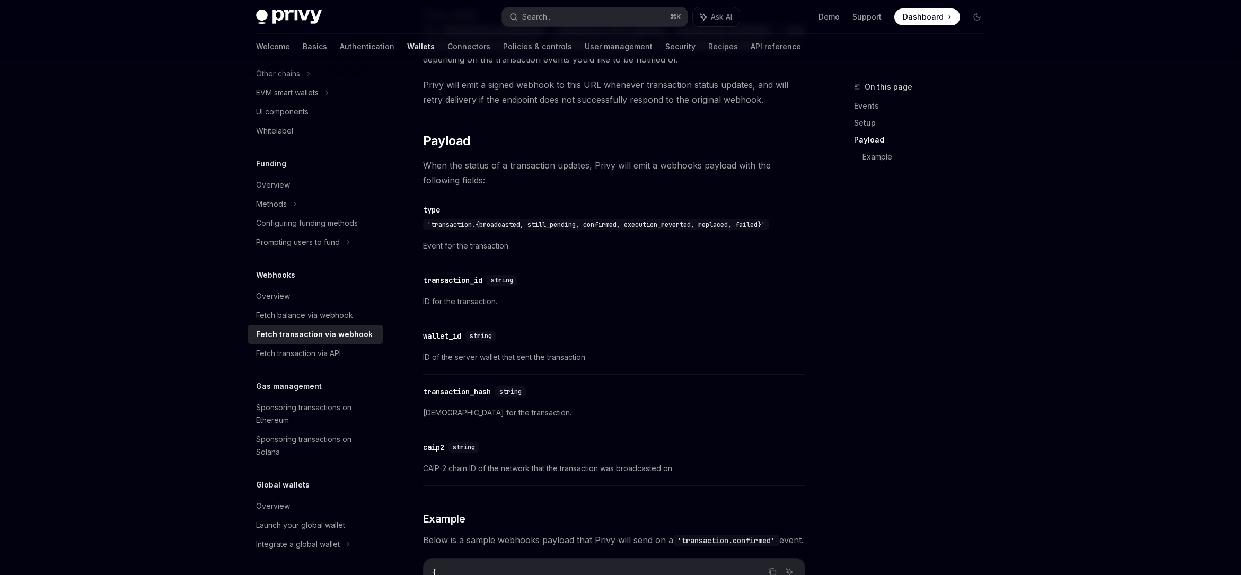
scroll to position [524, 0]
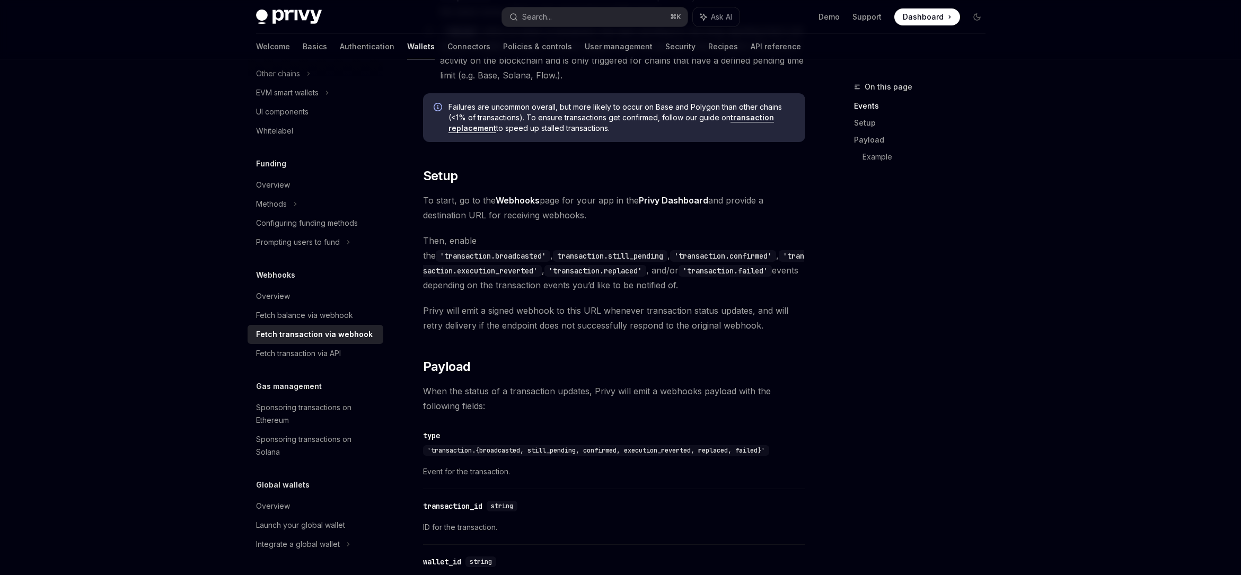
drag, startPoint x: 491, startPoint y: 229, endPoint x: 517, endPoint y: 281, distance: 58.3
click at [517, 281] on div "The following functionality exists for wallets reconstituted server-side . More…" at bounding box center [614, 249] width 382 height 1279
click at [517, 281] on span "Then, enable the 'transaction.broadcasted' , transaction.still_pending , 'trans…" at bounding box center [614, 262] width 382 height 59
click at [296, 287] on link "Overview" at bounding box center [316, 296] width 136 height 19
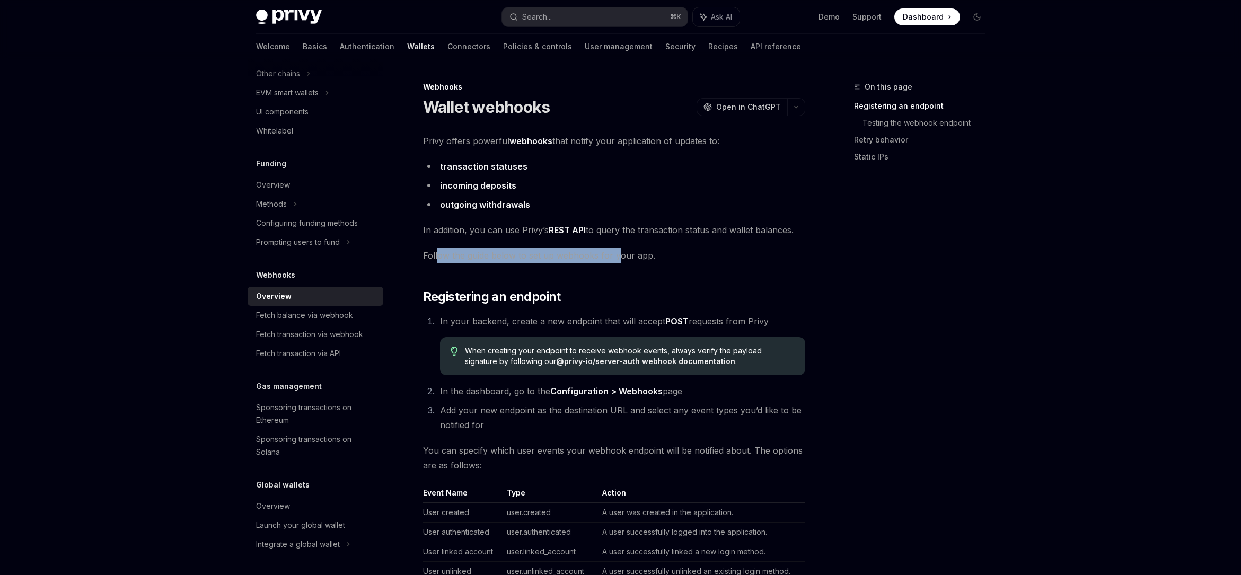
drag, startPoint x: 547, startPoint y: 256, endPoint x: 619, endPoint y: 253, distance: 71.1
click at [619, 253] on span "Follow the guide below to set up webhooks for your app." at bounding box center [614, 255] width 382 height 15
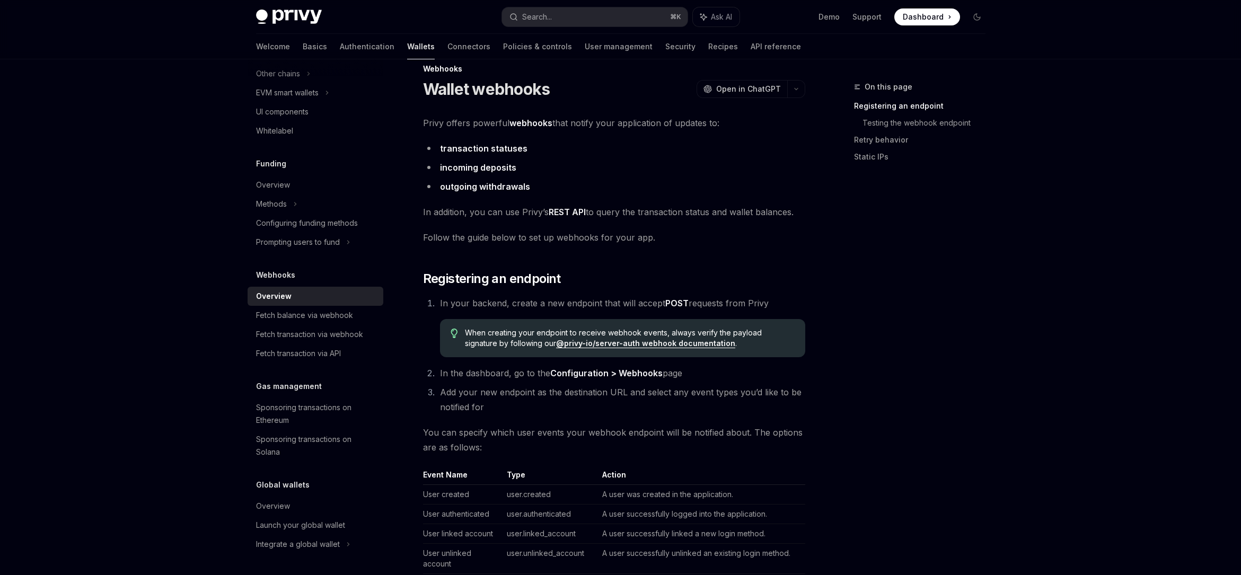
scroll to position [19, 0]
drag, startPoint x: 605, startPoint y: 386, endPoint x: 620, endPoint y: 407, distance: 25.8
click at [620, 407] on li "Add your new endpoint as the destination URL and select any event types you’d l…" at bounding box center [621, 399] width 368 height 30
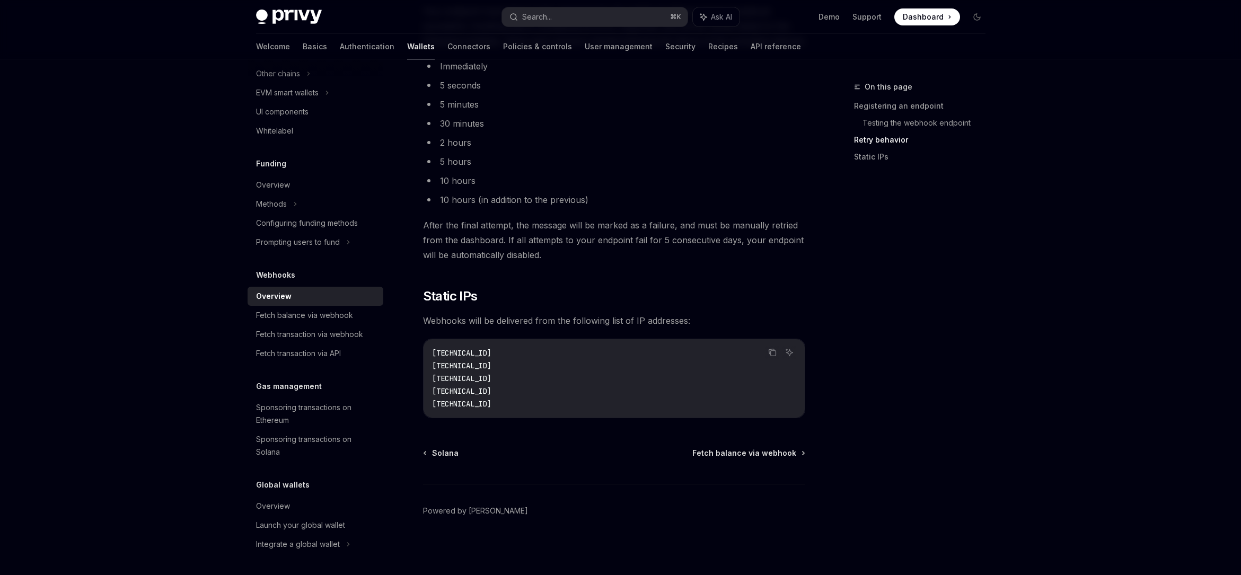
scroll to position [981, 0]
click at [280, 331] on div "Fetch transaction via webhook" at bounding box center [309, 334] width 107 height 13
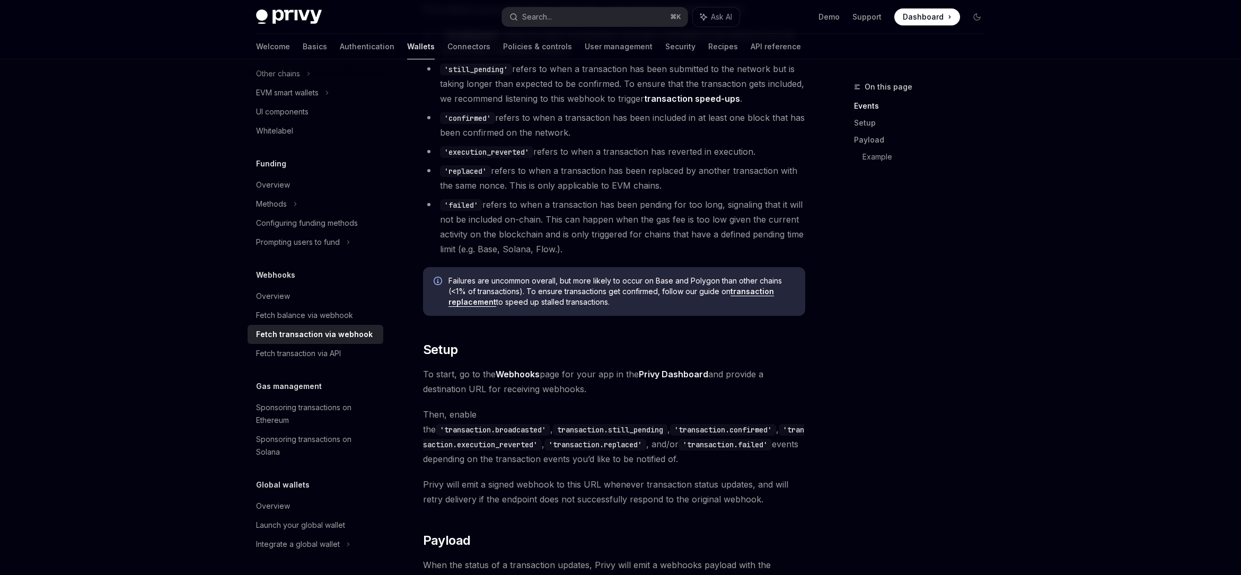
scroll to position [400, 0]
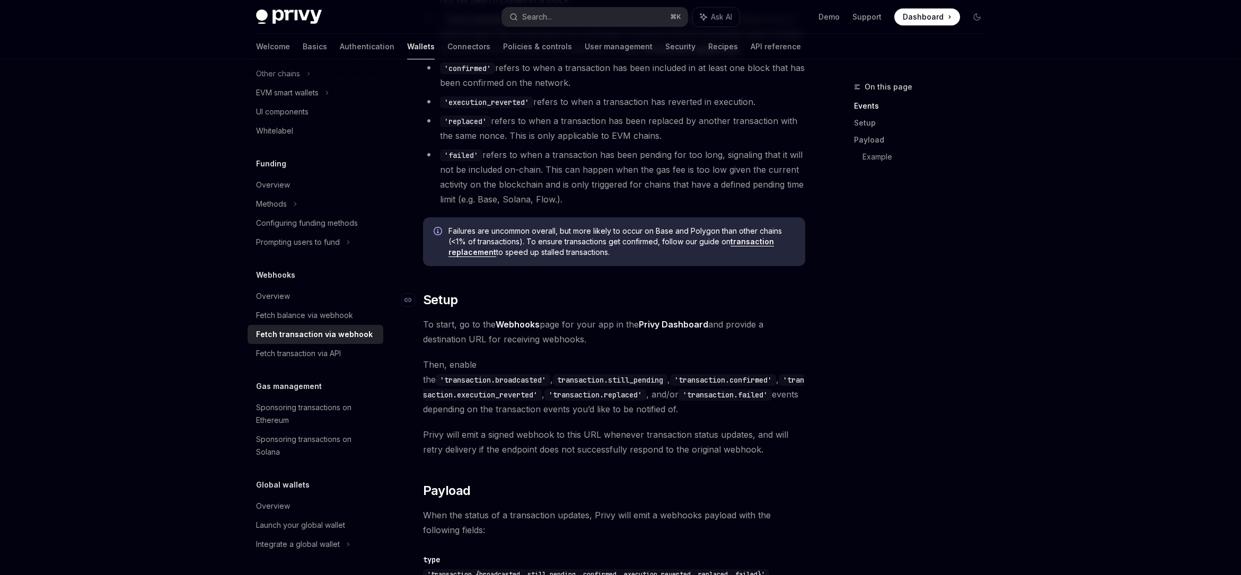
drag, startPoint x: 594, startPoint y: 323, endPoint x: 586, endPoint y: 304, distance: 20.4
click at [586, 304] on div "The following functionality exists for wallets reconstituted server-side . More…" at bounding box center [614, 373] width 382 height 1279
click at [586, 304] on h2 "​ Setup" at bounding box center [614, 300] width 382 height 17
drag, startPoint x: 586, startPoint y: 310, endPoint x: 600, endPoint y: 345, distance: 38.3
click at [600, 345] on div "The following functionality exists for wallets reconstituted server-side . More…" at bounding box center [614, 373] width 382 height 1279
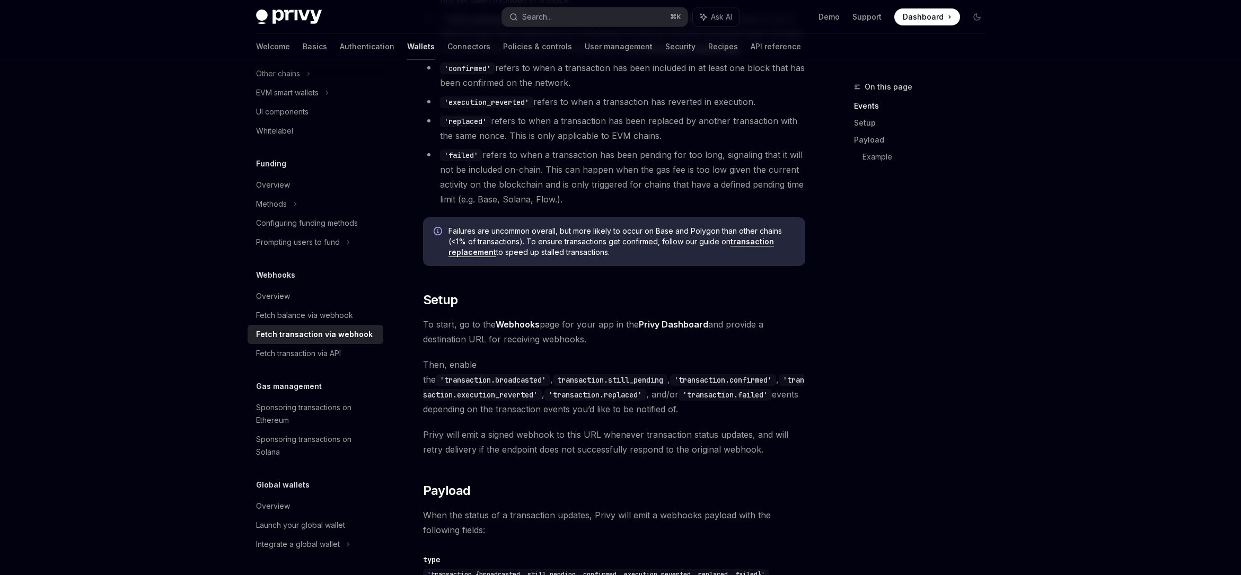
click at [600, 345] on span "To start, go to the Webhooks page for your app in the Privy Dashboard and provi…" at bounding box center [614, 332] width 382 height 30
drag, startPoint x: 605, startPoint y: 371, endPoint x: 614, endPoint y: 423, distance: 53.2
click at [614, 423] on div "The following functionality exists for wallets reconstituted server-side . More…" at bounding box center [614, 373] width 382 height 1279
click at [613, 422] on div "The following functionality exists for wallets reconstituted server-side . More…" at bounding box center [614, 373] width 382 height 1279
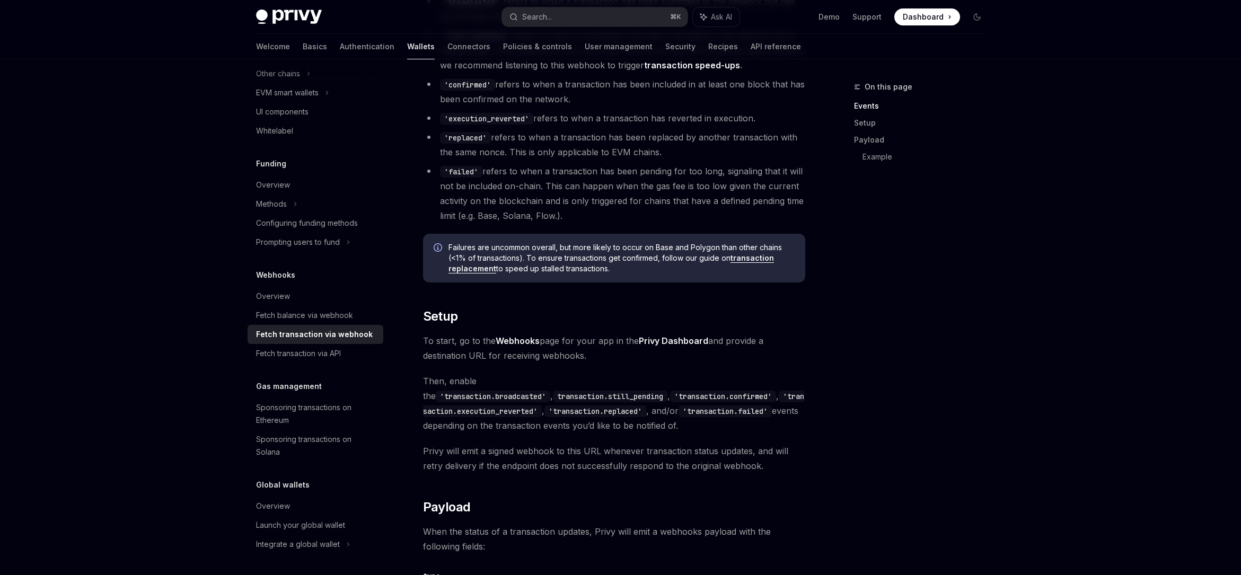
scroll to position [382, 0]
drag, startPoint x: 585, startPoint y: 249, endPoint x: 607, endPoint y: 257, distance: 23.6
click at [607, 257] on span "Failures are uncommon overall, but more likely to occur on Base and Polygon tha…" at bounding box center [621, 259] width 346 height 32
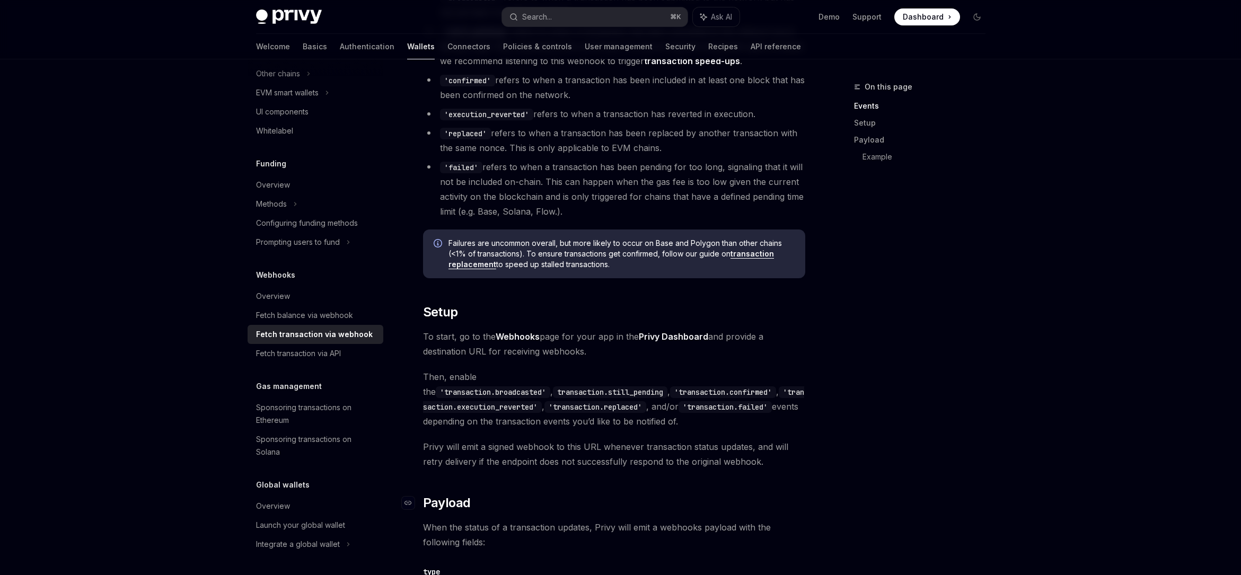
scroll to position [0, 0]
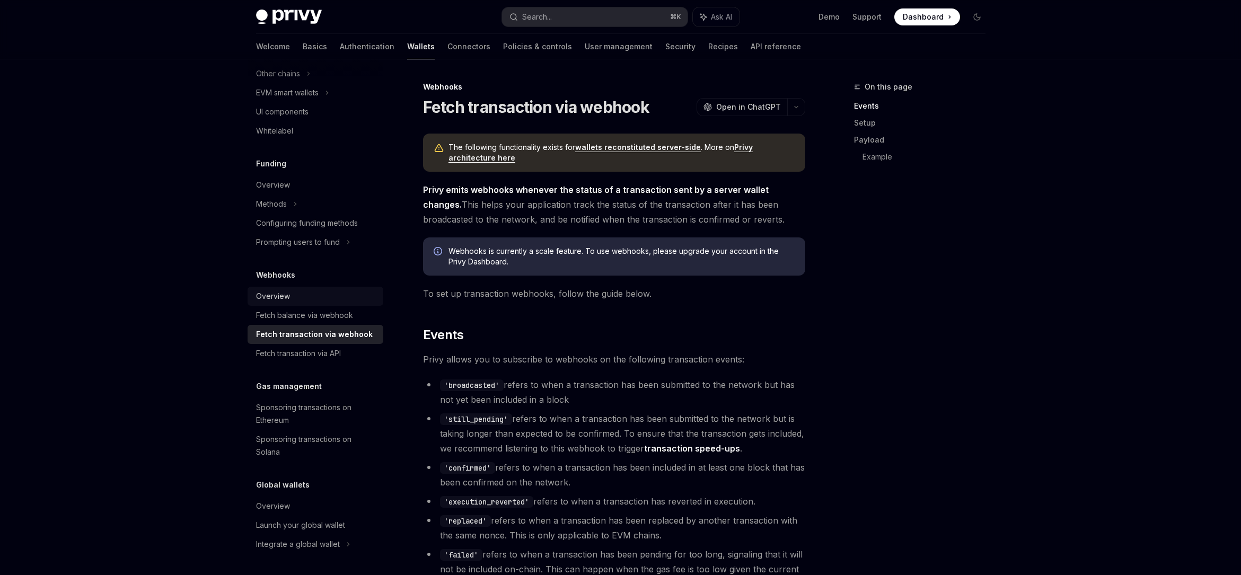
click at [322, 292] on div "Overview" at bounding box center [316, 296] width 121 height 13
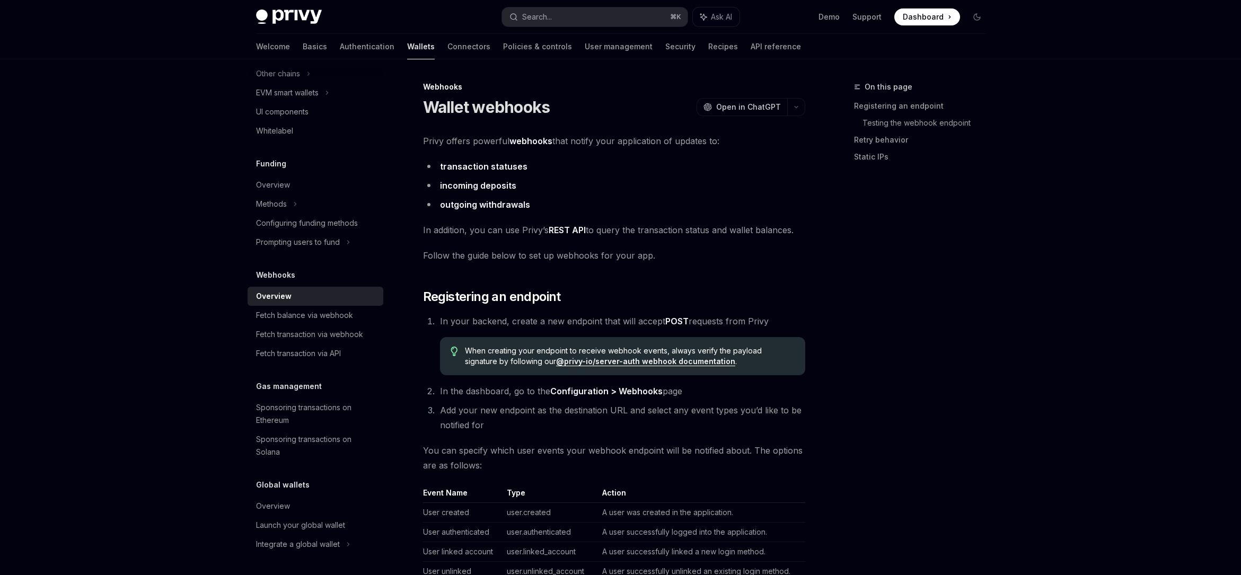
type textarea "*"
click at [863, 138] on link "Retry behavior" at bounding box center [924, 139] width 140 height 17
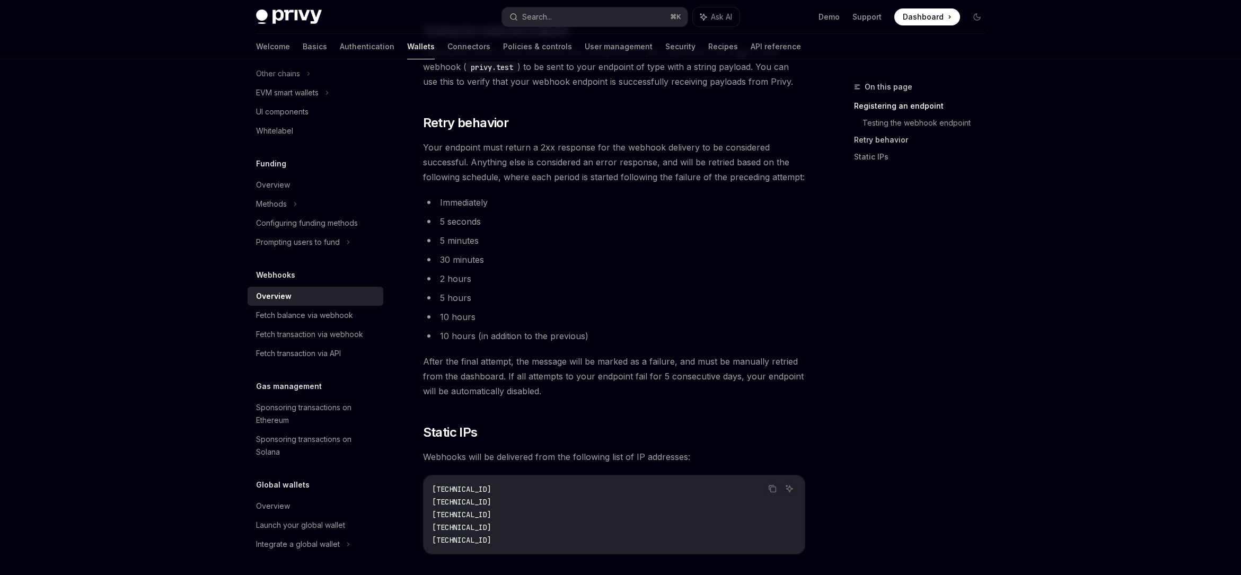
scroll to position [878, 0]
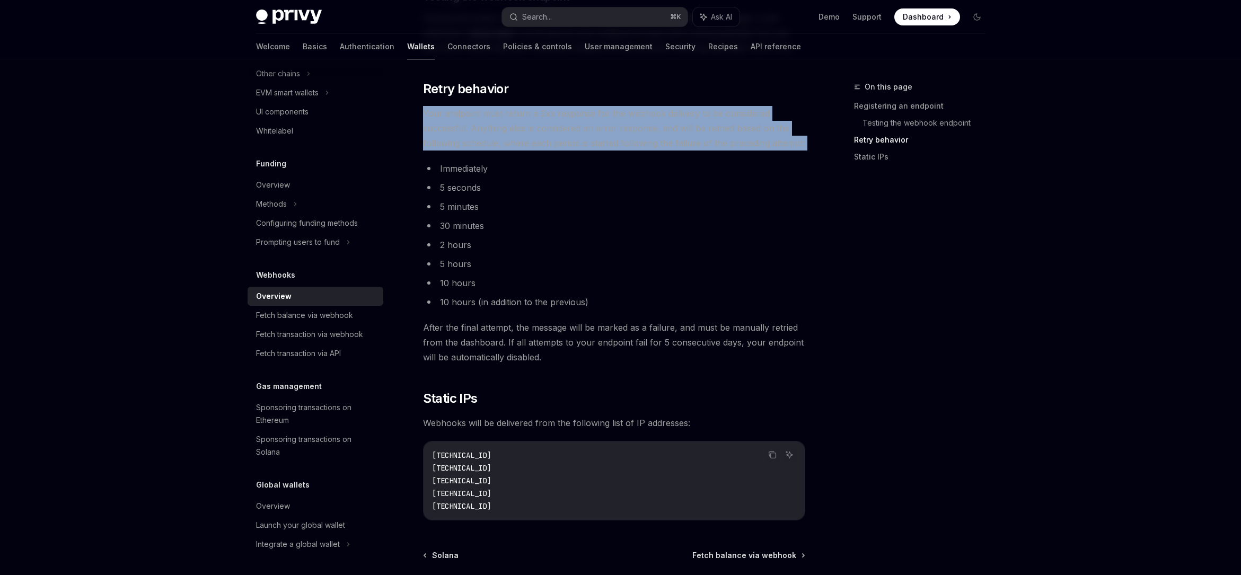
drag, startPoint x: 542, startPoint y: 106, endPoint x: 537, endPoint y: 155, distance: 49.0
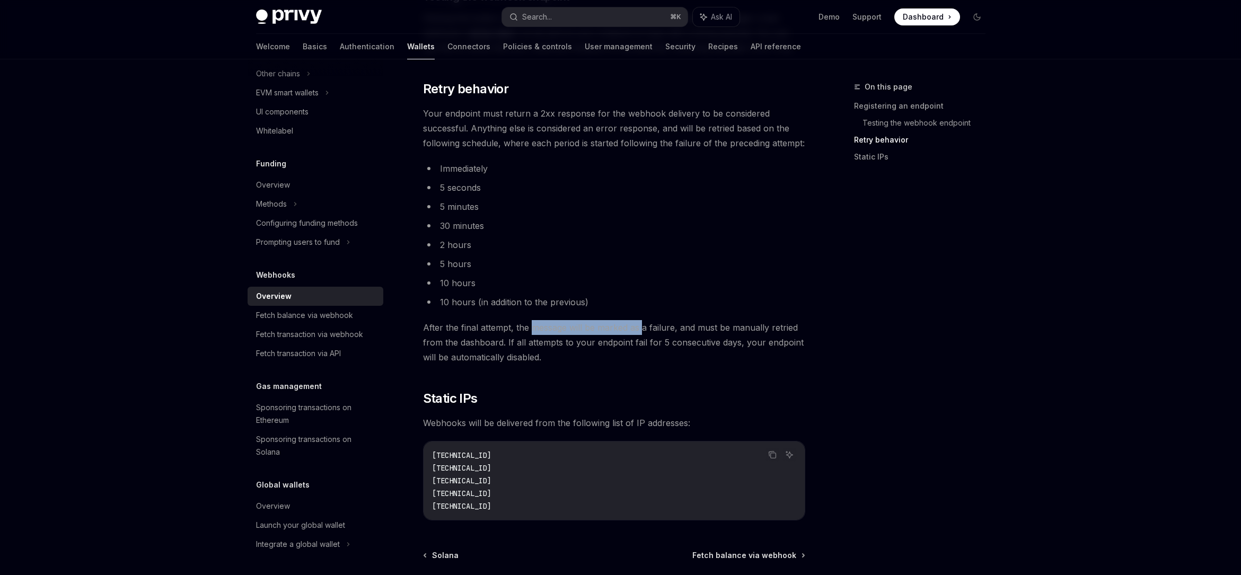
drag, startPoint x: 533, startPoint y: 323, endPoint x: 639, endPoint y: 329, distance: 106.7
click at [640, 329] on span "After the final attempt, the message will be marked as a failure, and must be m…" at bounding box center [614, 342] width 382 height 45
drag, startPoint x: 639, startPoint y: 329, endPoint x: 538, endPoint y: 329, distance: 101.2
click at [639, 329] on span "After the final attempt, the message will be marked as a failure, and must be m…" at bounding box center [614, 342] width 382 height 45
drag, startPoint x: 434, startPoint y: 324, endPoint x: 615, endPoint y: 323, distance: 181.3
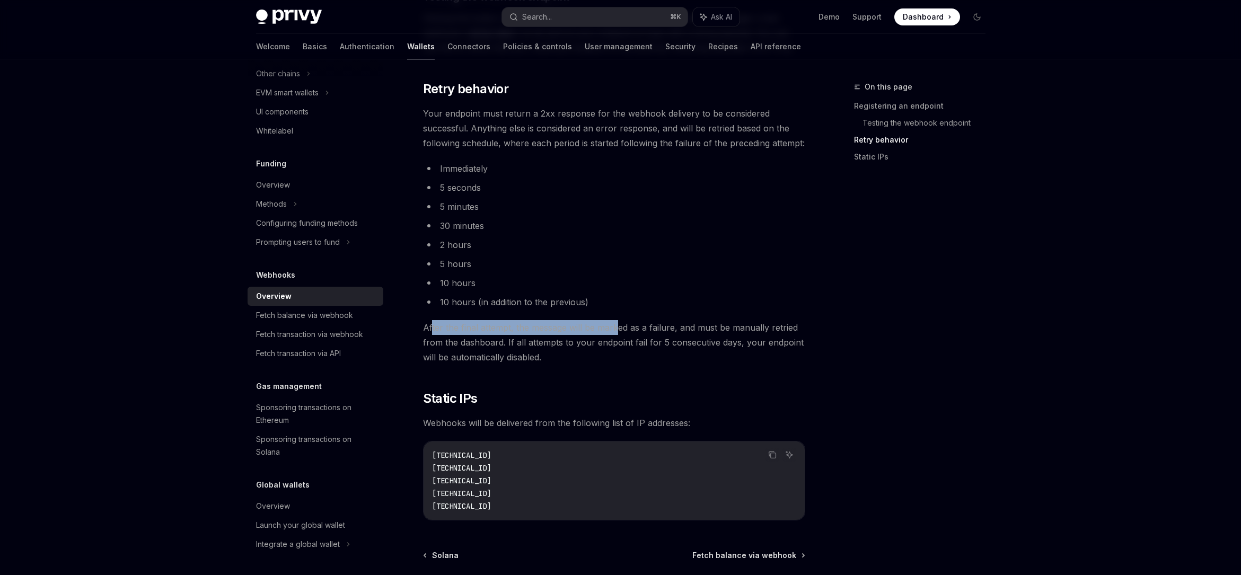
click at [615, 323] on span "After the final attempt, the message will be marked as a failure, and must be m…" at bounding box center [614, 342] width 382 height 45
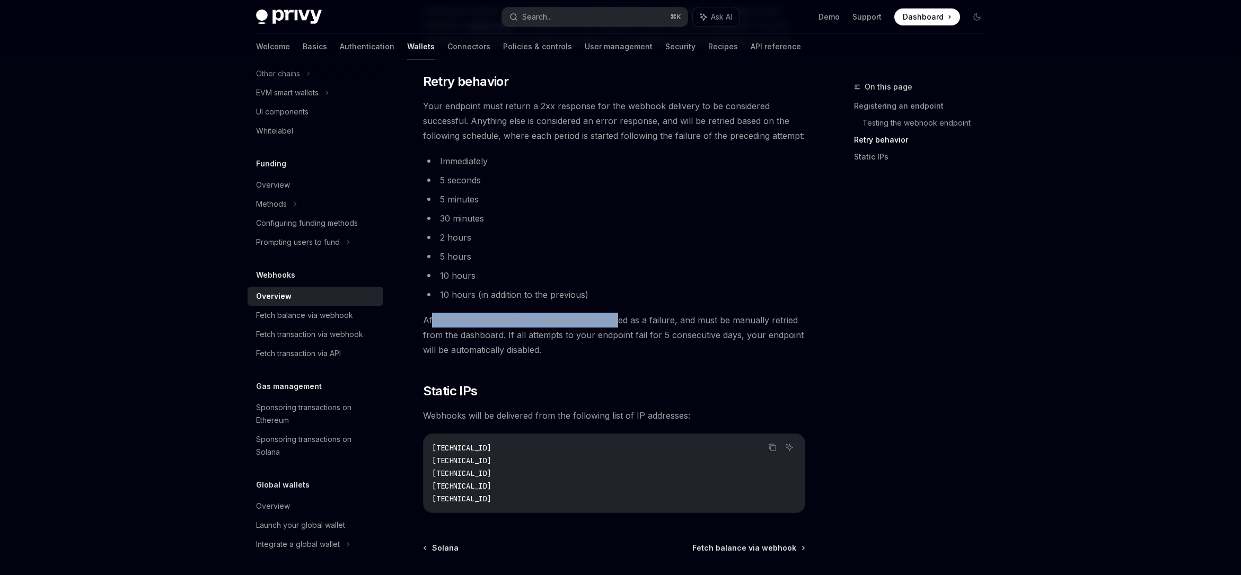
scroll to position [896, 0]
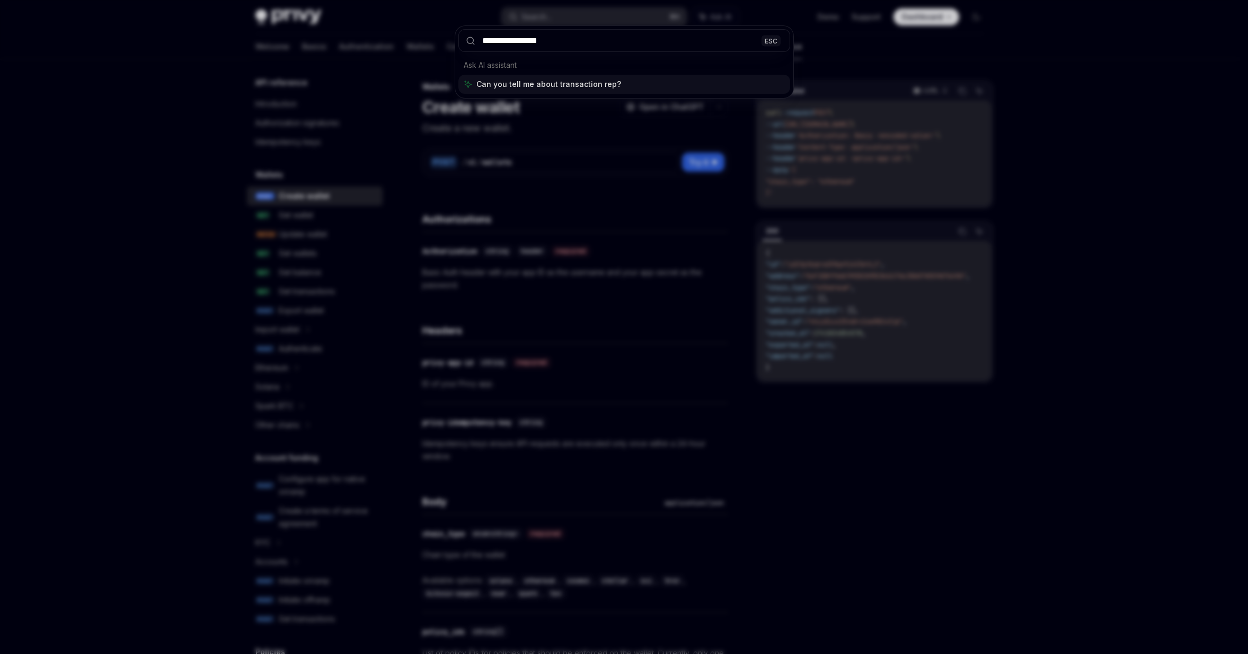
type input "**********"
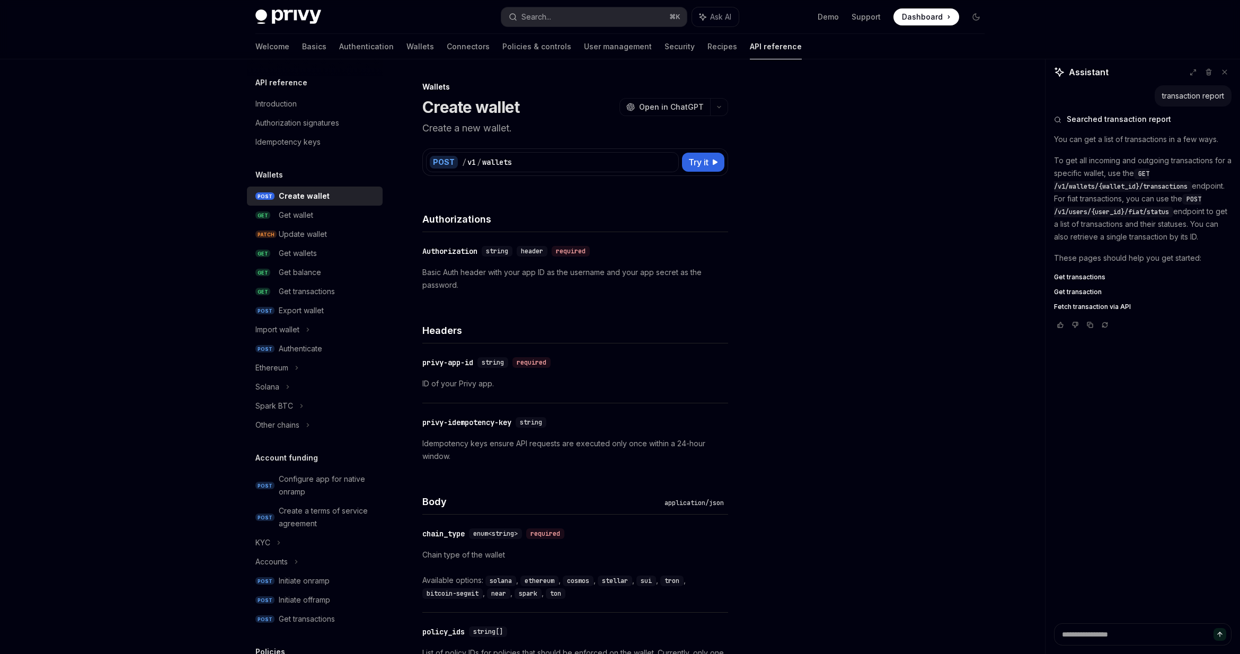
click at [1070, 275] on span "Get transactions" at bounding box center [1079, 277] width 51 height 8
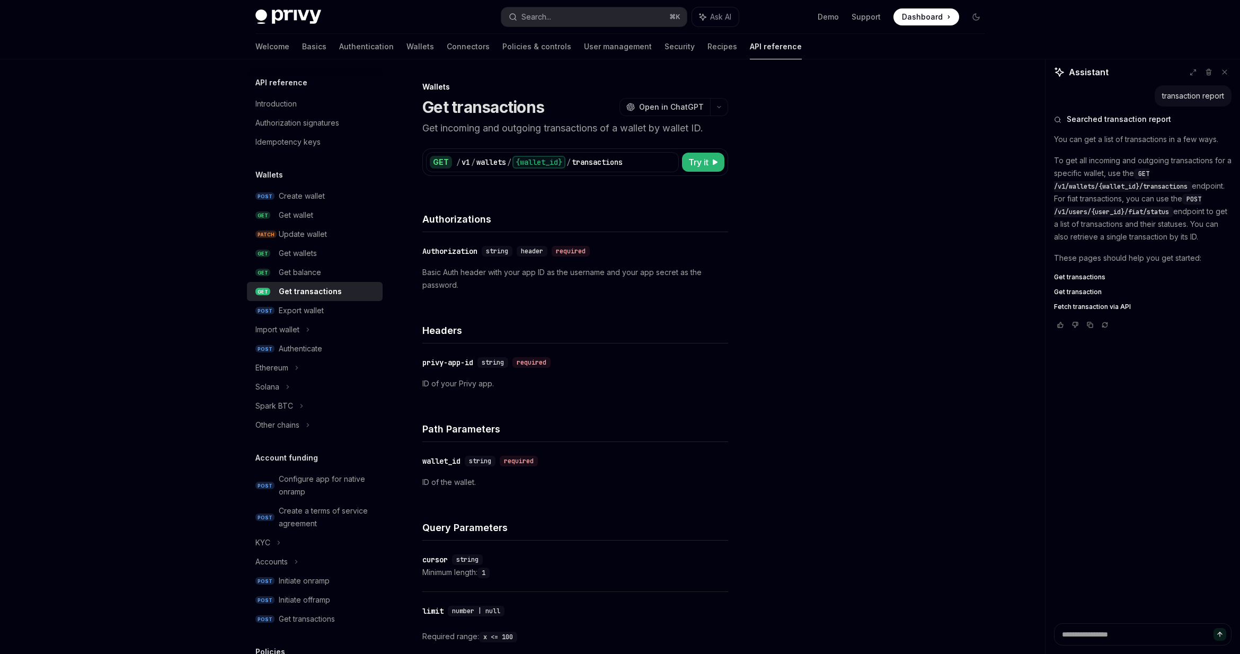
click at [1066, 290] on span "Get transaction" at bounding box center [1078, 292] width 48 height 8
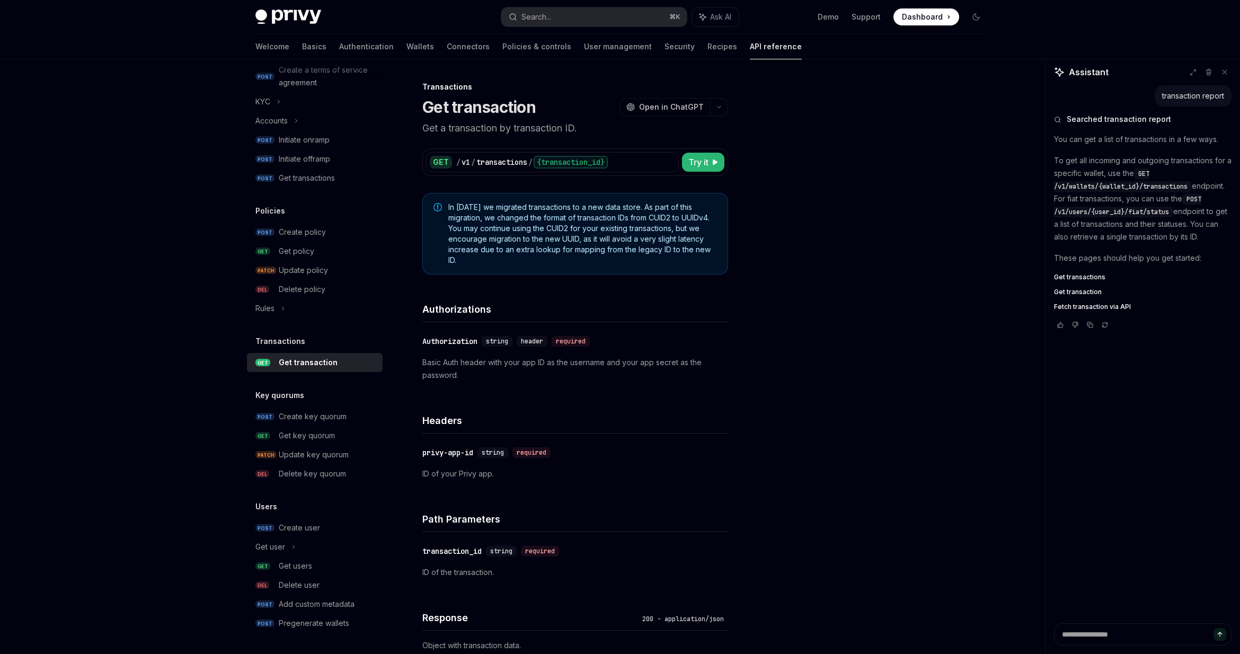
click at [1068, 304] on span "Fetch transaction via API" at bounding box center [1092, 307] width 77 height 8
type textarea "*"
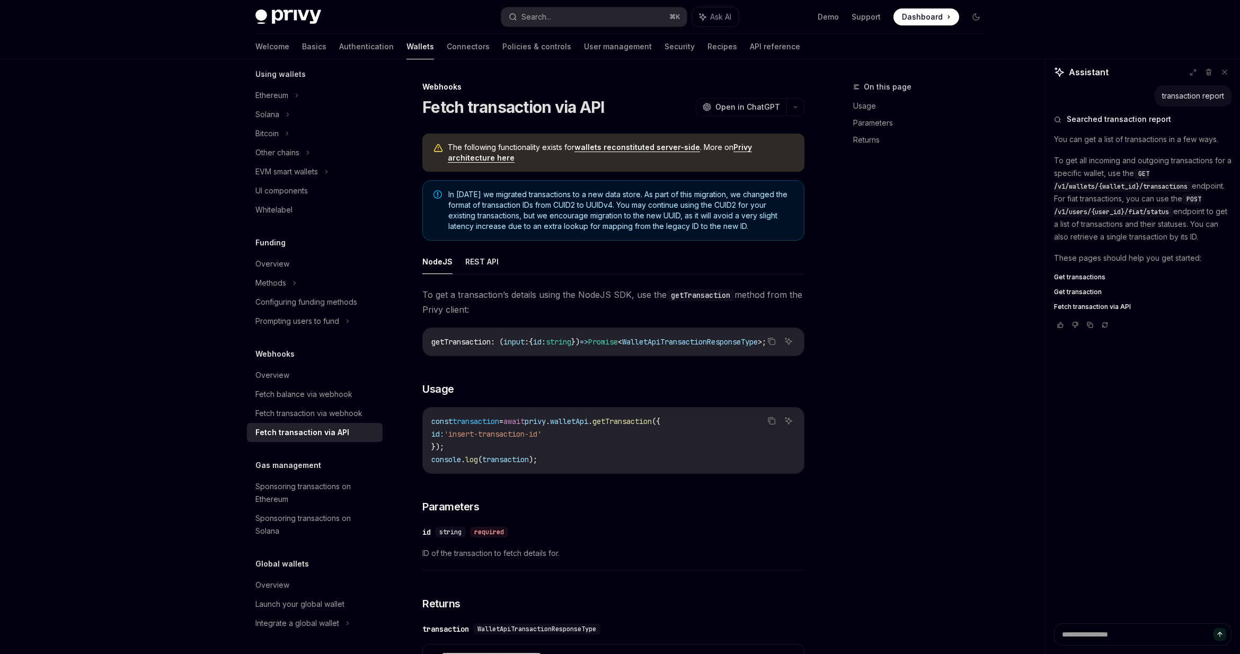
scroll to position [263, 0]
click at [143, 59] on div "Privy Docs home page Search... ⌘ K Ask AI Demo Support Dashboard Dashboard Sear…" at bounding box center [620, 602] width 1240 height 1204
